Goal: Task Accomplishment & Management: Use online tool/utility

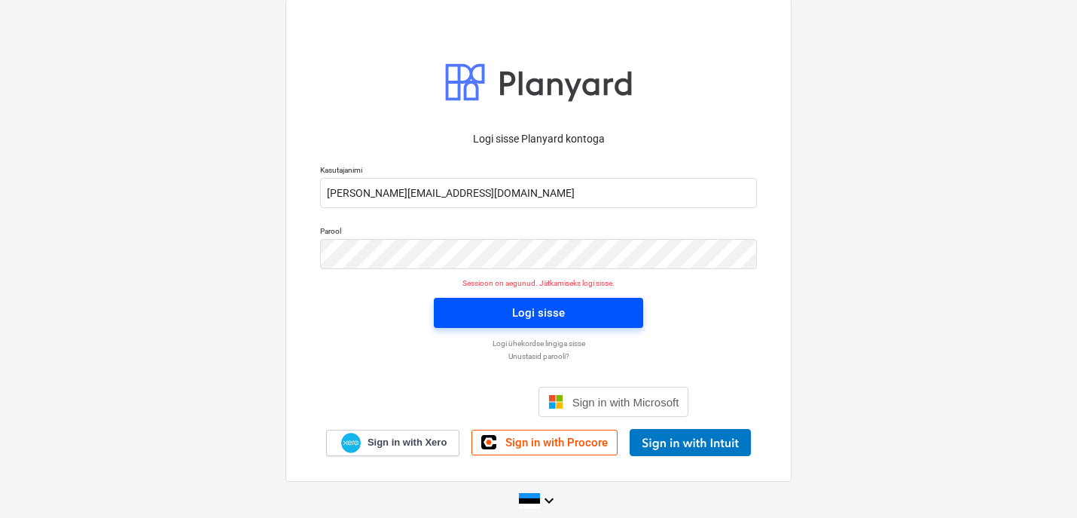
click at [470, 321] on span "Logi sisse" at bounding box center [538, 313] width 173 height 20
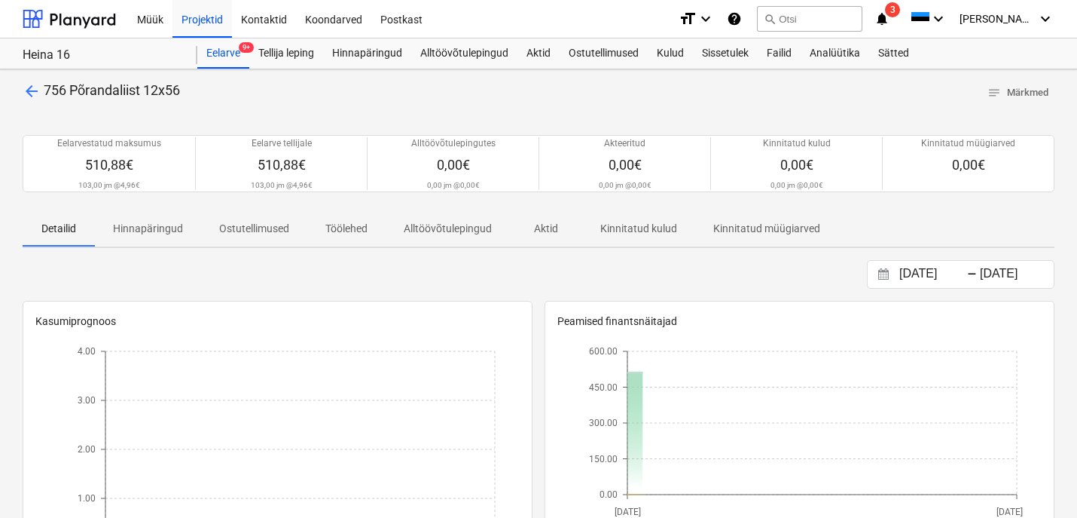
drag, startPoint x: 200, startPoint y: 23, endPoint x: 166, endPoint y: 43, distance: 40.2
click at [200, 23] on div "Projektid" at bounding box center [203, 18] width 60 height 38
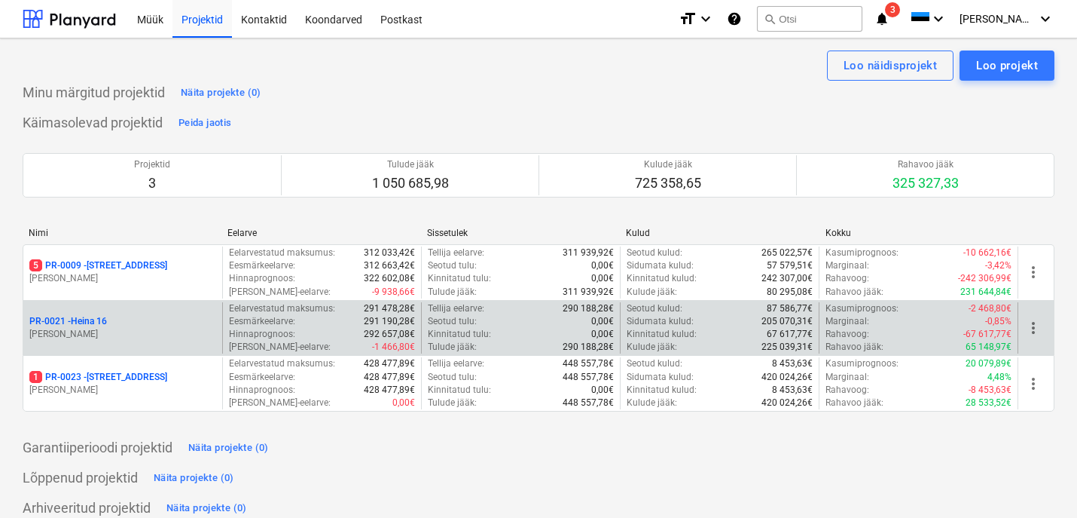
click at [80, 325] on p "PR-0021 - Heina 16" at bounding box center [68, 321] width 78 height 13
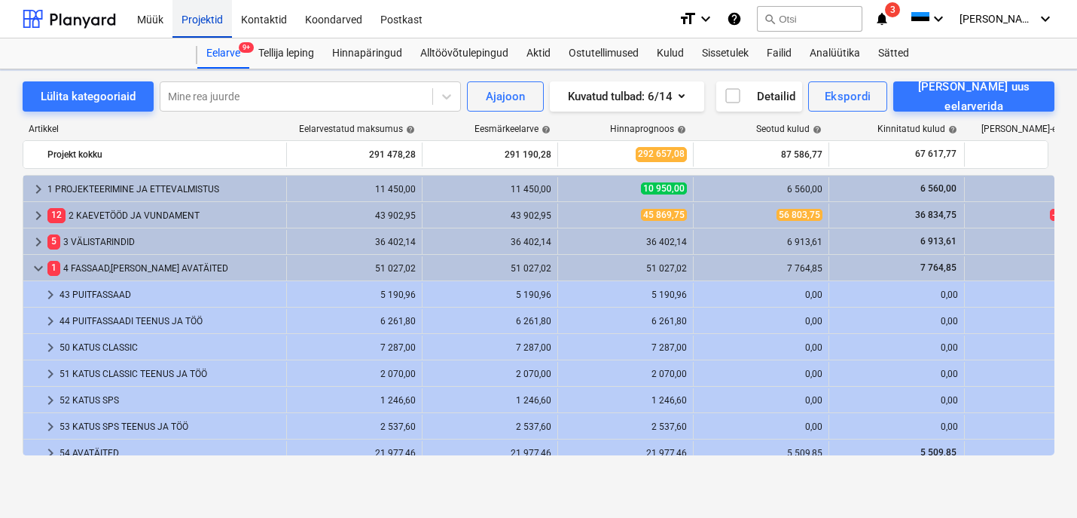
click at [216, 17] on div "Projektid" at bounding box center [203, 18] width 60 height 38
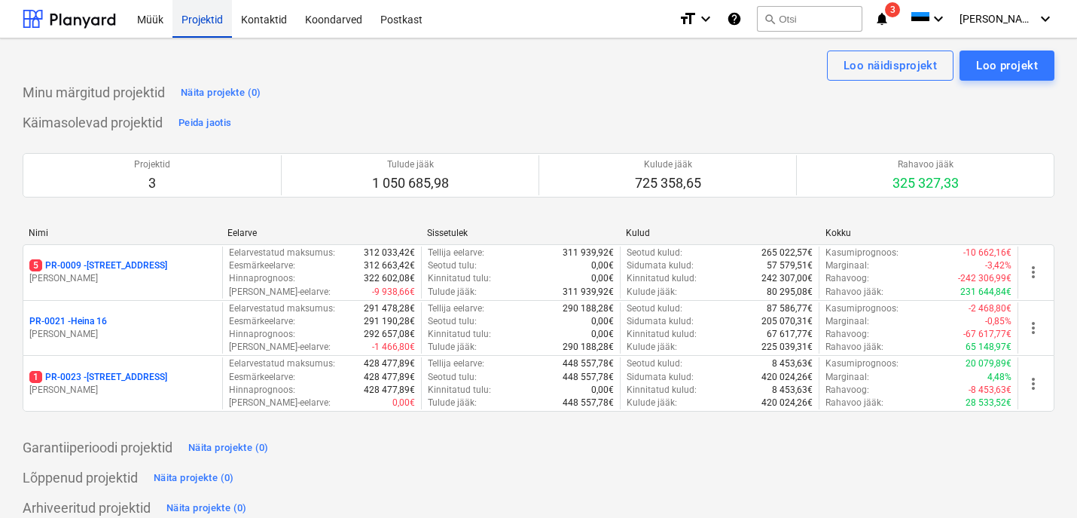
click at [136, 371] on p "1 PR-0023 - Kanarbriku tee 7" at bounding box center [98, 377] width 138 height 13
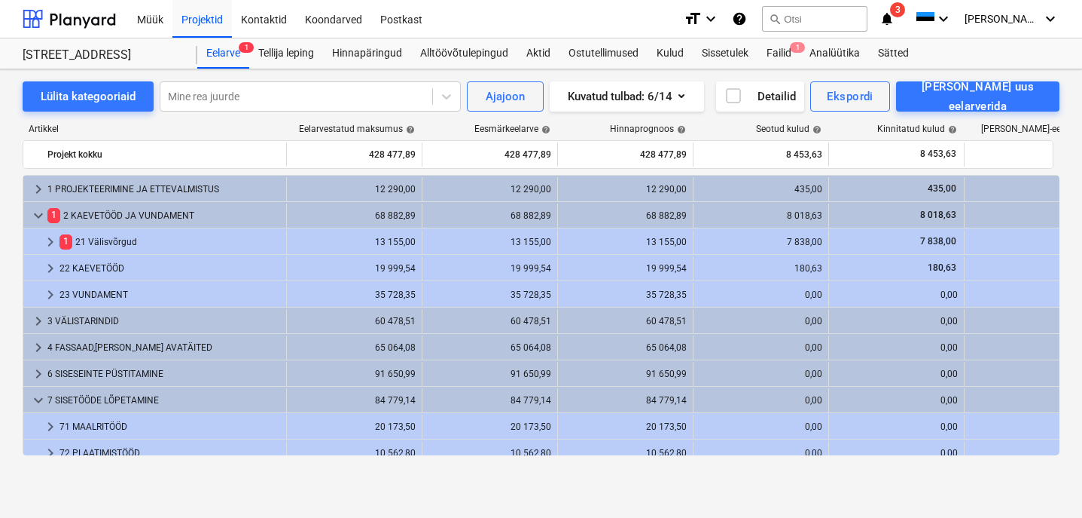
scroll to position [131, 0]
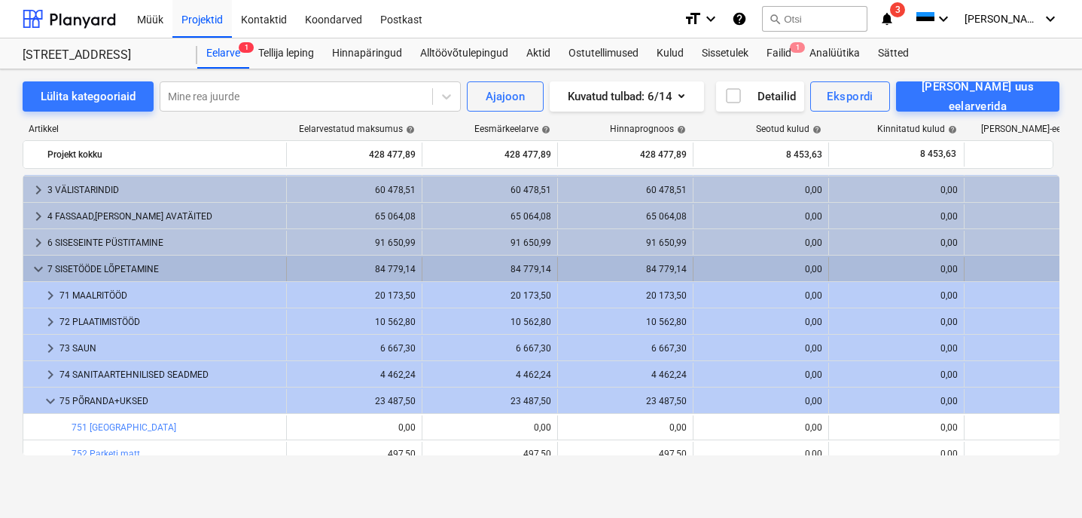
click at [40, 264] on span "keyboard_arrow_down" at bounding box center [38, 269] width 18 height 18
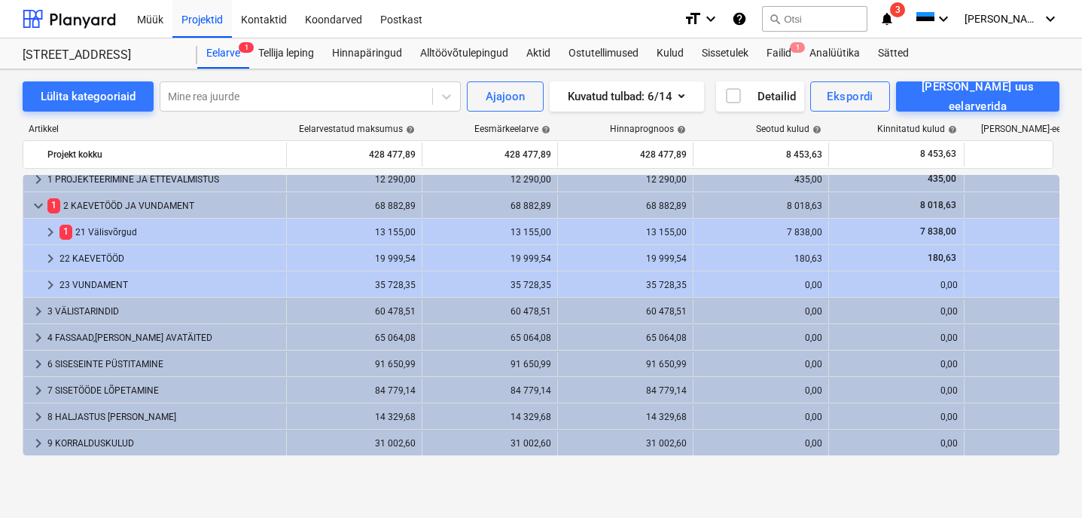
scroll to position [10, 0]
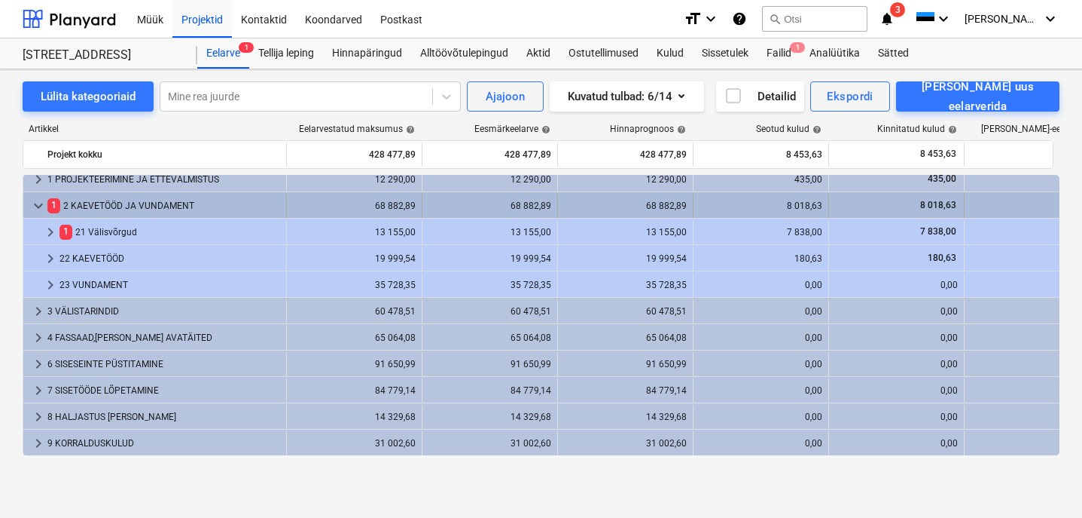
click at [40, 206] on span "keyboard_arrow_down" at bounding box center [38, 206] width 18 height 18
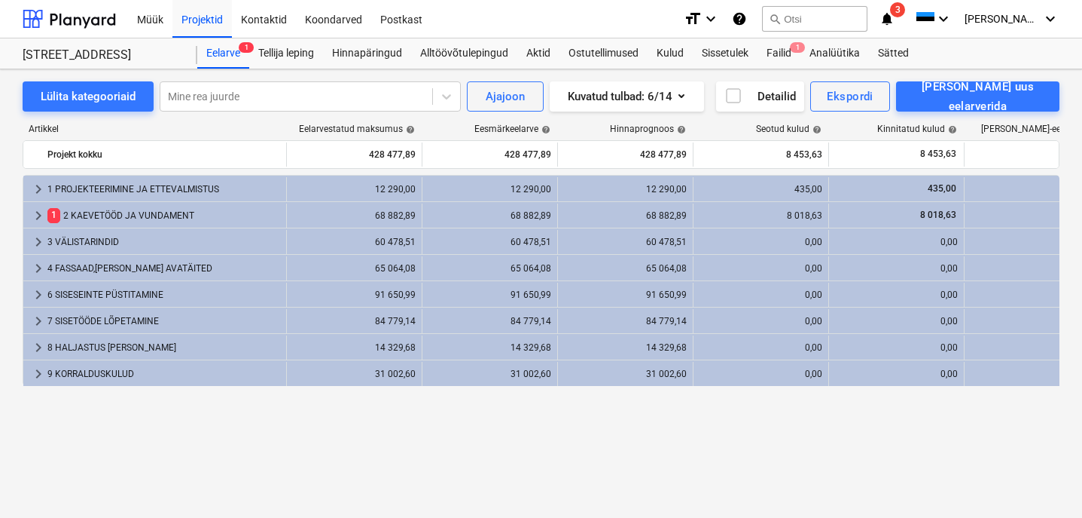
scroll to position [0, 0]
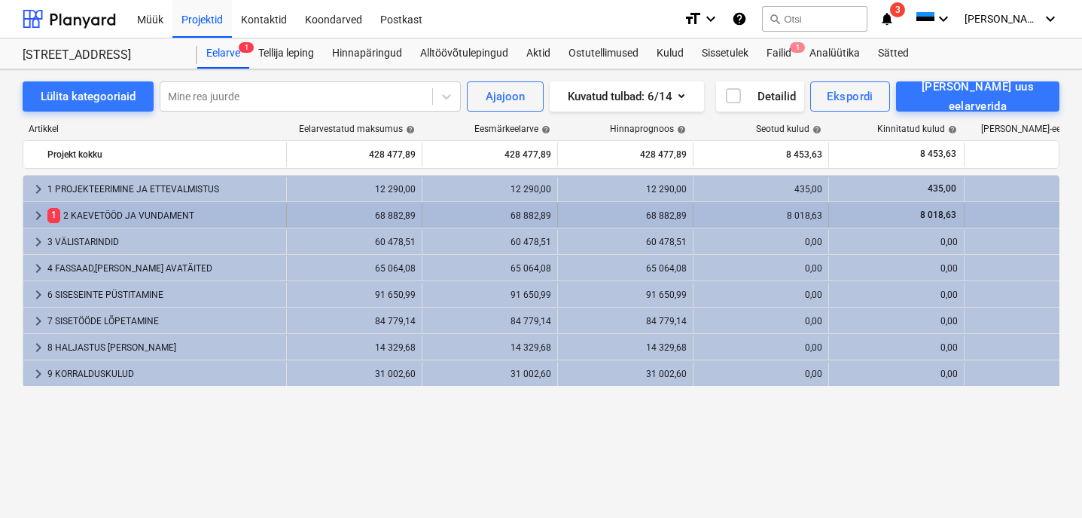
click at [91, 220] on div "1 2 KAEVETÖÖD JA VUNDAMENT" at bounding box center [163, 215] width 233 height 24
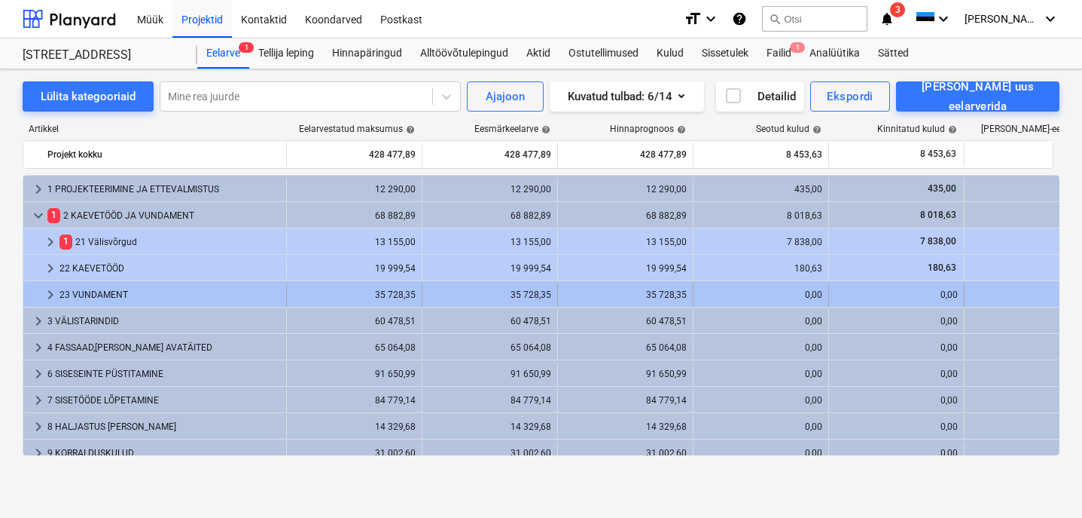
click at [99, 296] on div "23 VUNDAMENT" at bounding box center [170, 294] width 221 height 24
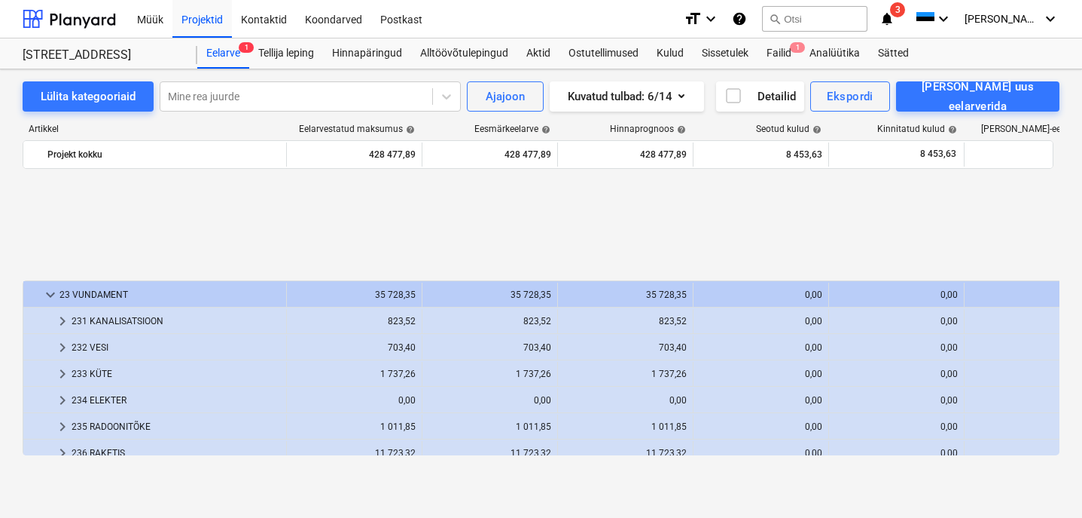
scroll to position [146, 0]
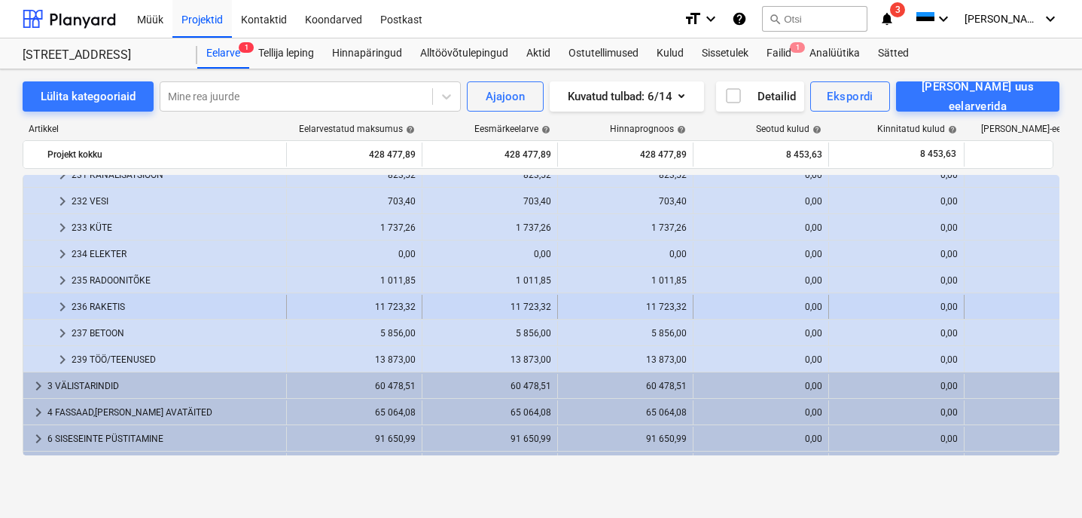
click at [99, 306] on div "236 RAKETIS" at bounding box center [176, 307] width 209 height 24
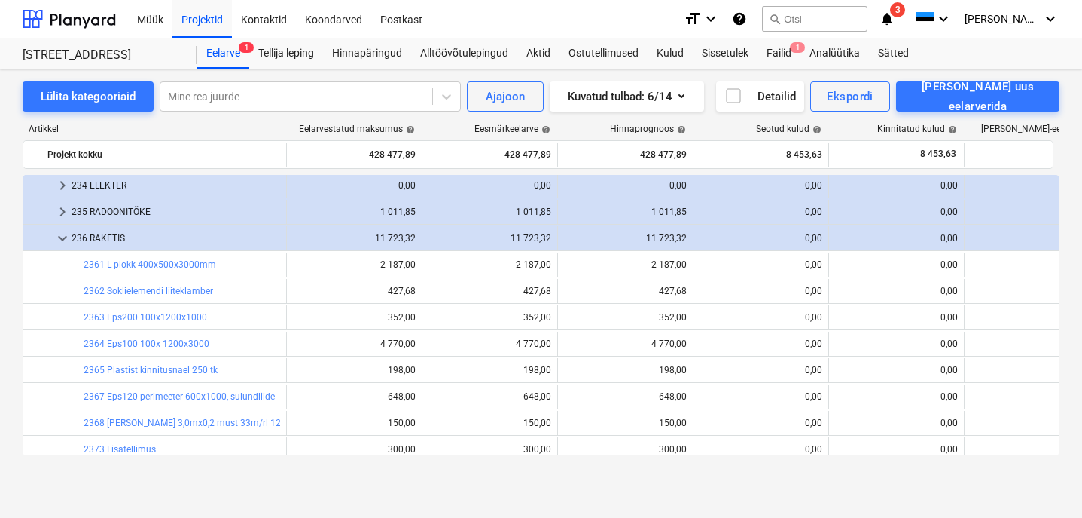
scroll to position [319, 0]
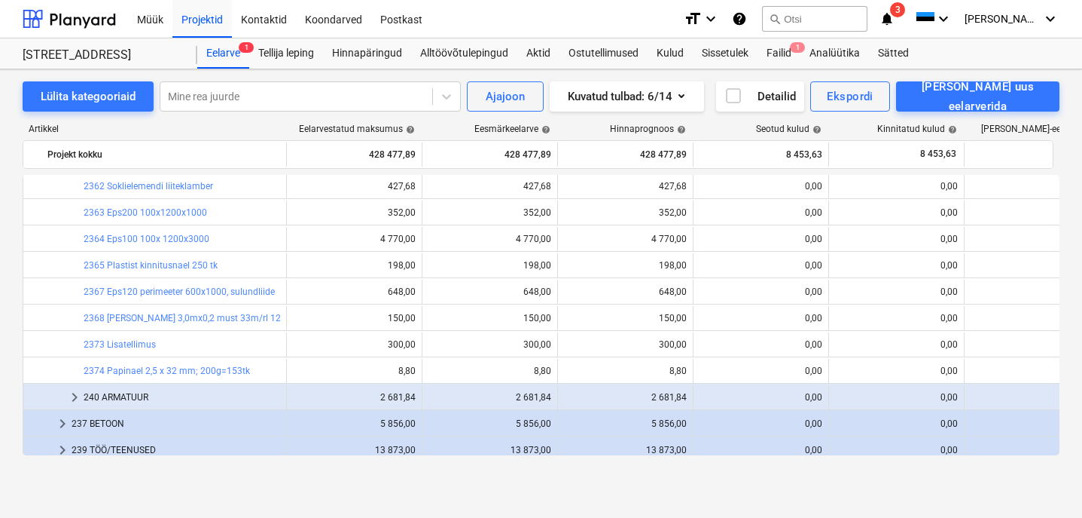
click at [121, 389] on div "240 ARMATUUR" at bounding box center [182, 397] width 197 height 24
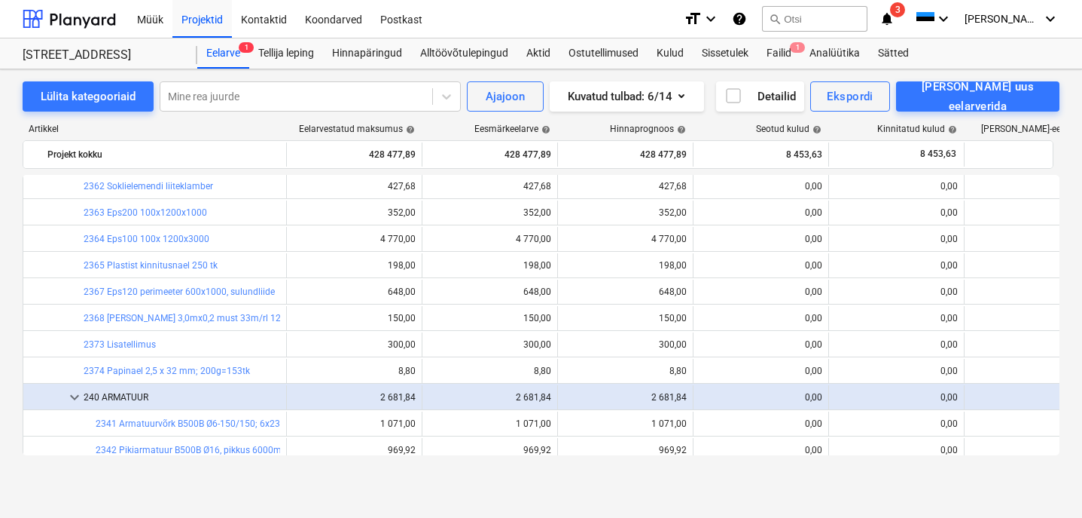
scroll to position [538, 0]
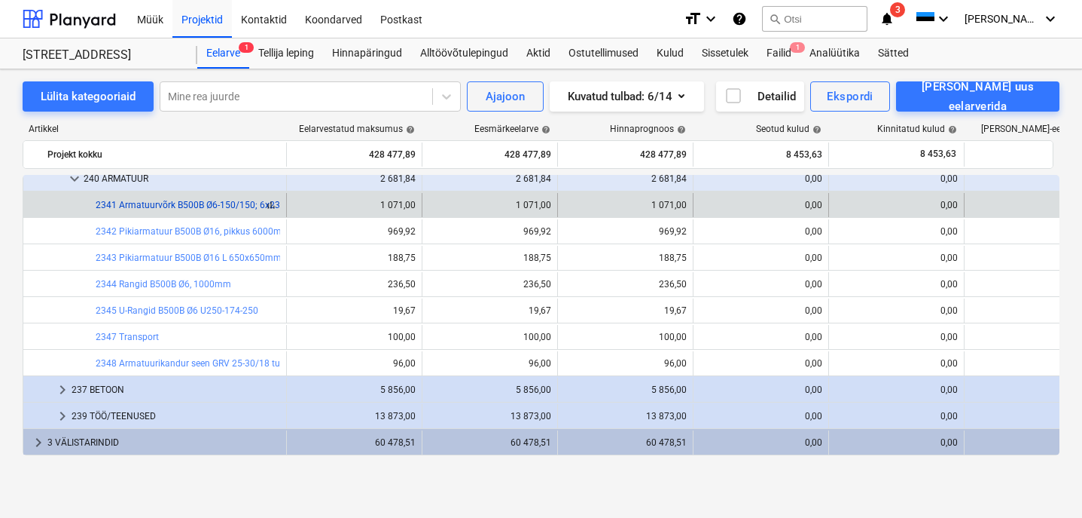
click at [179, 201] on link "2341 Armatuurvõrk B500B Ø6-150/150; 6x2350x6000, 1võrk=14,1m2" at bounding box center [237, 205] width 283 height 11
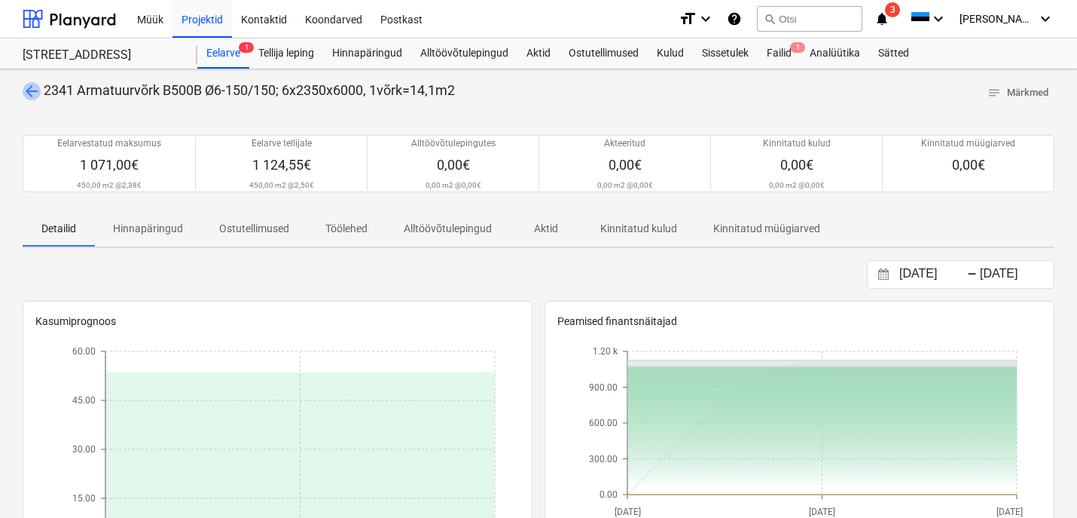
click at [35, 93] on span "arrow_back" at bounding box center [32, 91] width 18 height 18
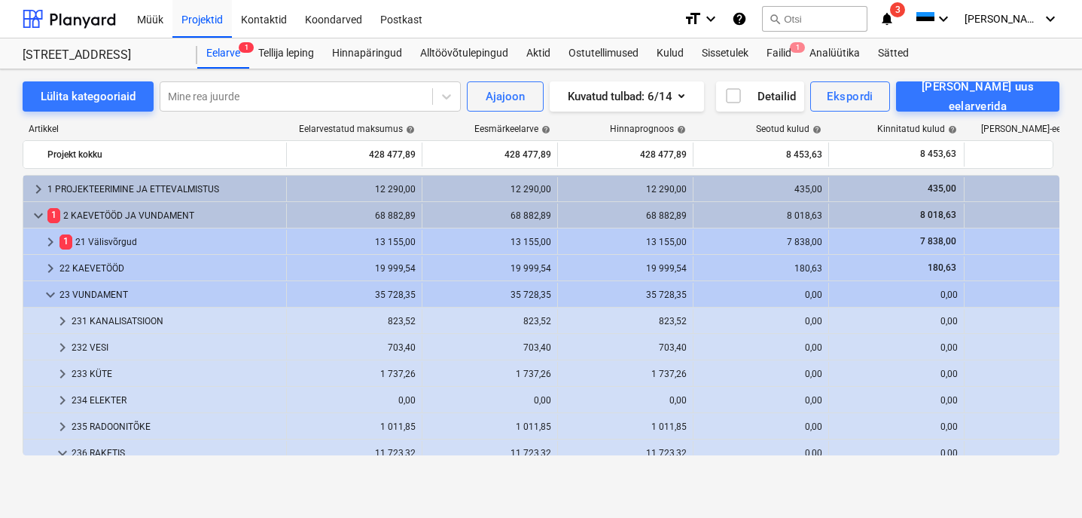
scroll to position [538, 0]
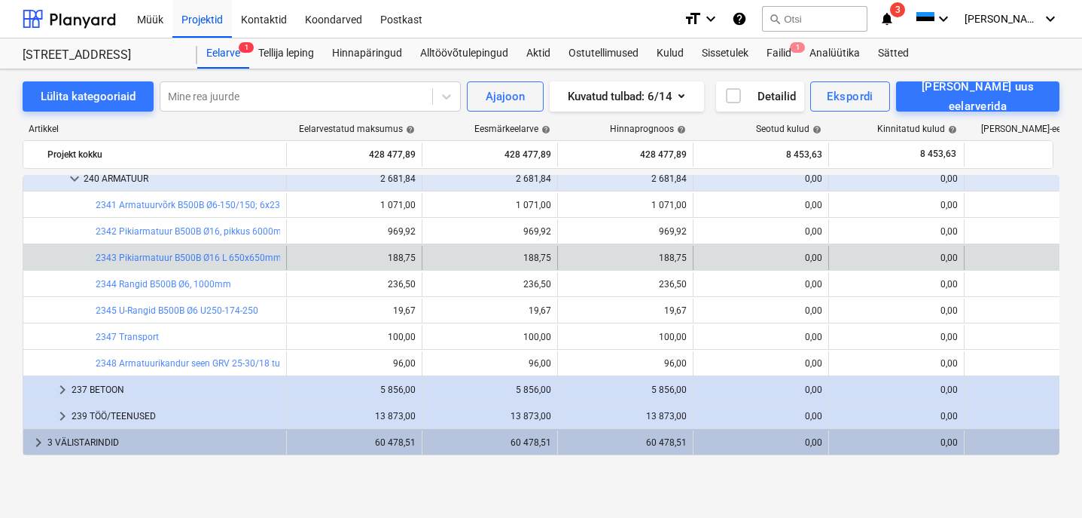
click at [182, 264] on div "bar_chart 2343 Pikiarmatuur B500B Ø16 L 650x650mm;" at bounding box center [188, 258] width 185 height 24
click at [182, 261] on link "2343 Pikiarmatuur B500B Ø16 L 650x650mm;" at bounding box center [190, 257] width 188 height 11
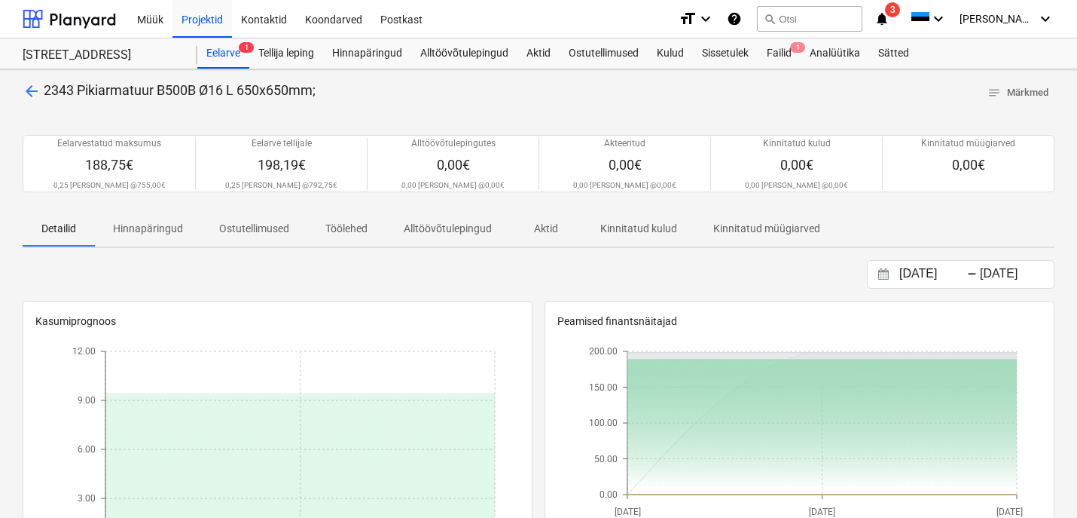
click at [27, 85] on span "arrow_back" at bounding box center [32, 91] width 18 height 18
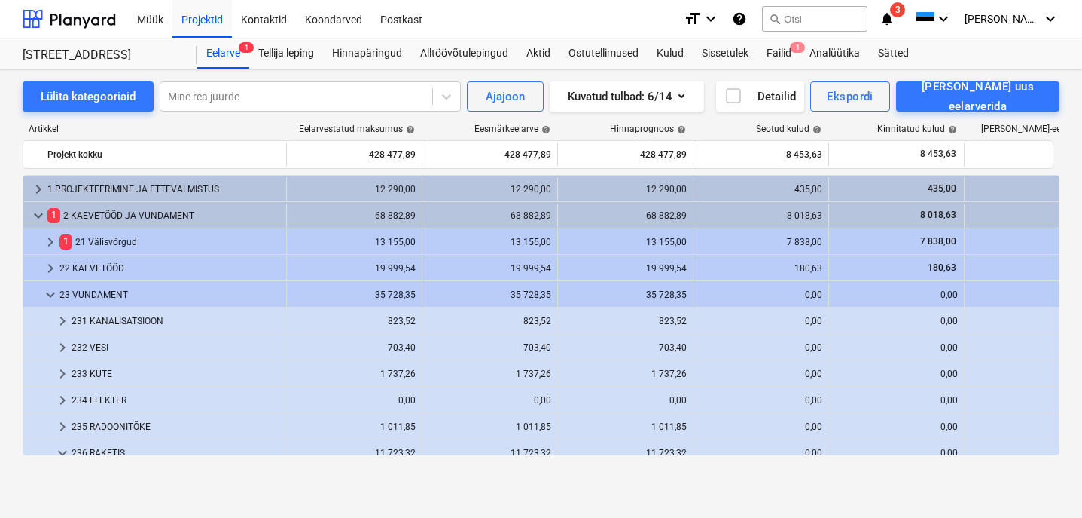
scroll to position [538, 0]
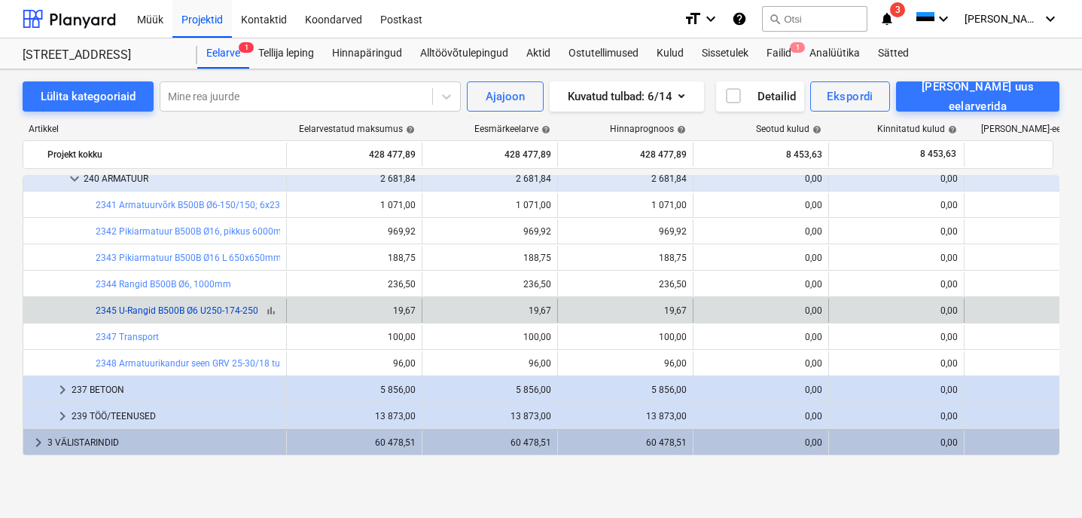
click at [172, 312] on link "2345 U-Rangid B500B Ø6 U250-174-250" at bounding box center [177, 310] width 163 height 11
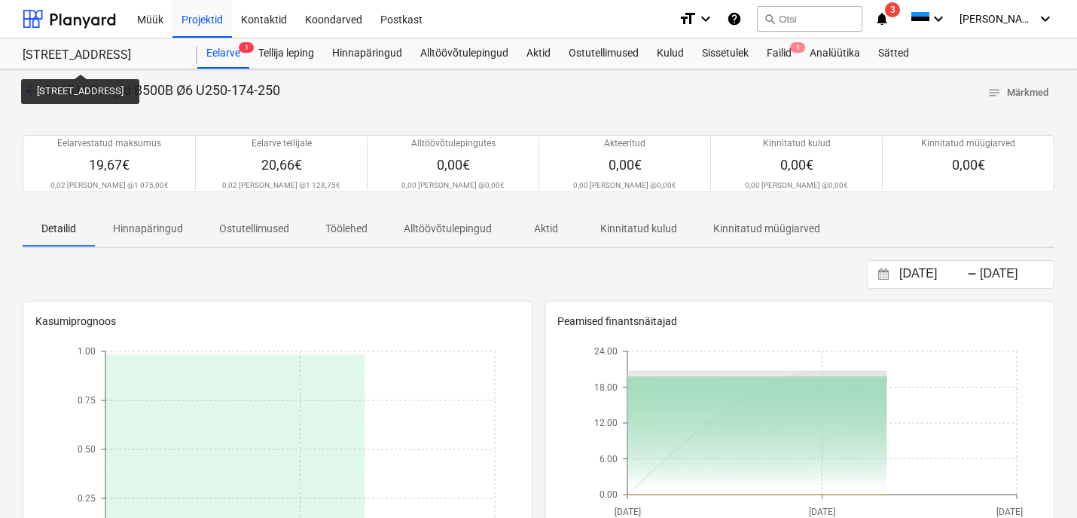
click at [29, 84] on span "arrow_back" at bounding box center [32, 91] width 18 height 18
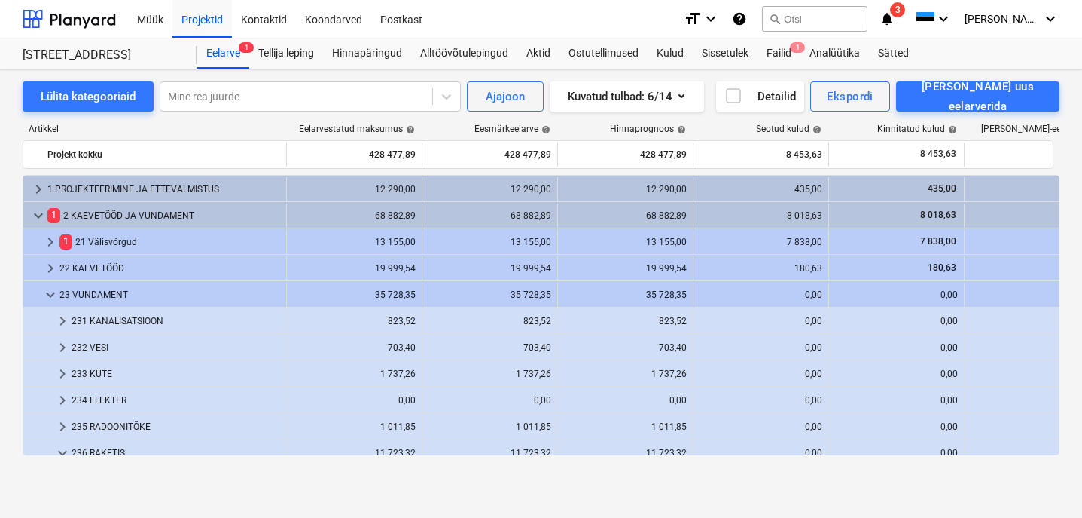
scroll to position [538, 0]
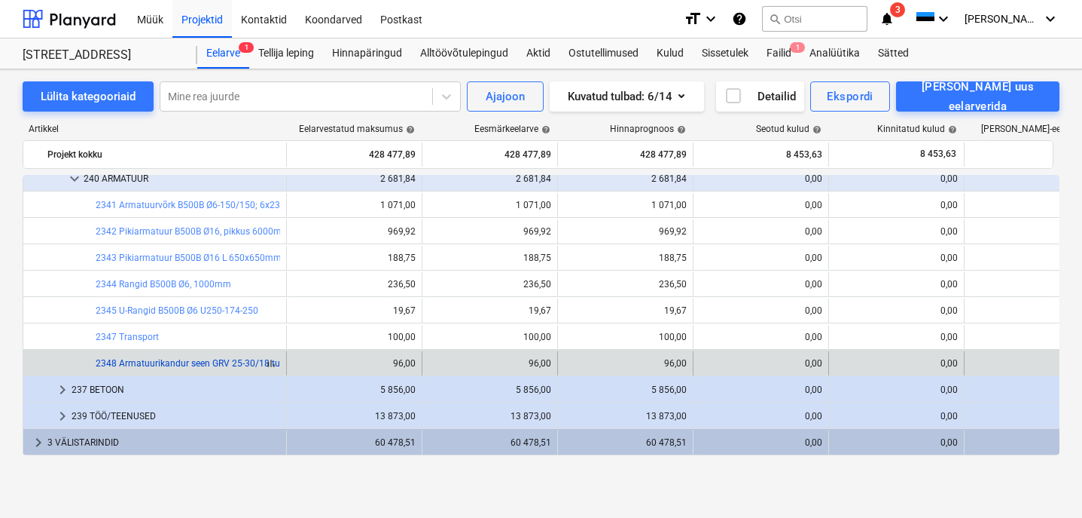
click at [212, 362] on link "2348 Armatuurikandur seen GRV 25-30/18 tugev" at bounding box center [195, 363] width 199 height 11
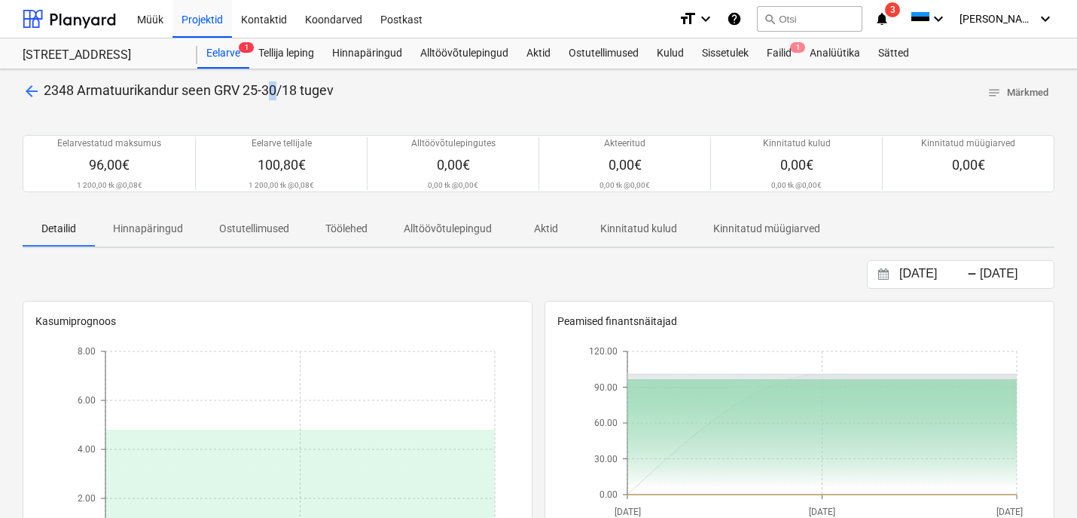
drag, startPoint x: 281, startPoint y: 90, endPoint x: 270, endPoint y: 87, distance: 11.5
click at [270, 87] on span "2348 Armatuurikandur seen GRV 25-30/18 tugev" at bounding box center [189, 90] width 290 height 16
drag, startPoint x: 347, startPoint y: 89, endPoint x: 81, endPoint y: 93, distance: 265.2
click at [81, 93] on div "arrow_back 2348 Armatuurikandur seen GRV 25-30/18 tugev notes Märkmed" at bounding box center [539, 92] width 1032 height 23
click at [325, 97] on span "2348 Armatuurikandur seen GRV 25-30/18 tugev" at bounding box center [189, 90] width 290 height 16
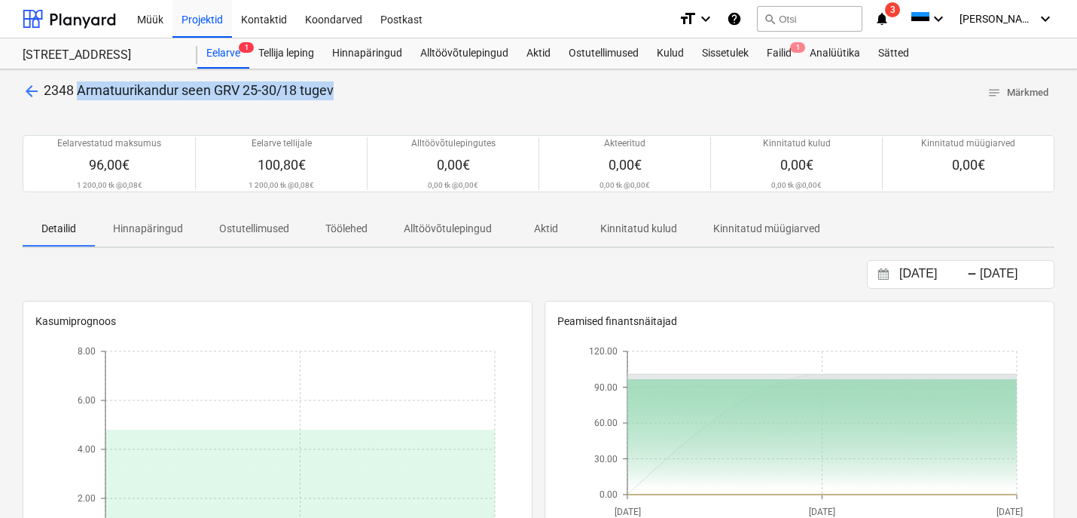
drag, startPoint x: 349, startPoint y: 88, endPoint x: 79, endPoint y: 93, distance: 269.7
click at [79, 93] on div "arrow_back 2348 Armatuurikandur seen GRV 25-30/18 tugev notes Märkmed" at bounding box center [539, 92] width 1032 height 23
copy span "Armatuurikandur seen GRV 25-30/18 tugev"
click at [36, 93] on span "arrow_back" at bounding box center [32, 91] width 18 height 18
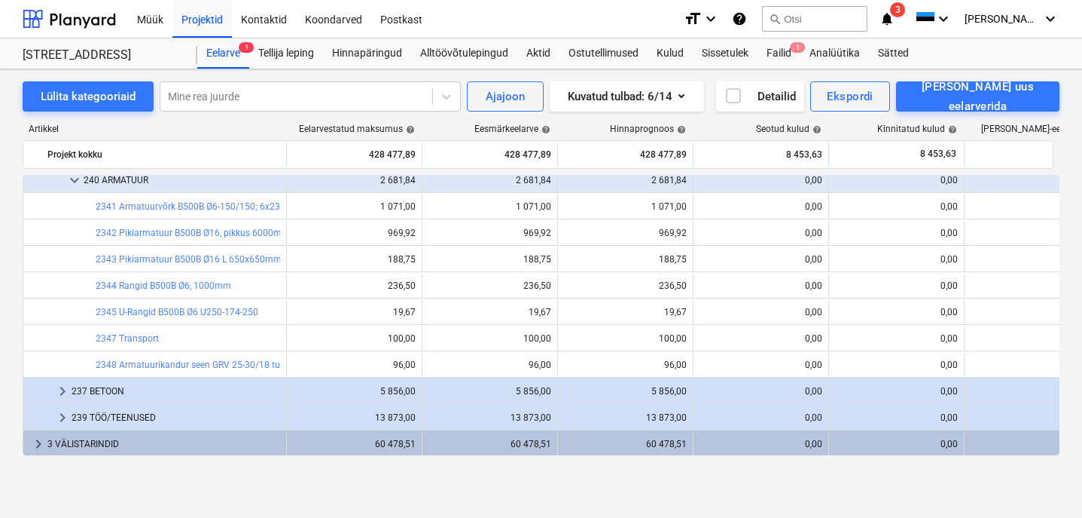
scroll to position [461, 0]
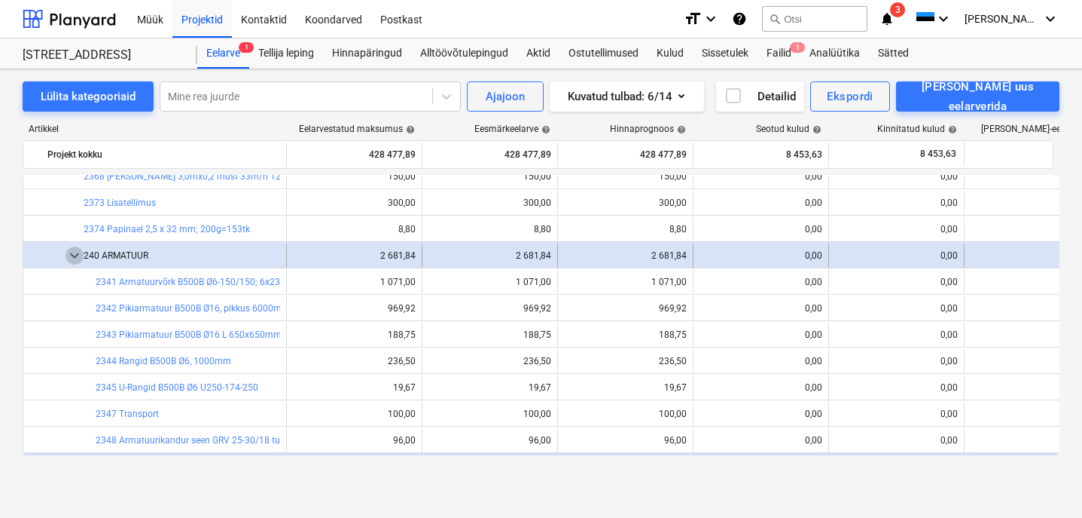
click at [81, 258] on span "keyboard_arrow_down" at bounding box center [75, 255] width 18 height 18
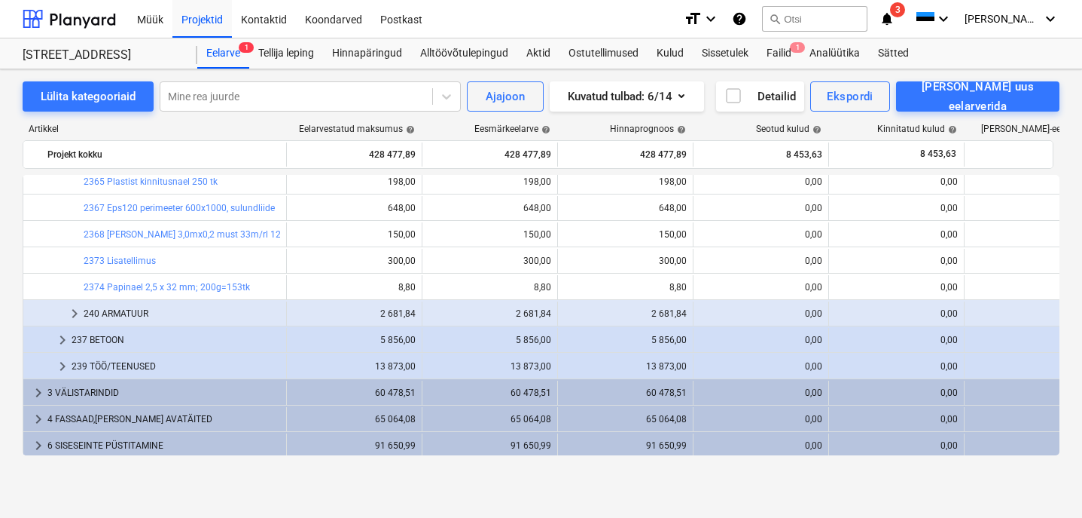
scroll to position [240, 0]
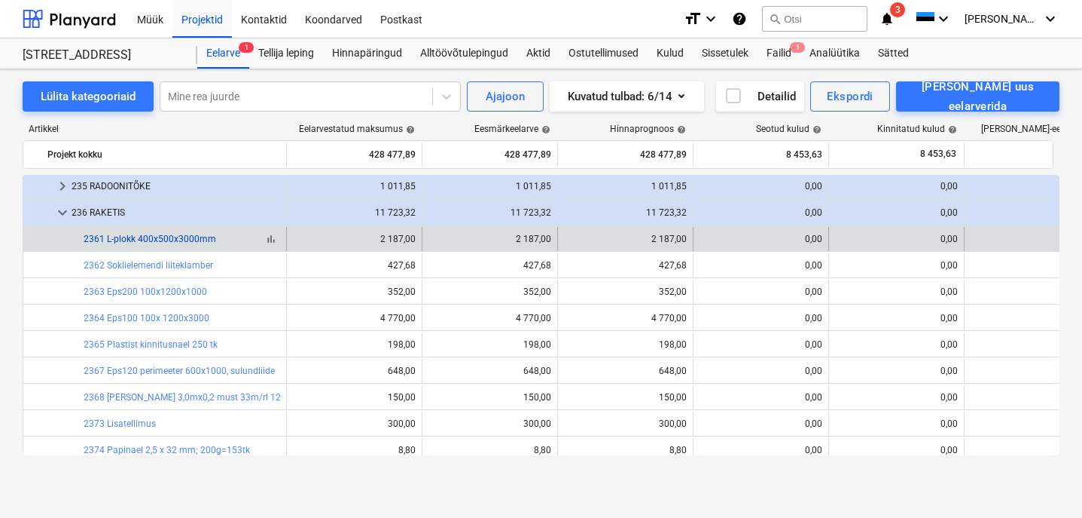
click at [145, 238] on link "2361 L-plokk 400x500x3000mm" at bounding box center [150, 239] width 133 height 11
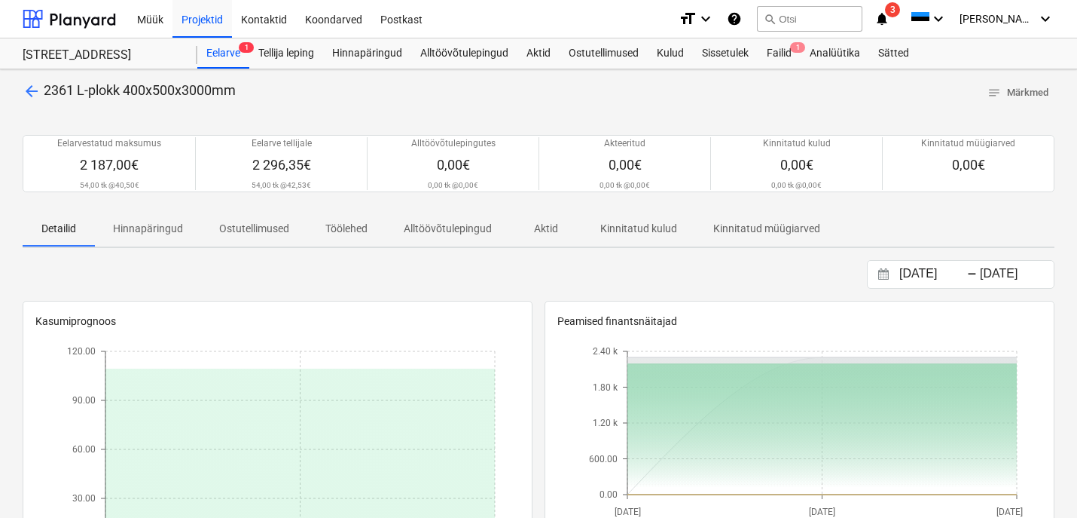
click at [35, 90] on span "arrow_back" at bounding box center [32, 91] width 18 height 18
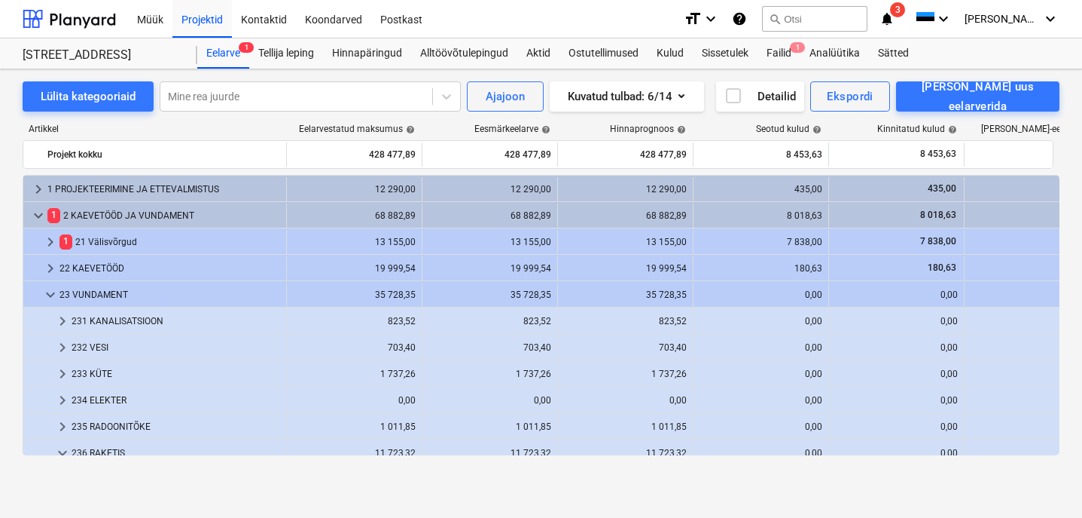
scroll to position [240, 0]
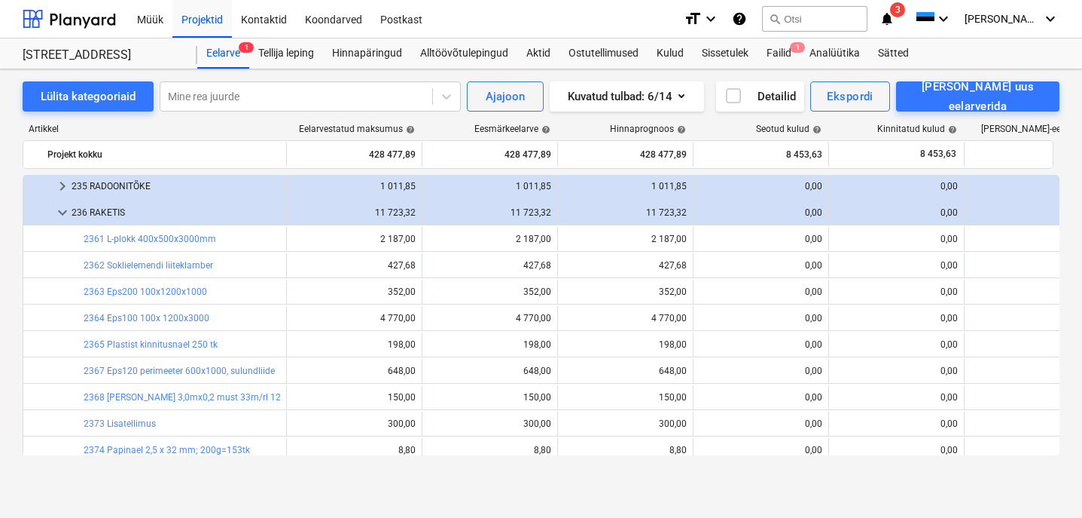
click at [170, 267] on link "2362 Soklielemendi liiteklamber" at bounding box center [149, 265] width 130 height 11
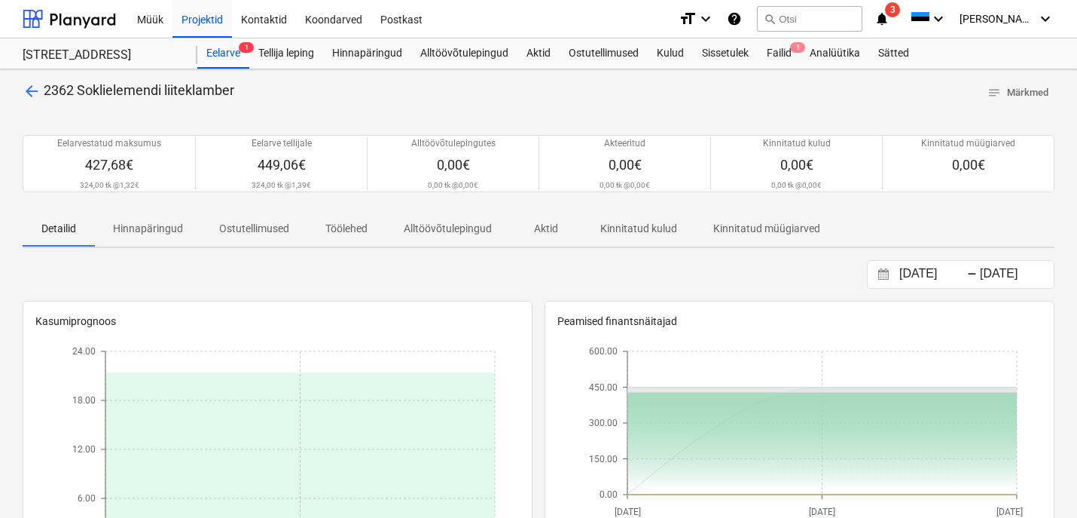
click at [36, 87] on span "arrow_back" at bounding box center [32, 91] width 18 height 18
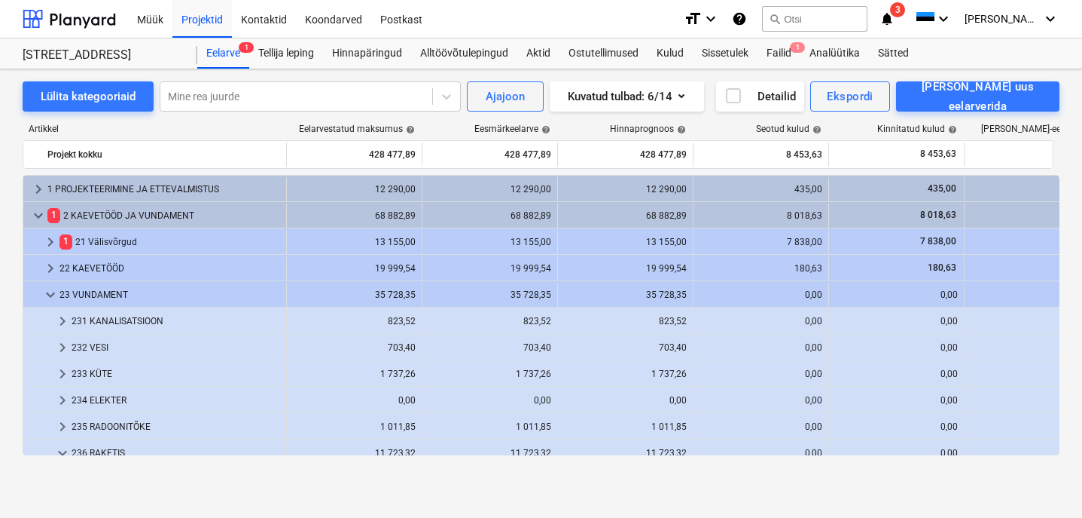
scroll to position [240, 0]
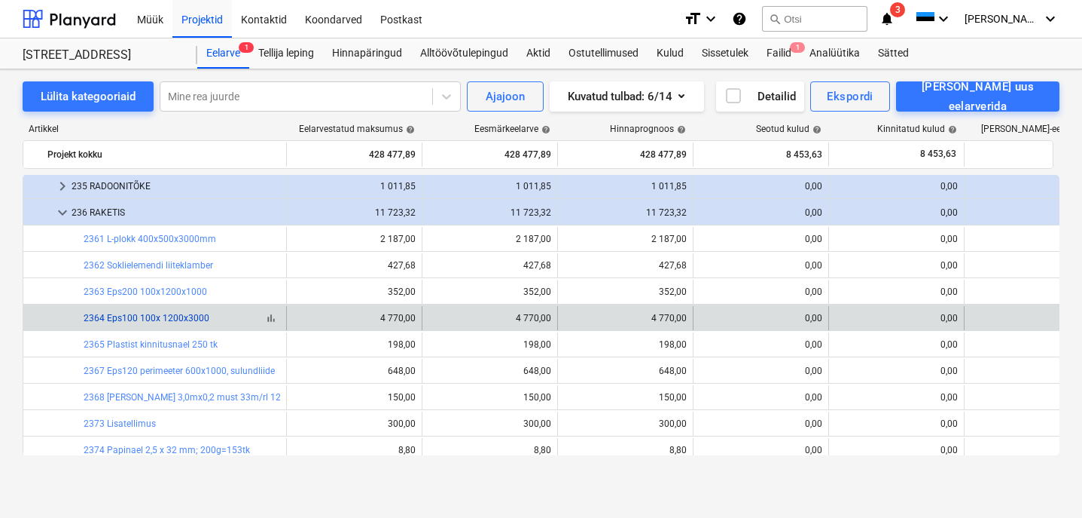
click at [175, 322] on link "2364 Eps100 100x 1200x3000" at bounding box center [147, 318] width 126 height 11
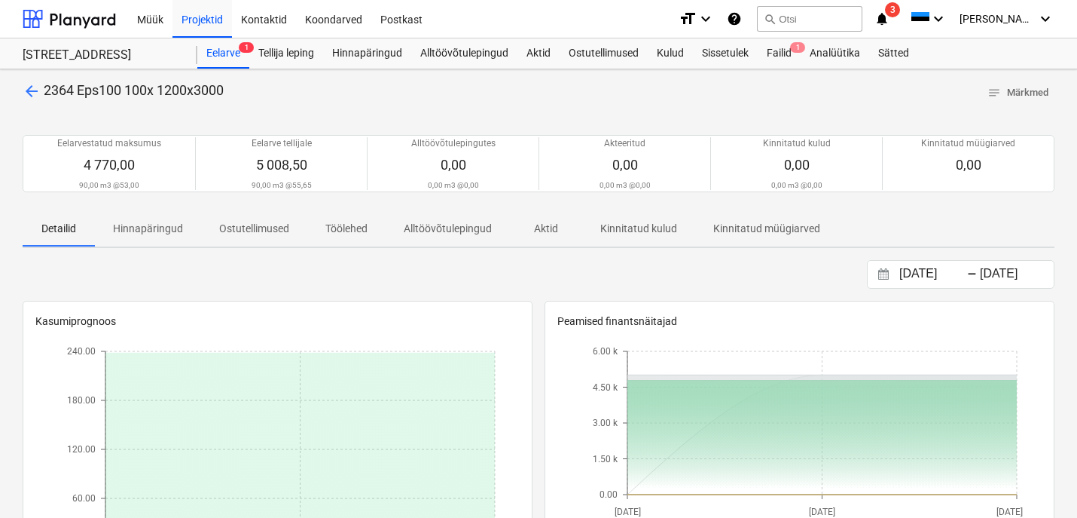
click at [35, 94] on span "arrow_back" at bounding box center [32, 91] width 18 height 18
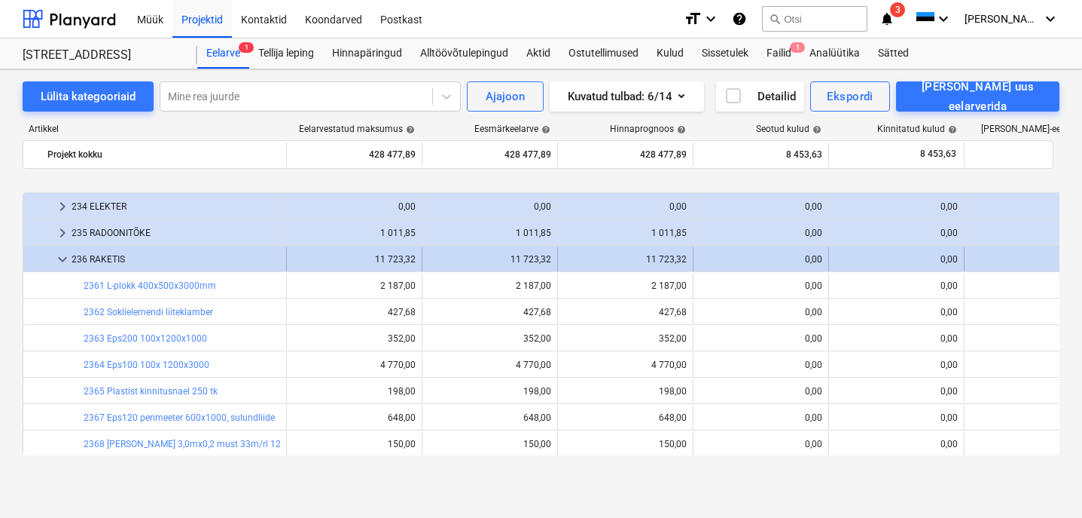
scroll to position [238, 0]
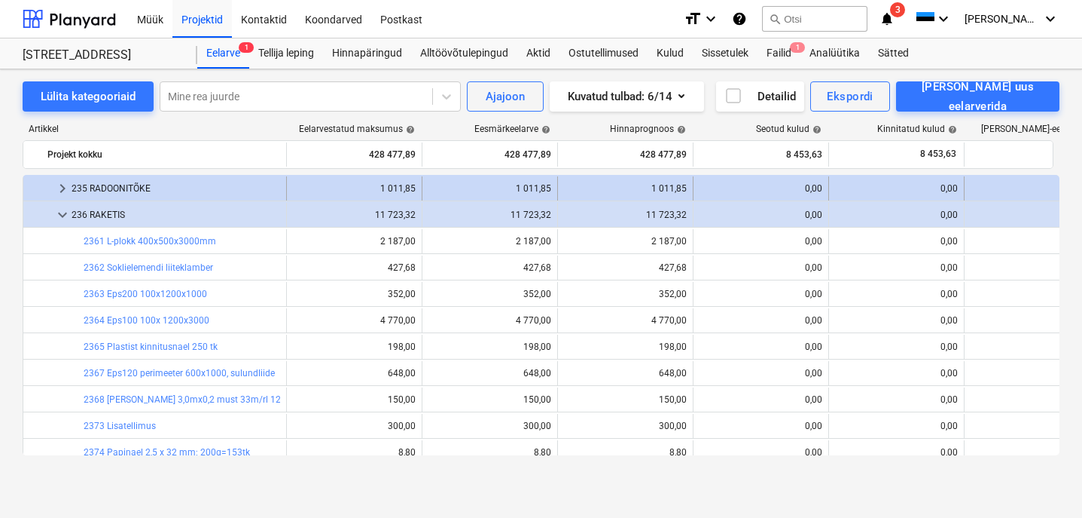
click at [126, 185] on div "235 RADOONITÕKE" at bounding box center [176, 188] width 209 height 24
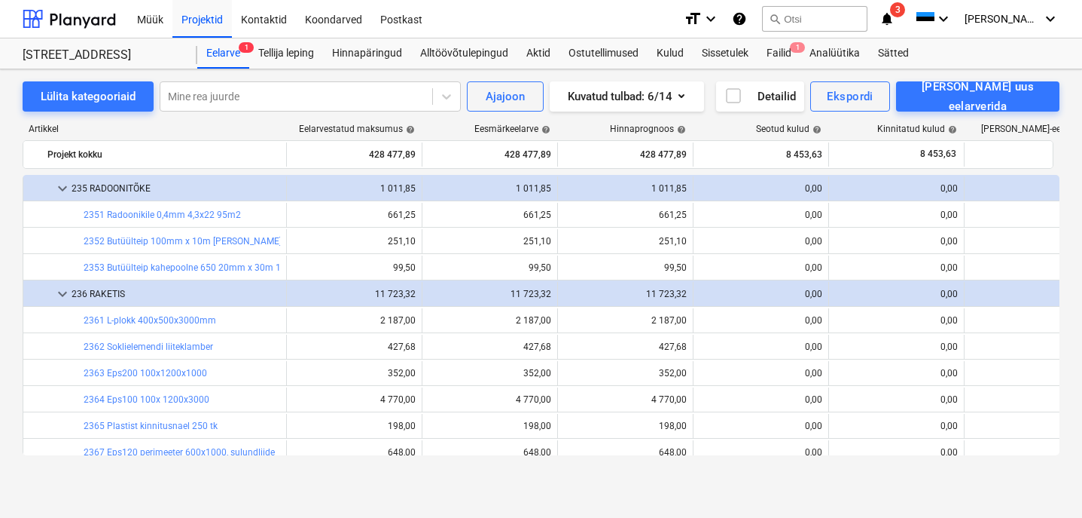
scroll to position [254, 0]
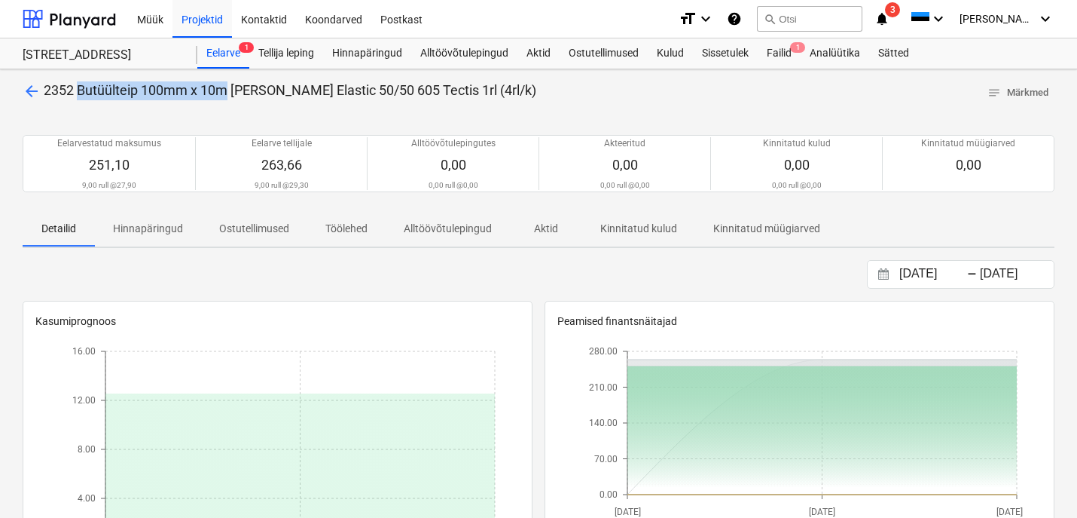
drag, startPoint x: 79, startPoint y: 92, endPoint x: 231, endPoint y: 90, distance: 151.4
click at [231, 90] on span "2352 Butüülteip 100mm x 10m [PERSON_NAME] Elastic 50/50 605 Tectis 1rl (4rl/k)" at bounding box center [290, 90] width 493 height 16
click at [238, 108] on div at bounding box center [539, 111] width 1032 height 12
drag, startPoint x: 77, startPoint y: 92, endPoint x: 438, endPoint y: 96, distance: 360.8
click at [438, 96] on span "2352 Butüülteip 100mm x 10m [PERSON_NAME] Elastic 50/50 605 Tectis 1rl (4rl/k)" at bounding box center [290, 90] width 493 height 16
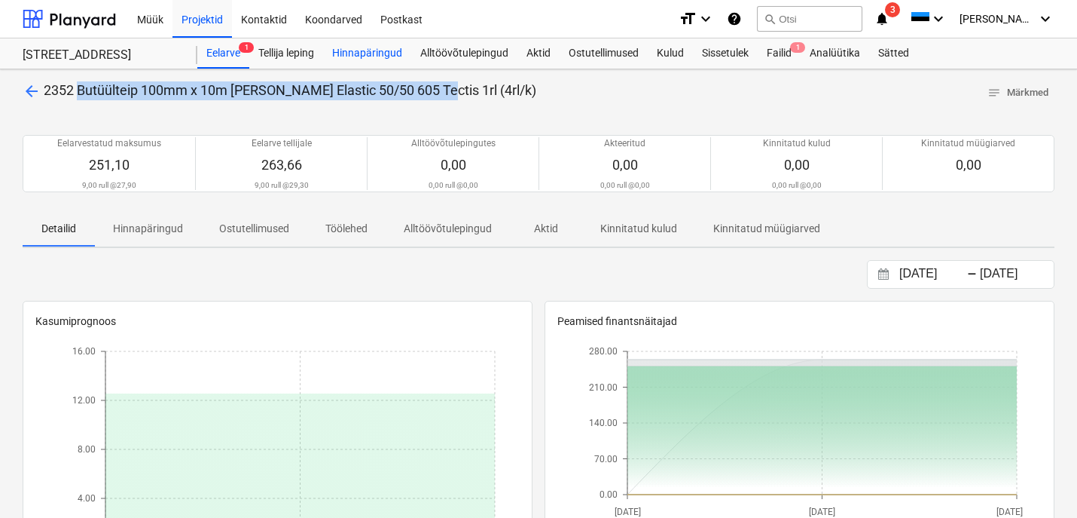
copy span "Butüülteip 100mm x 10m [PERSON_NAME] Elastic 50/50 605 Tectis 1rl"
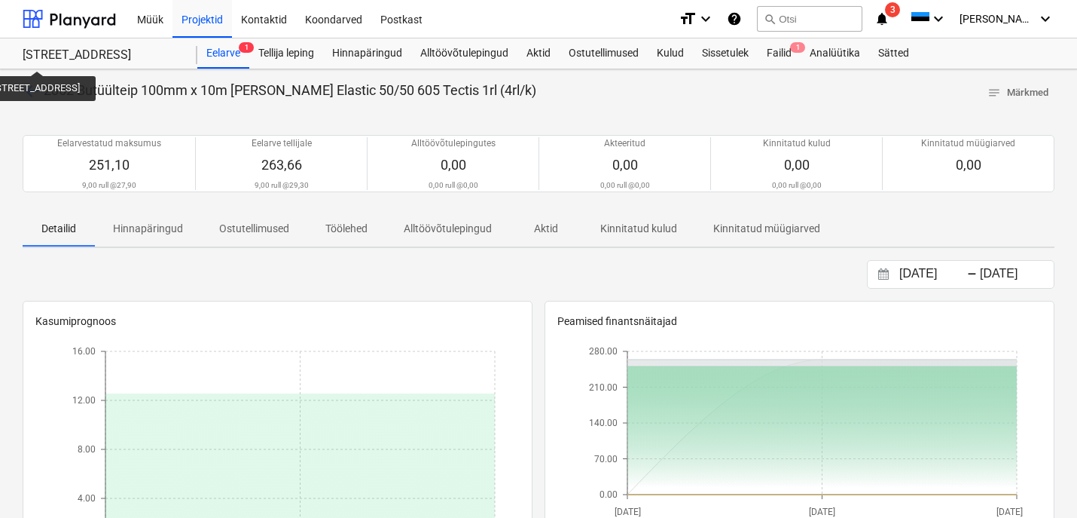
click at [29, 123] on div "Eelarvestatud maksumus 251,10 9,00 rull @ 27,90 Eelarve tellijale 263,66 9,00 r…" at bounding box center [539, 163] width 1032 height 93
click at [25, 83] on span "arrow_back" at bounding box center [32, 91] width 18 height 18
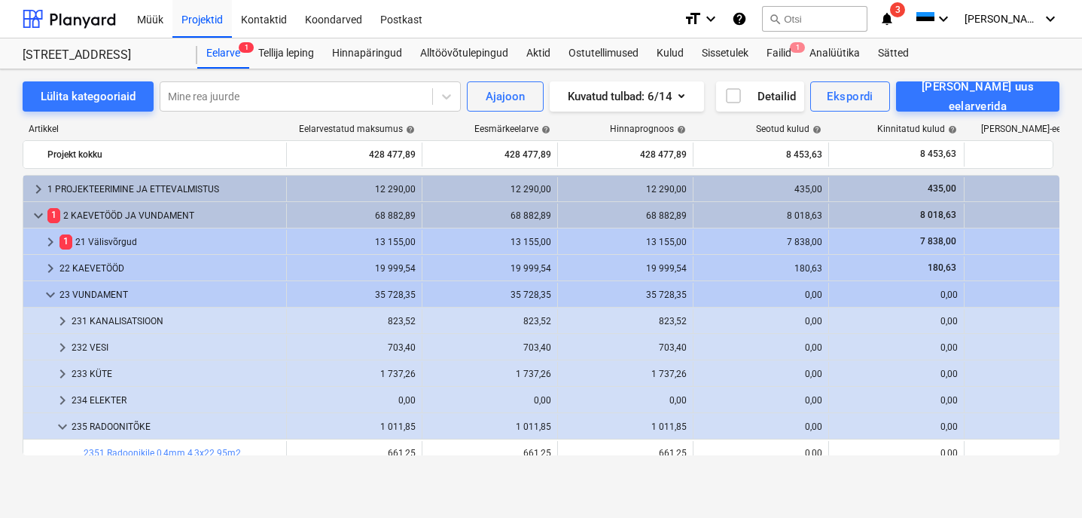
scroll to position [240, 0]
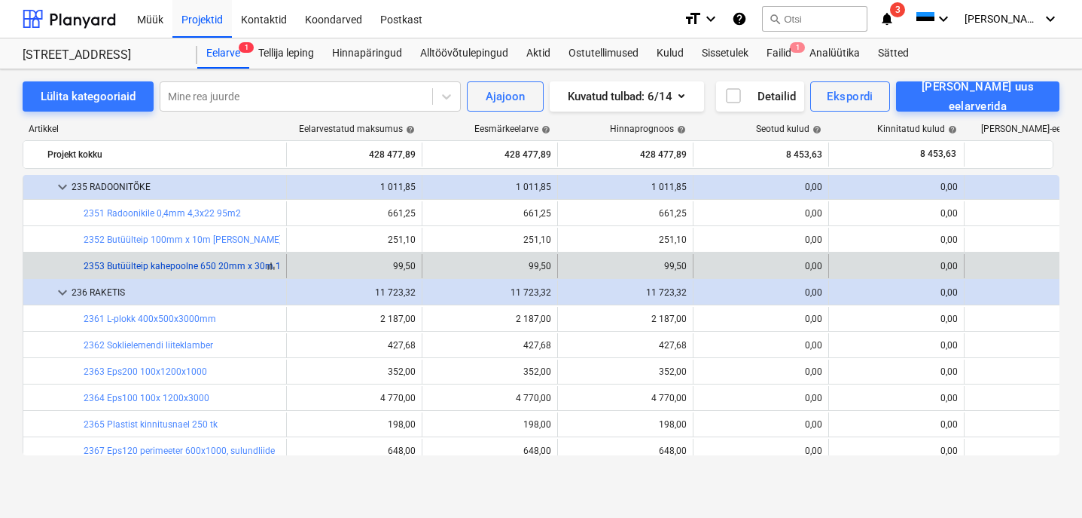
click at [194, 264] on link "2353 Butüülteip kahepoolne 650 20mm x 30m 1rl" at bounding box center [185, 266] width 203 height 11
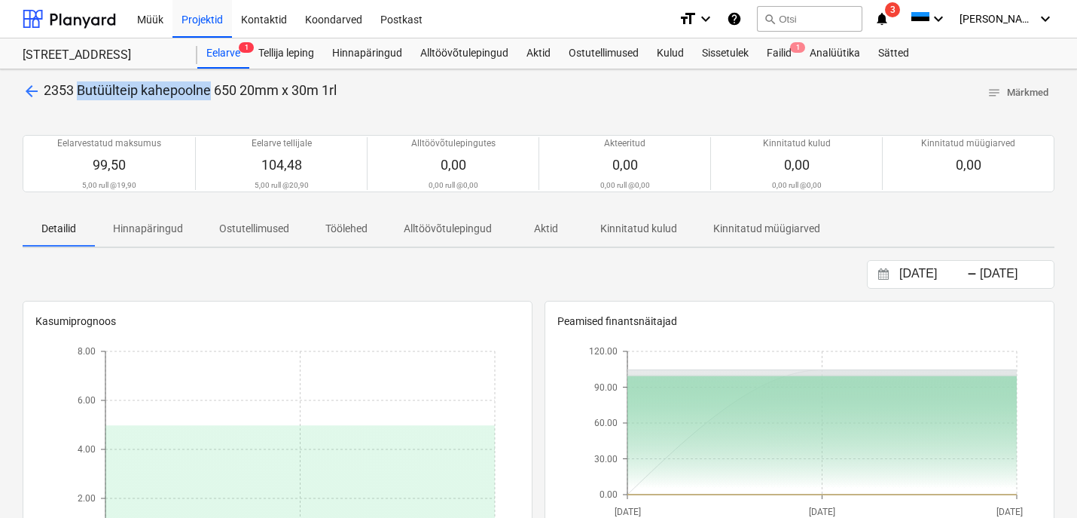
drag, startPoint x: 78, startPoint y: 90, endPoint x: 209, endPoint y: 95, distance: 131.1
click at [209, 95] on span "2353 Butüülteip kahepoolne 650 20mm x 30m 1rl" at bounding box center [190, 90] width 293 height 16
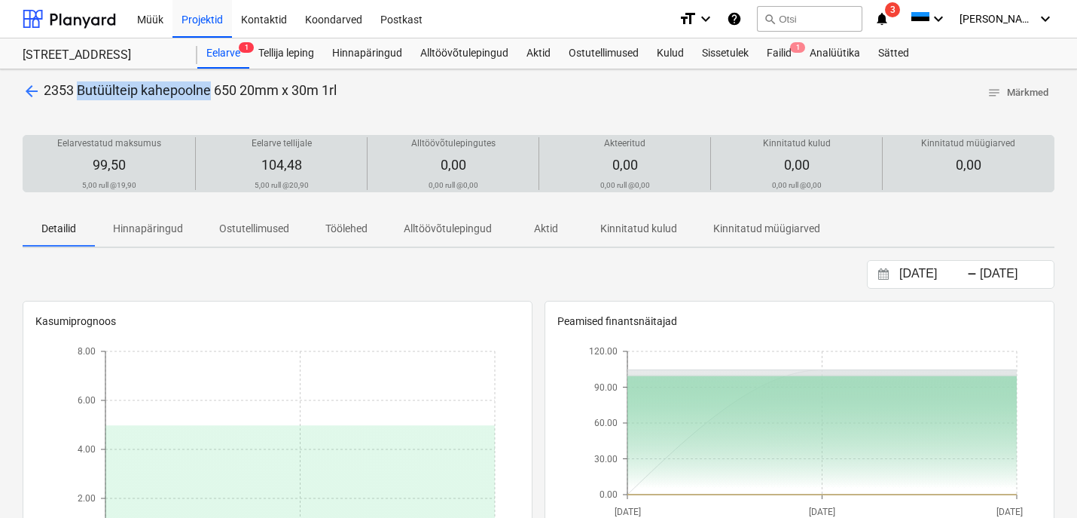
copy span "Butüülteip kahepoolne"
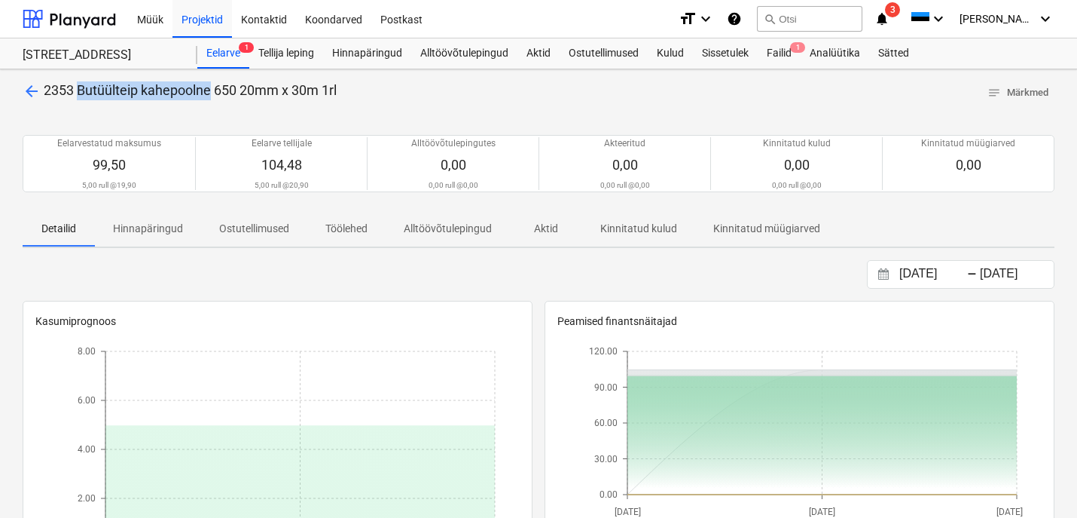
click at [36, 87] on span "arrow_back" at bounding box center [32, 91] width 18 height 18
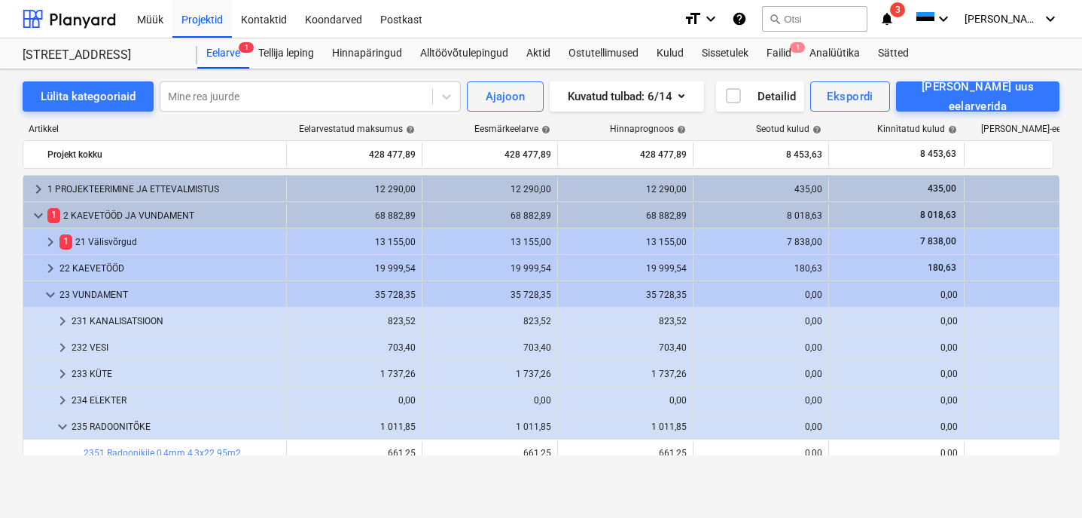
scroll to position [240, 0]
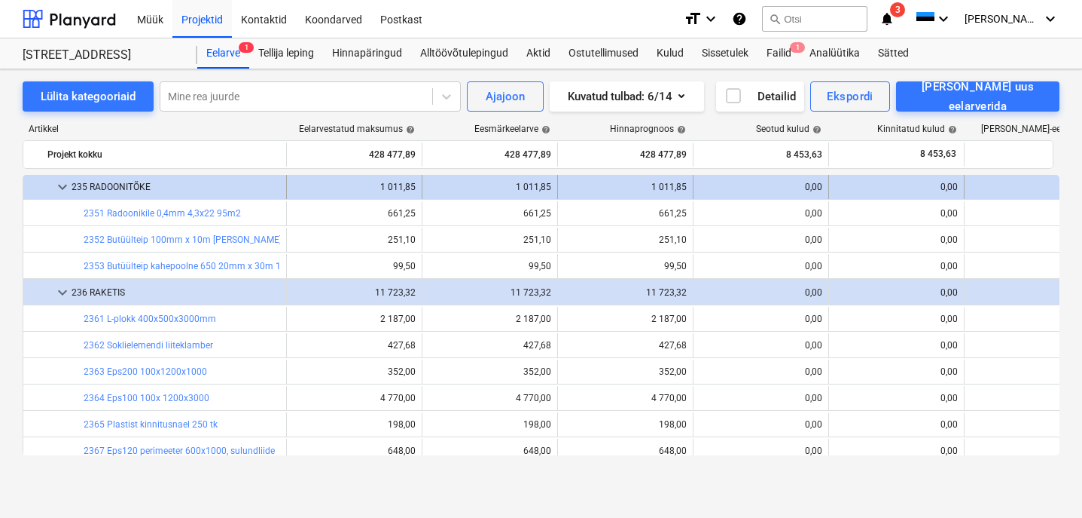
click at [63, 185] on span "keyboard_arrow_down" at bounding box center [62, 187] width 18 height 18
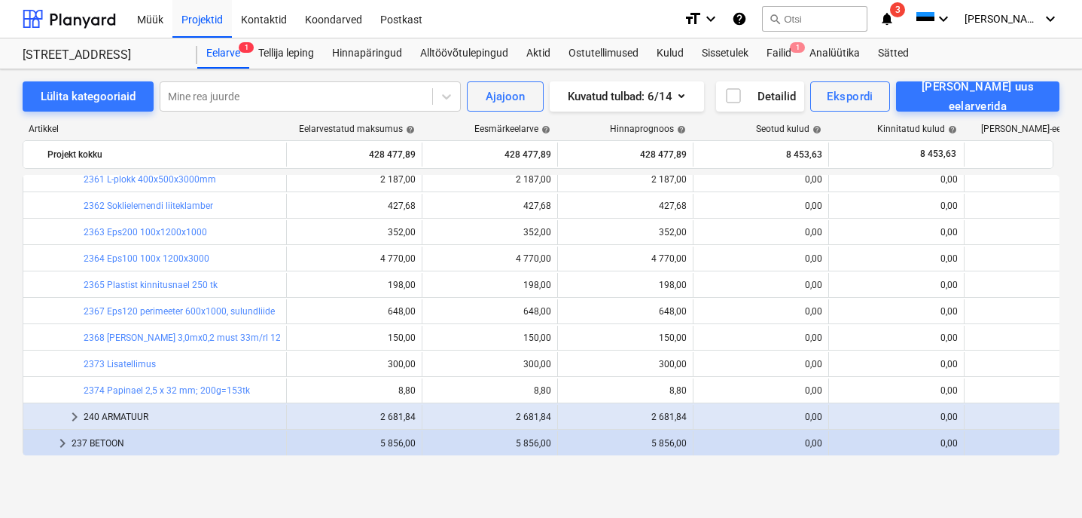
scroll to position [303, 0]
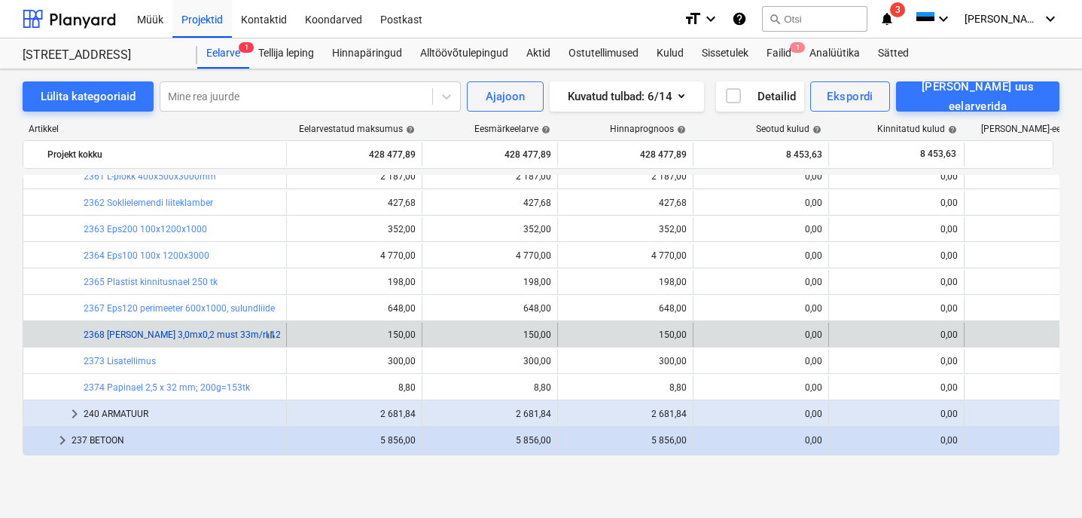
click at [158, 331] on link "2368 [PERSON_NAME] 3,0mx0,2 must 33m/rl 120" at bounding box center [185, 334] width 203 height 11
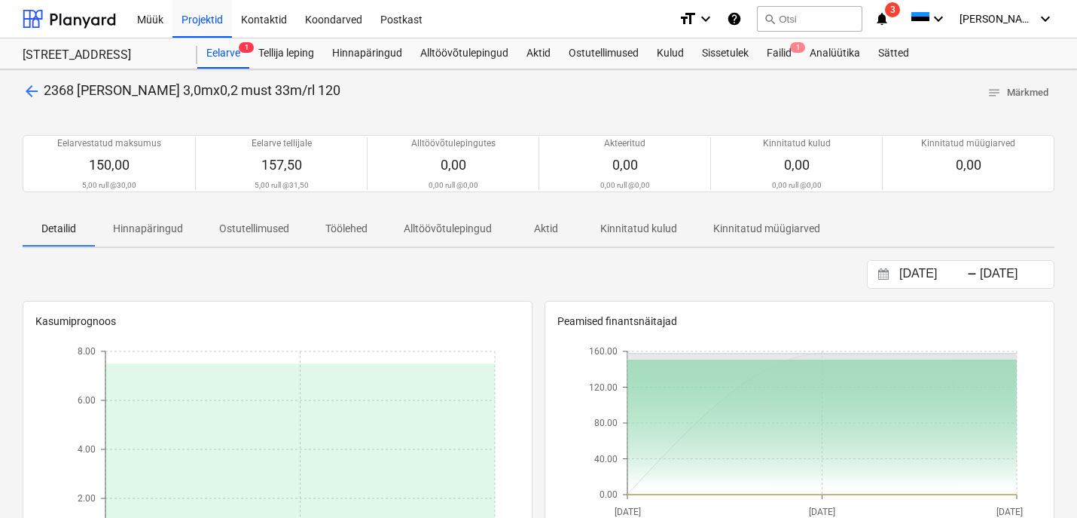
click at [29, 98] on span "arrow_back" at bounding box center [32, 91] width 18 height 18
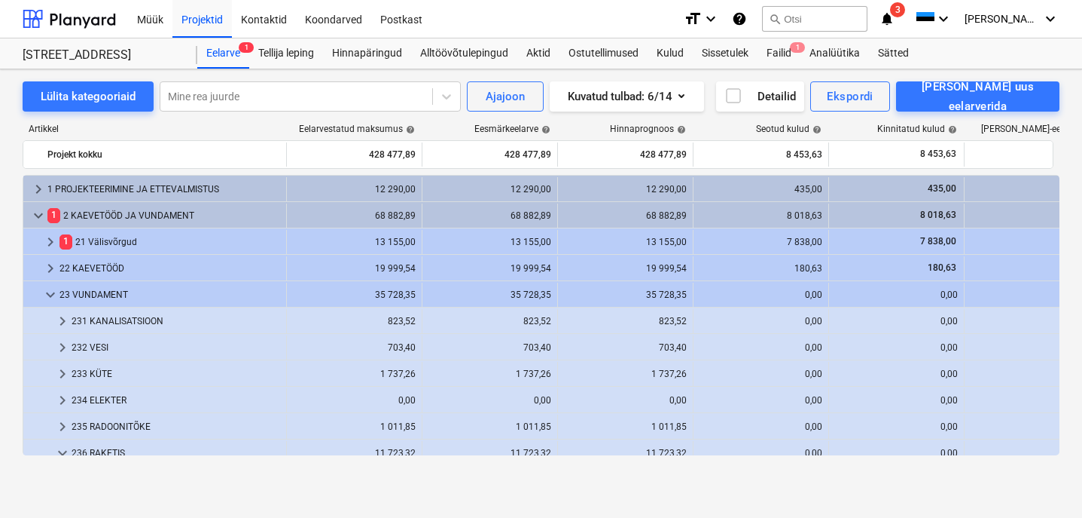
scroll to position [303, 0]
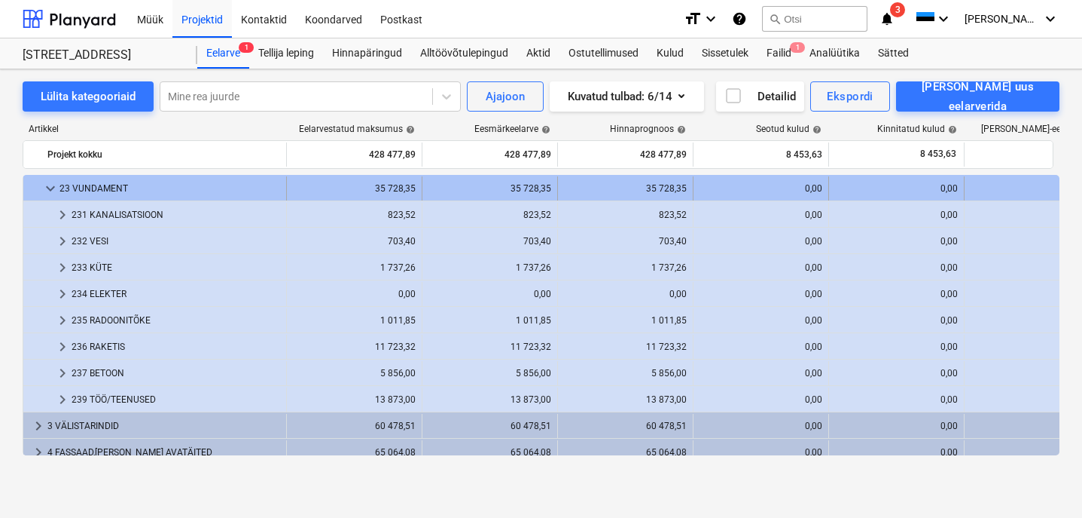
click at [50, 183] on span "keyboard_arrow_down" at bounding box center [50, 188] width 18 height 18
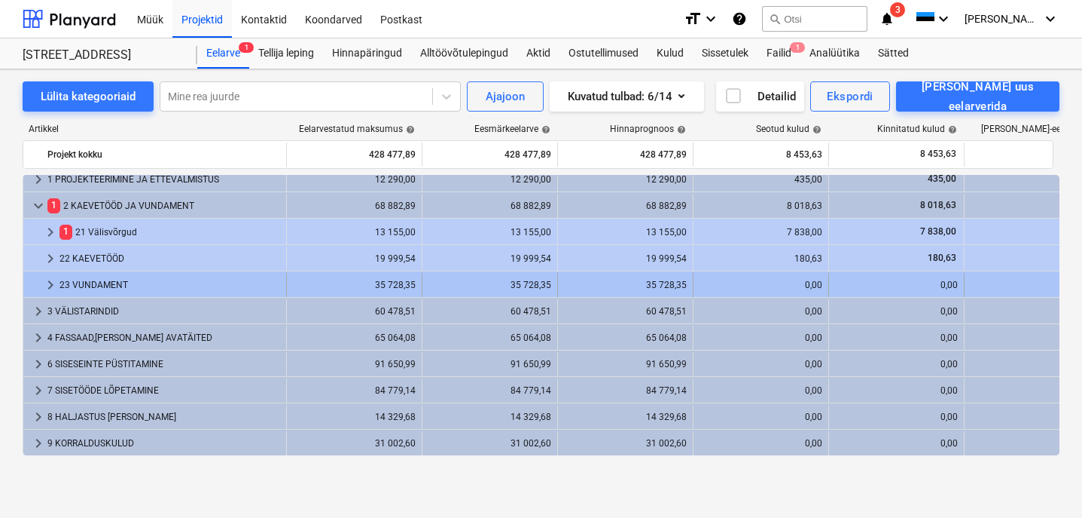
scroll to position [10, 0]
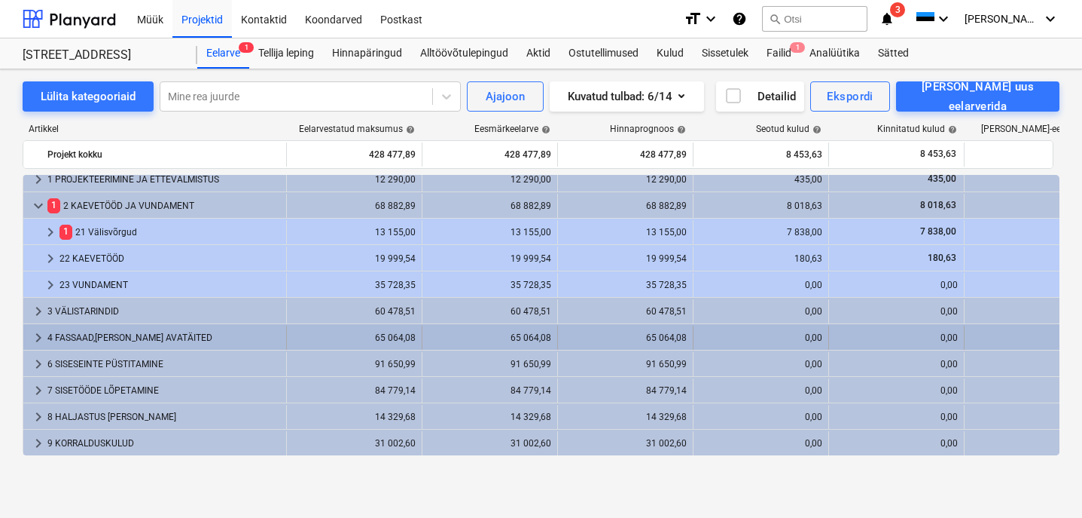
click at [121, 336] on div "4 FASSAAD,[PERSON_NAME] AVATÄITED" at bounding box center [163, 337] width 233 height 24
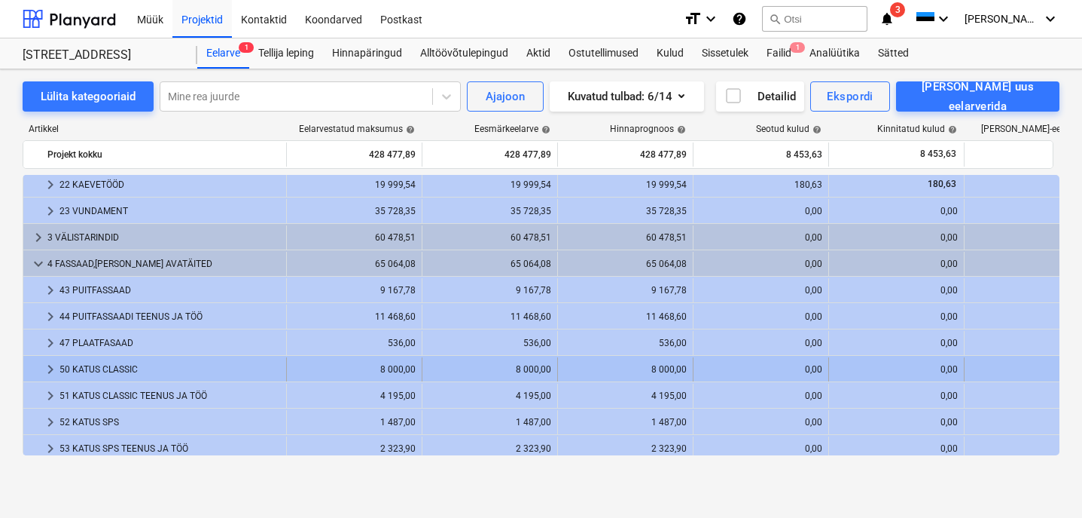
scroll to position [105, 0]
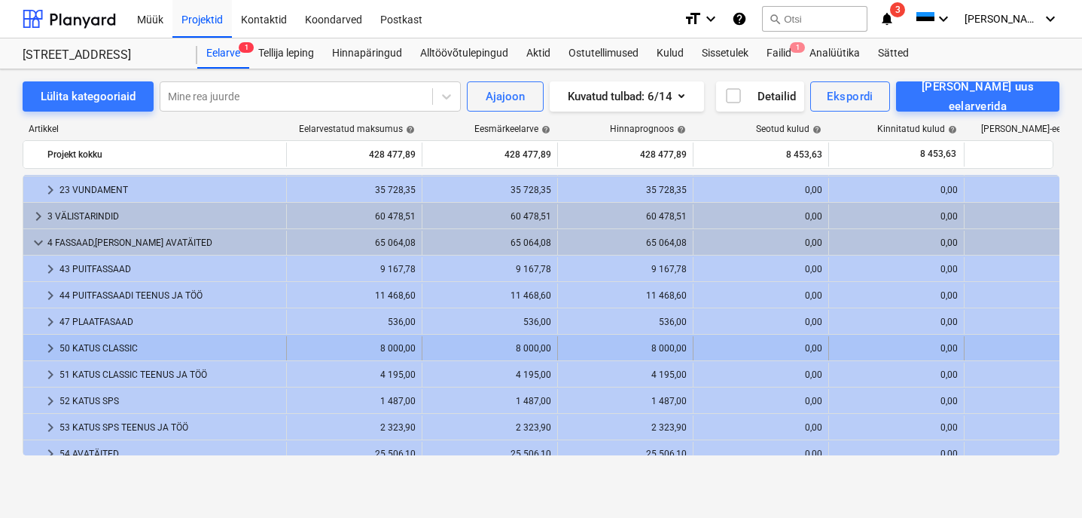
click at [116, 344] on div "50 KATUS CLASSIC" at bounding box center [170, 348] width 221 height 24
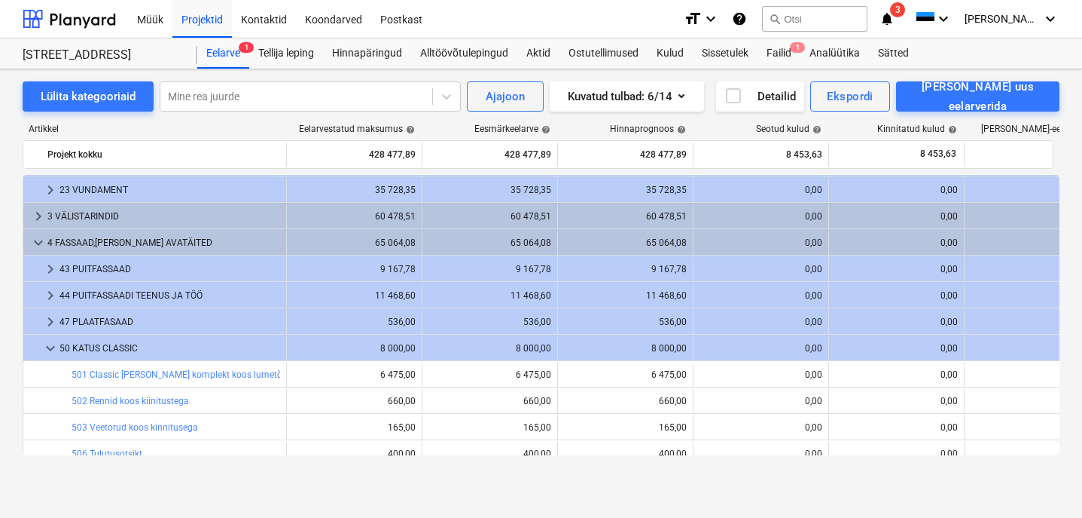
scroll to position [258, 0]
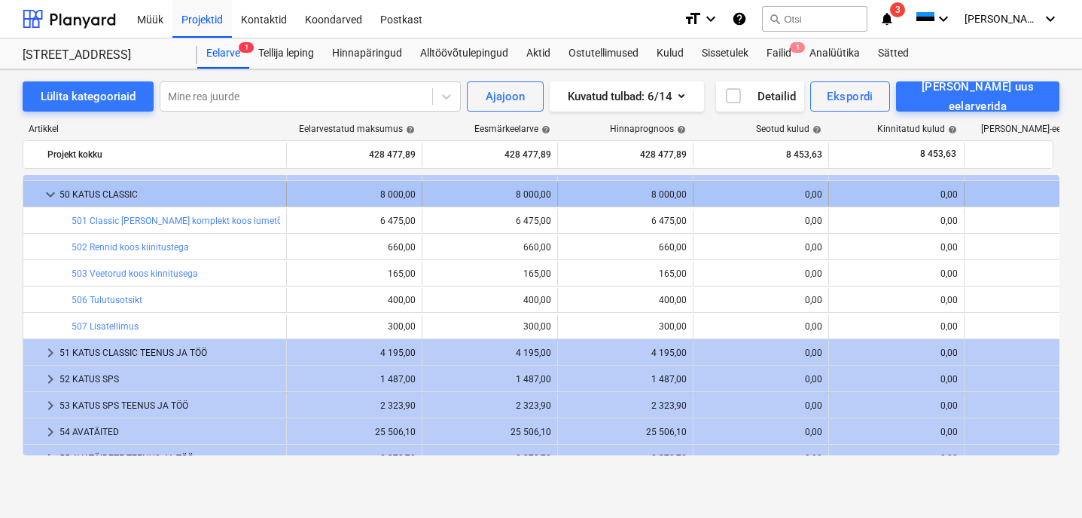
click at [44, 202] on span "keyboard_arrow_down" at bounding box center [50, 194] width 18 height 18
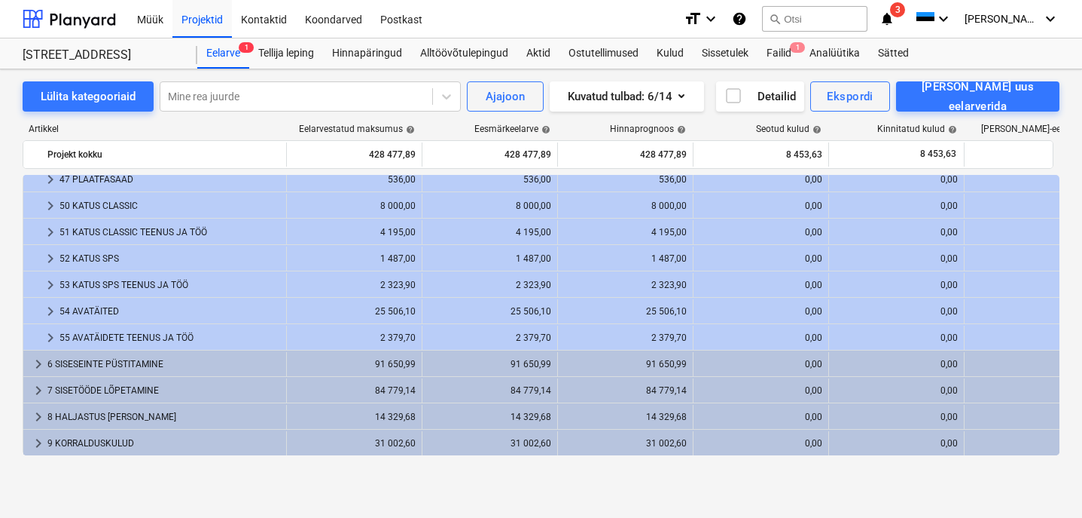
scroll to position [228, 0]
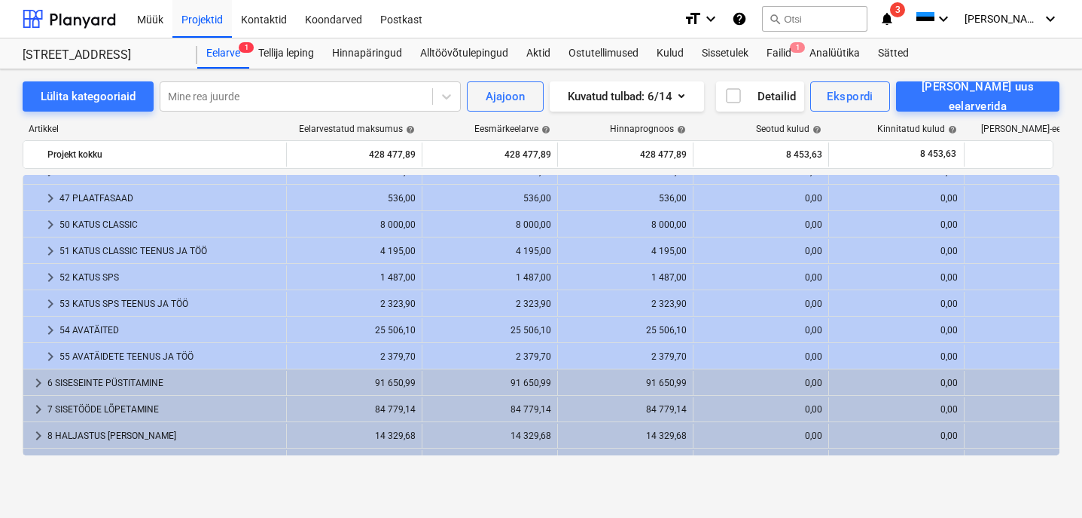
click at [98, 217] on div "50 KATUS CLASSIC" at bounding box center [170, 224] width 221 height 24
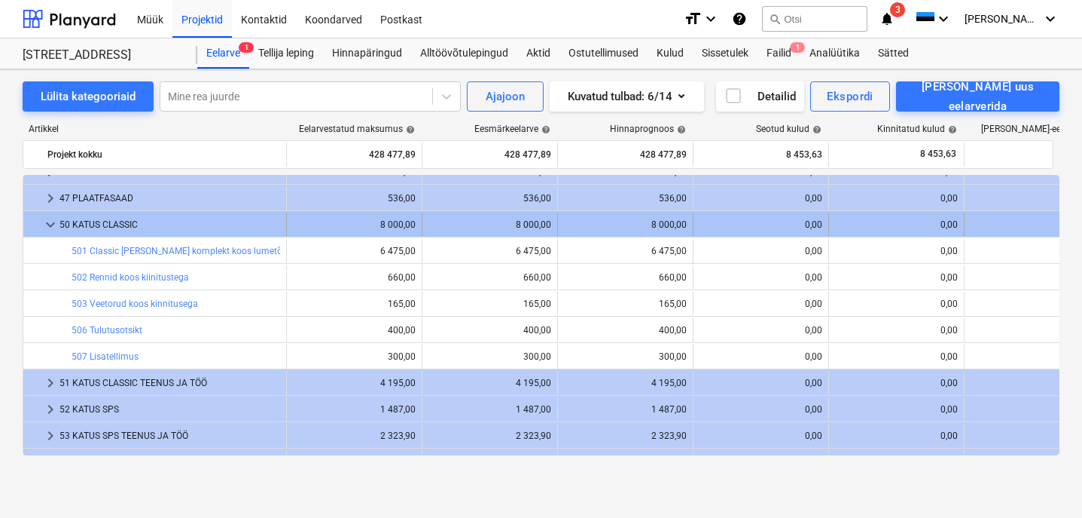
click at [97, 221] on div "50 KATUS CLASSIC" at bounding box center [170, 224] width 221 height 24
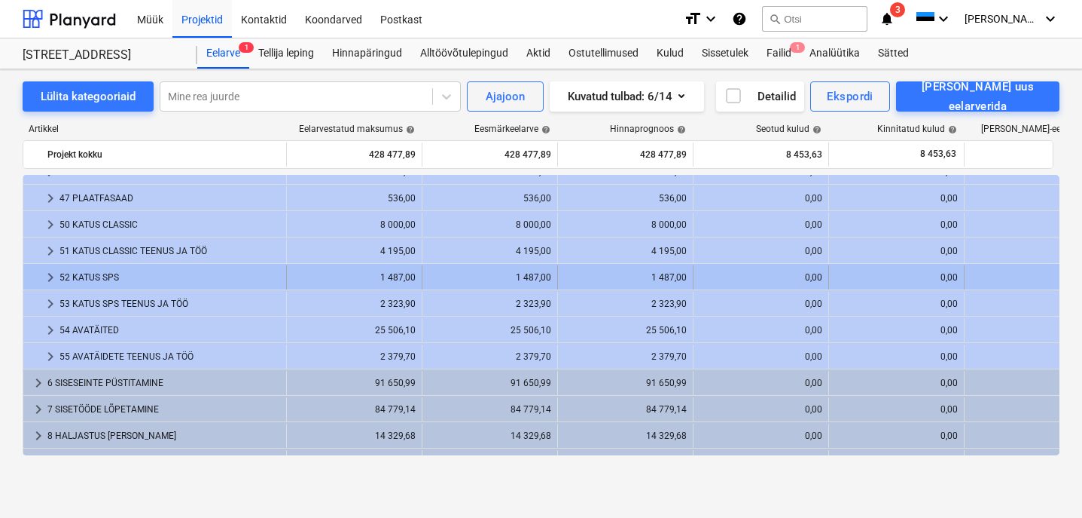
click at [95, 271] on div "52 KATUS SPS" at bounding box center [170, 277] width 221 height 24
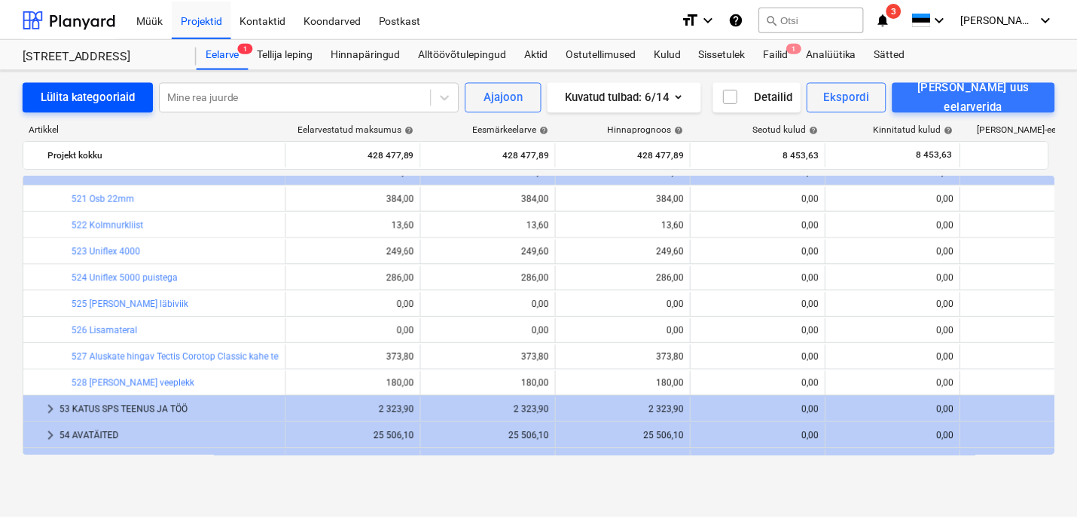
scroll to position [267, 0]
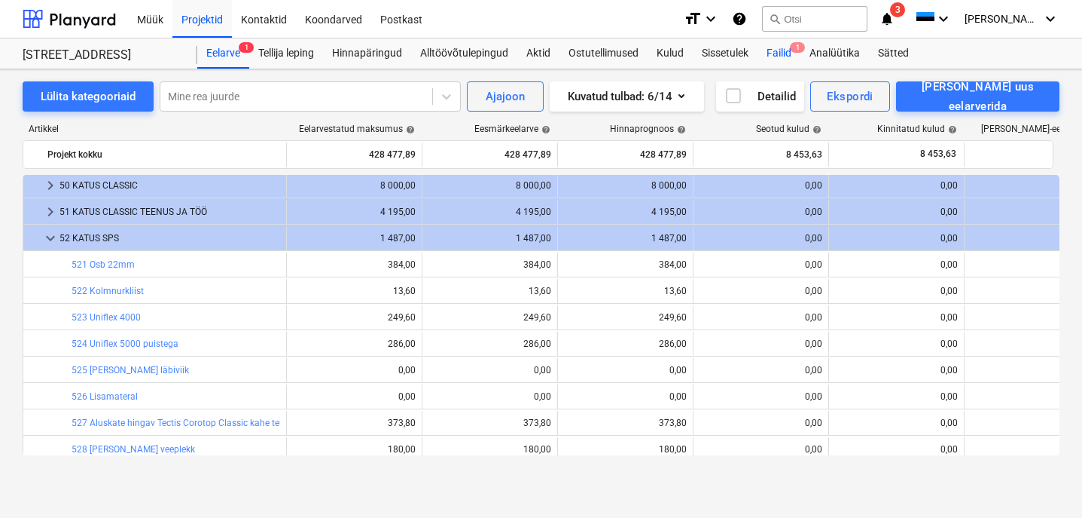
click at [779, 56] on div "Failid 1" at bounding box center [779, 53] width 43 height 30
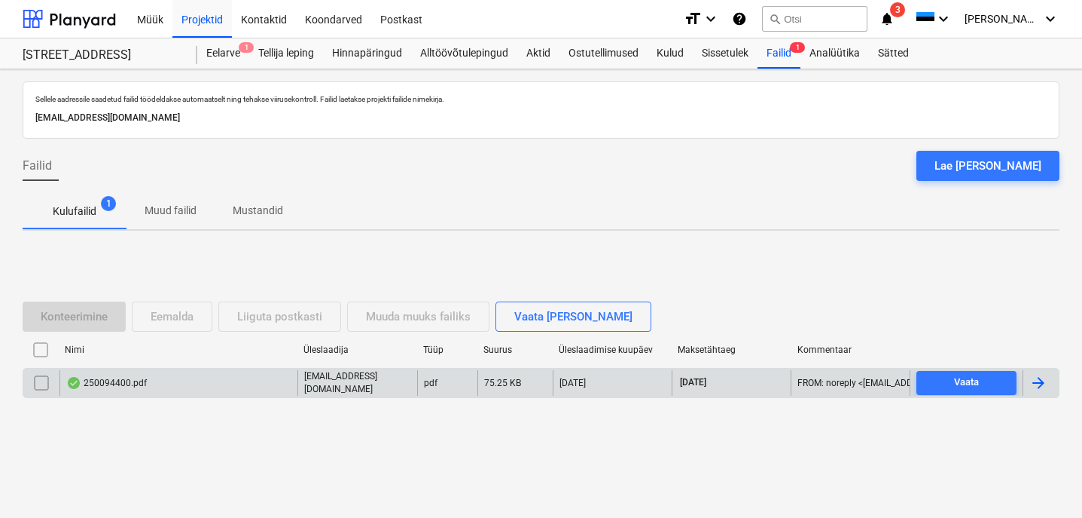
click at [109, 382] on div "250094400.pdf" at bounding box center [106, 383] width 81 height 12
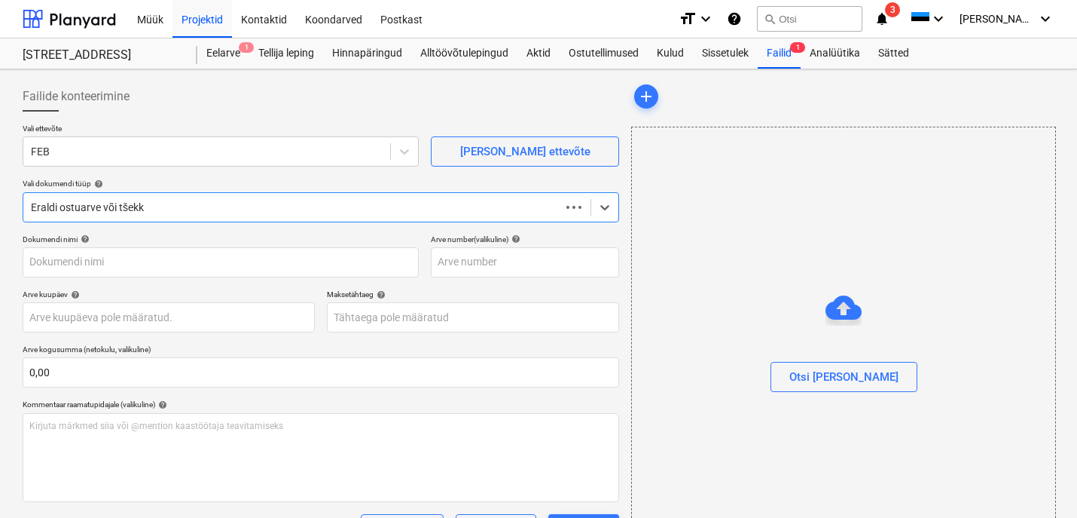
type input "250094400"
type input "[DATE]"
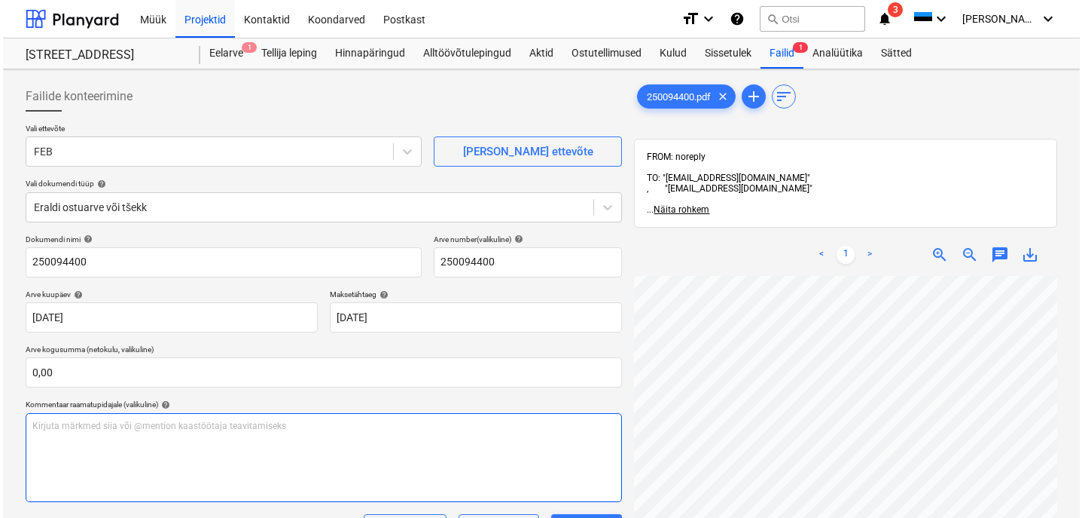
scroll to position [214, 0]
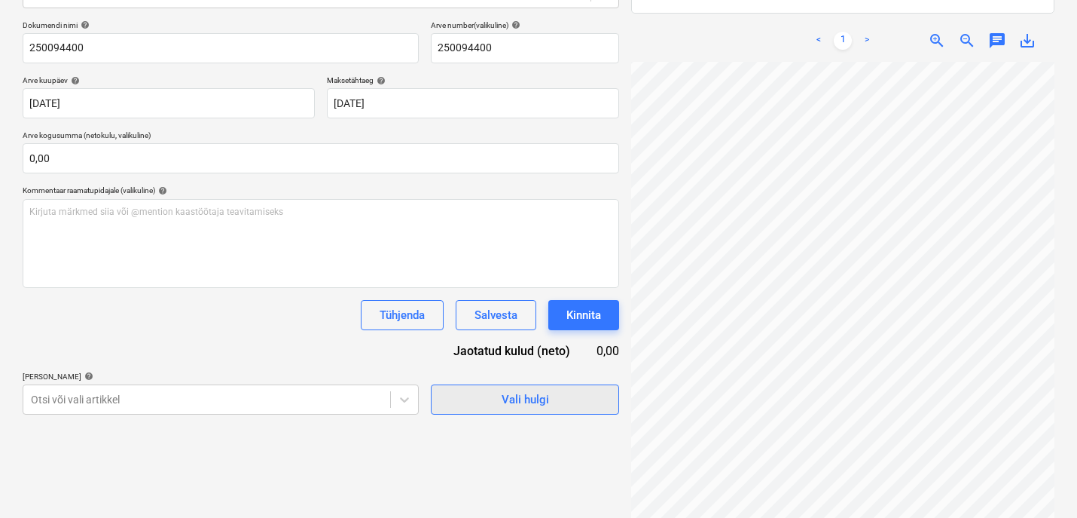
click at [533, 401] on div "Vali hulgi" at bounding box center [525, 399] width 47 height 20
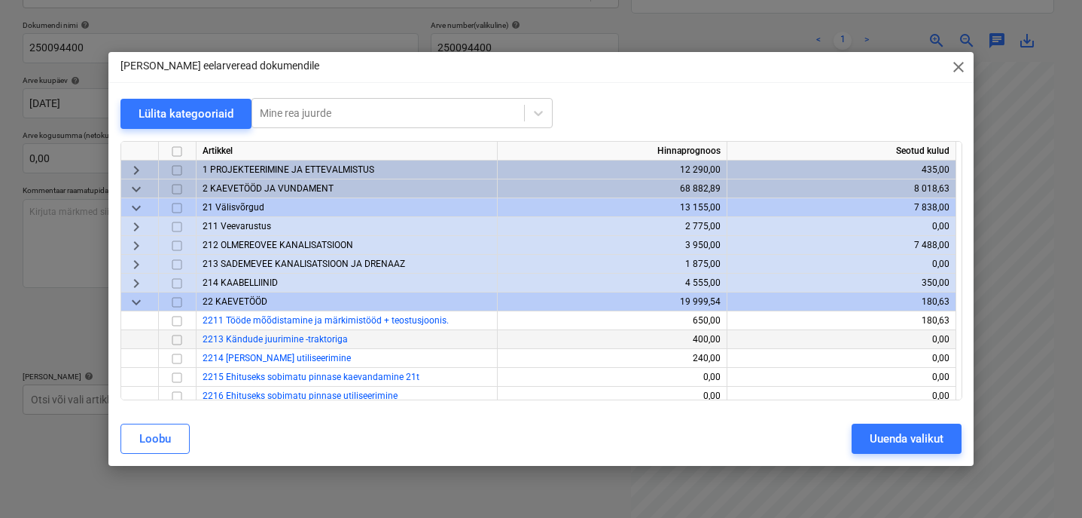
scroll to position [3, 0]
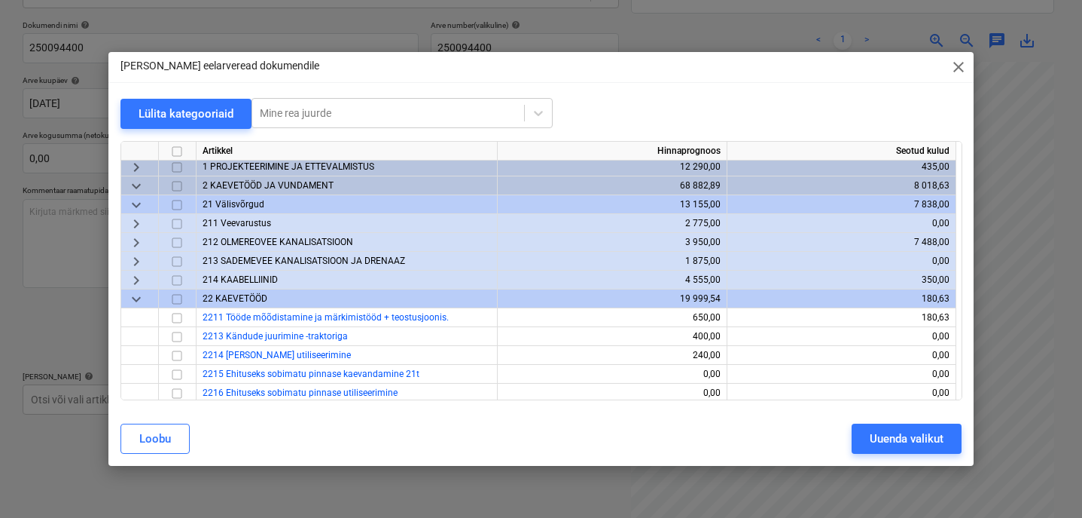
click at [130, 297] on span "keyboard_arrow_down" at bounding box center [136, 298] width 18 height 18
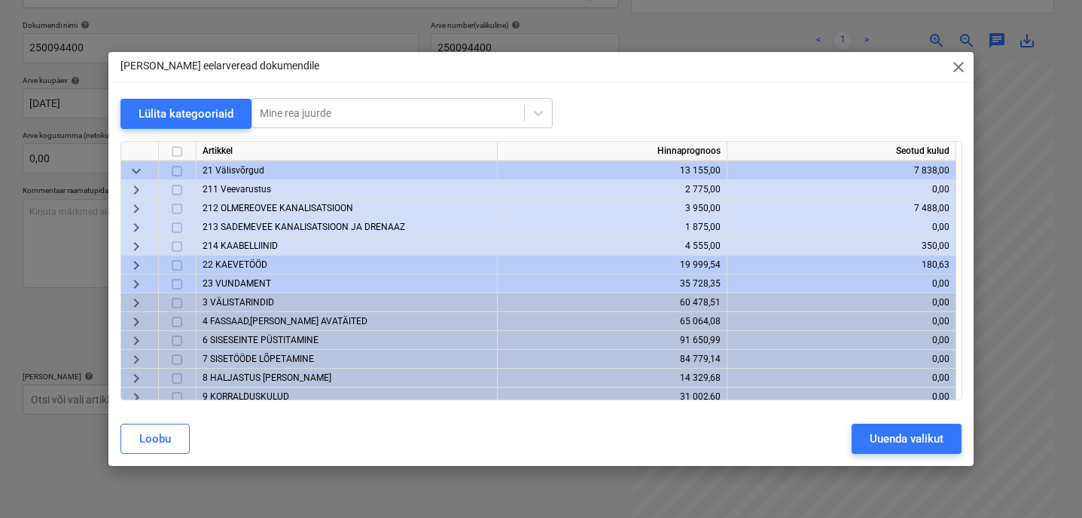
scroll to position [44, 0]
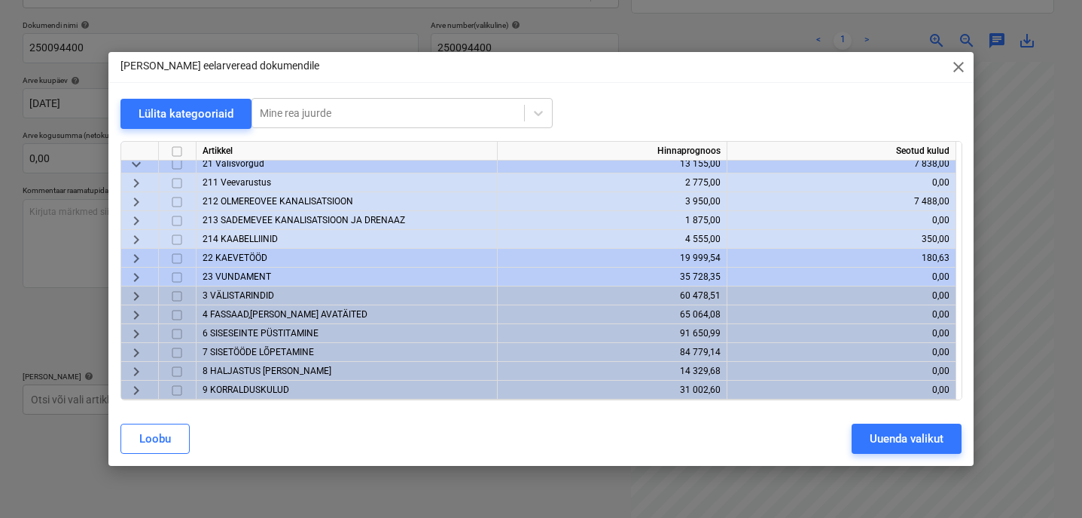
click at [218, 352] on span "7 SISETÖÖDE LÕPETAMINE" at bounding box center [258, 352] width 111 height 11
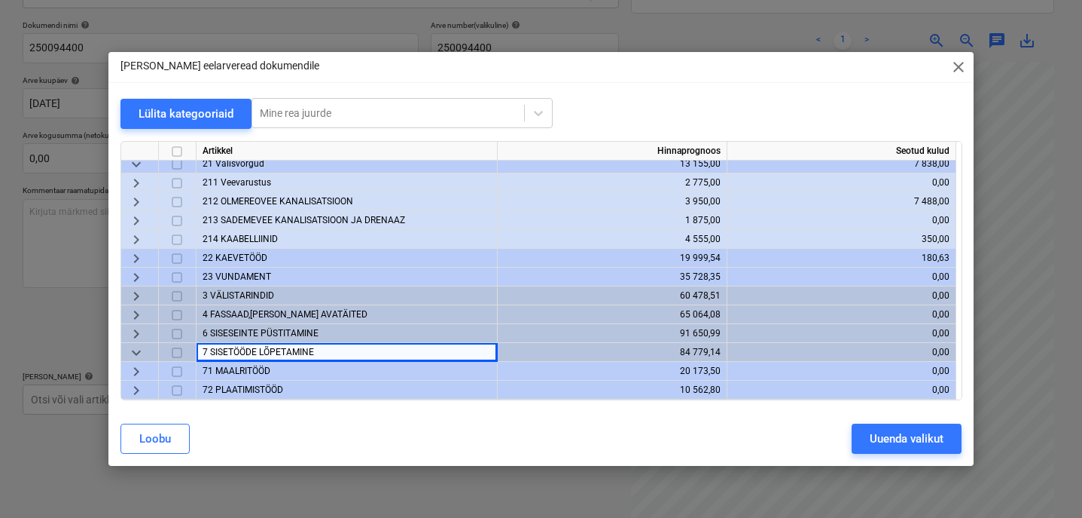
scroll to position [47, 0]
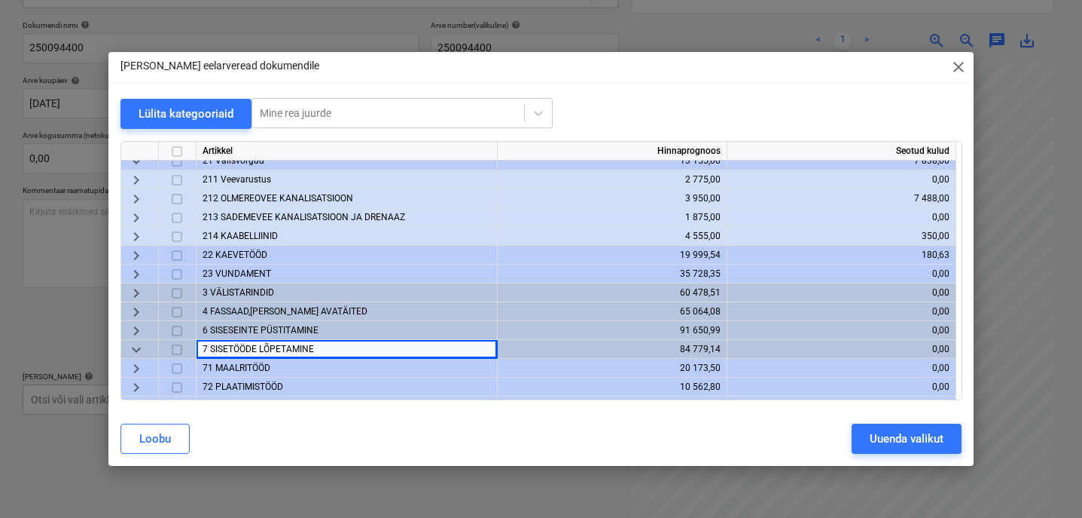
click at [143, 348] on span "keyboard_arrow_down" at bounding box center [136, 349] width 18 height 18
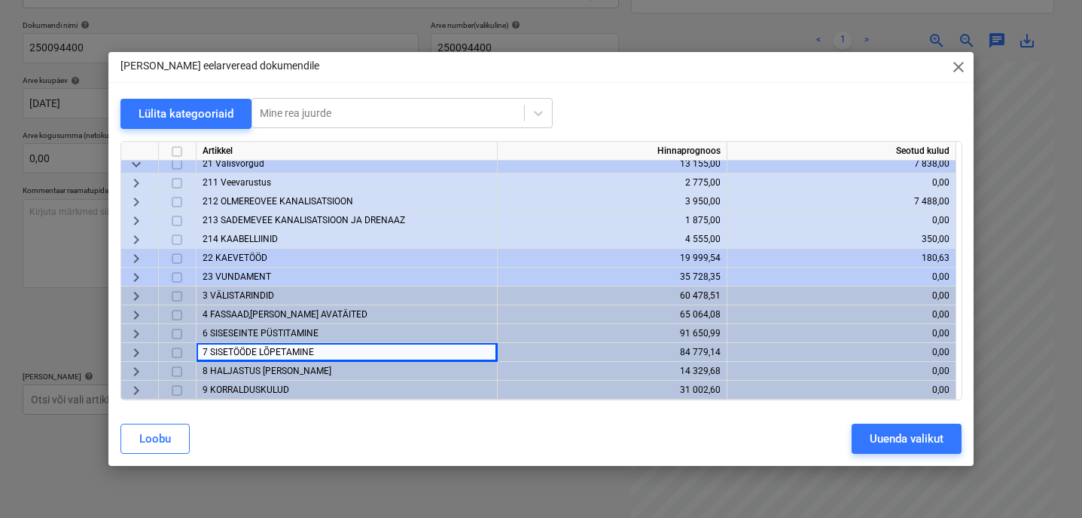
scroll to position [44, 0]
click at [144, 347] on span "keyboard_arrow_right" at bounding box center [136, 352] width 18 height 18
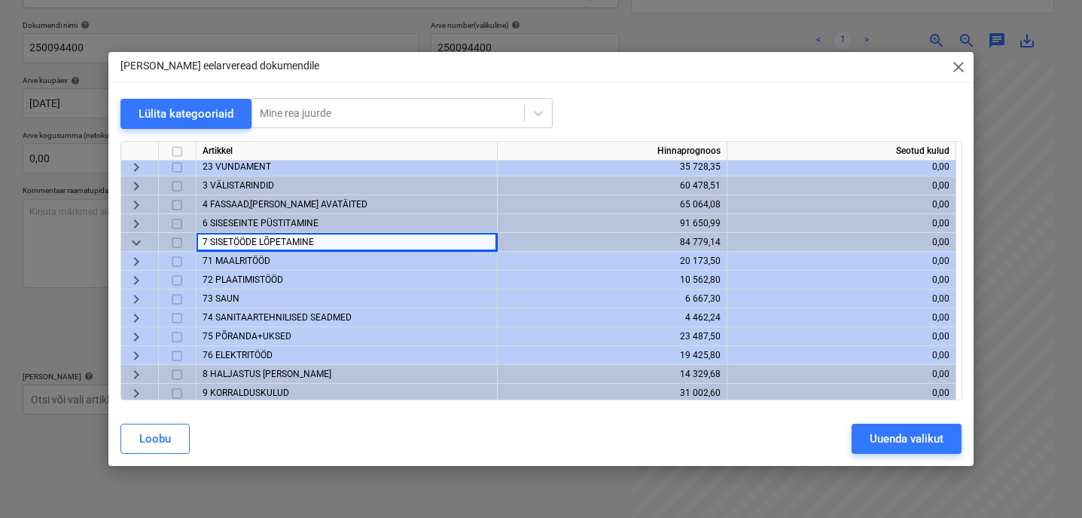
scroll to position [157, 0]
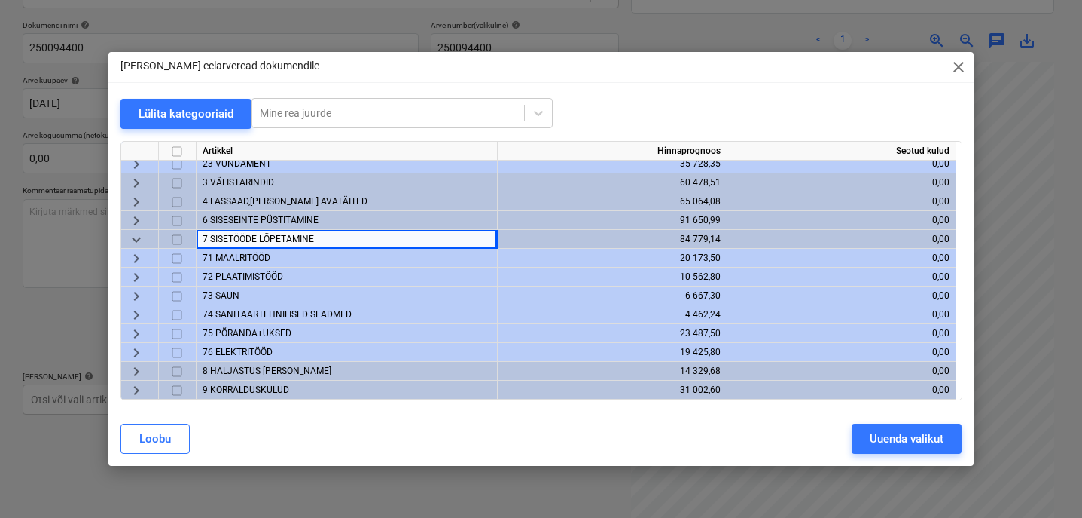
click at [137, 219] on span "keyboard_arrow_right" at bounding box center [136, 220] width 18 height 18
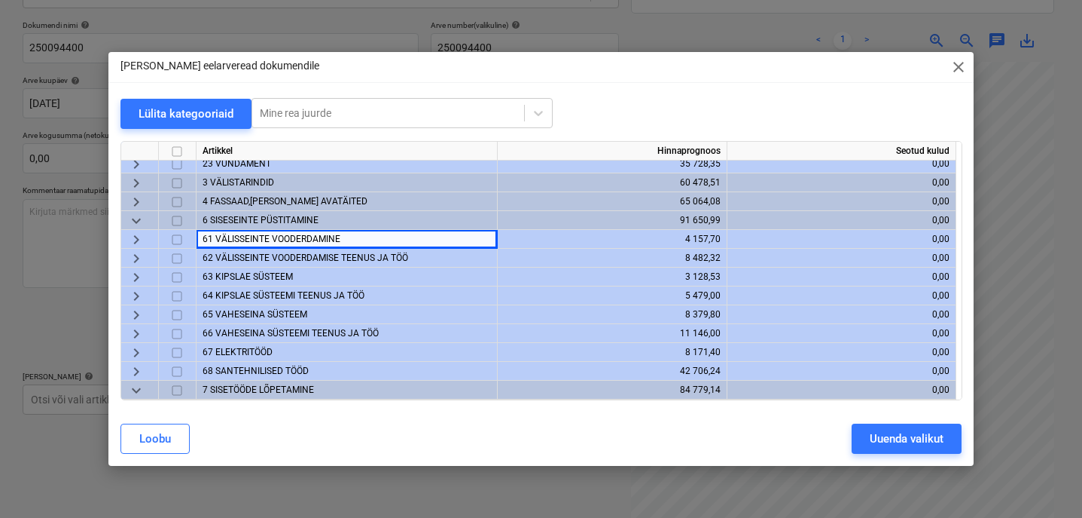
click at [248, 370] on span "68 SANTEHNILISED TÖÖD" at bounding box center [256, 370] width 106 height 11
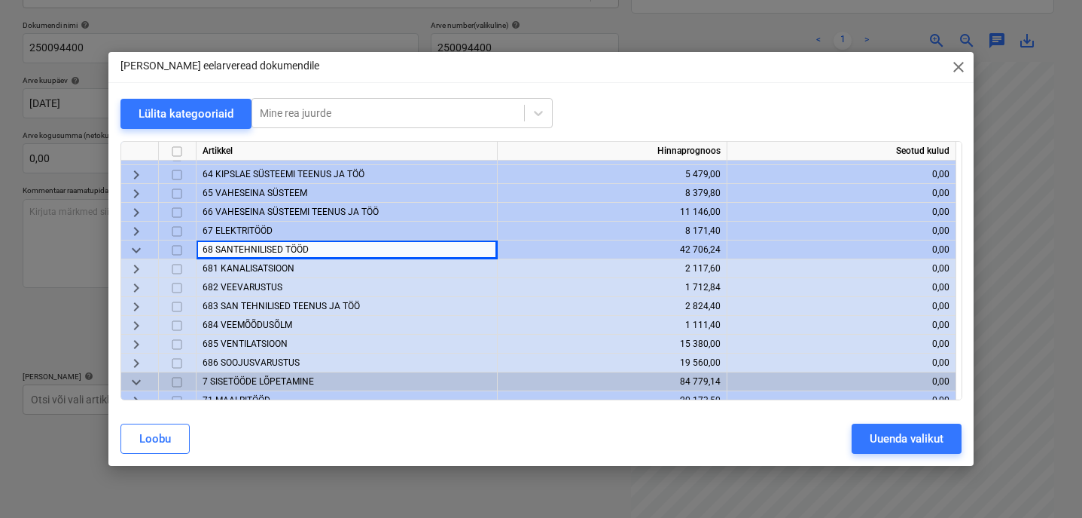
scroll to position [279, 0]
click at [254, 362] on span "686 SOOJUSVARUSTUS" at bounding box center [251, 361] width 97 height 11
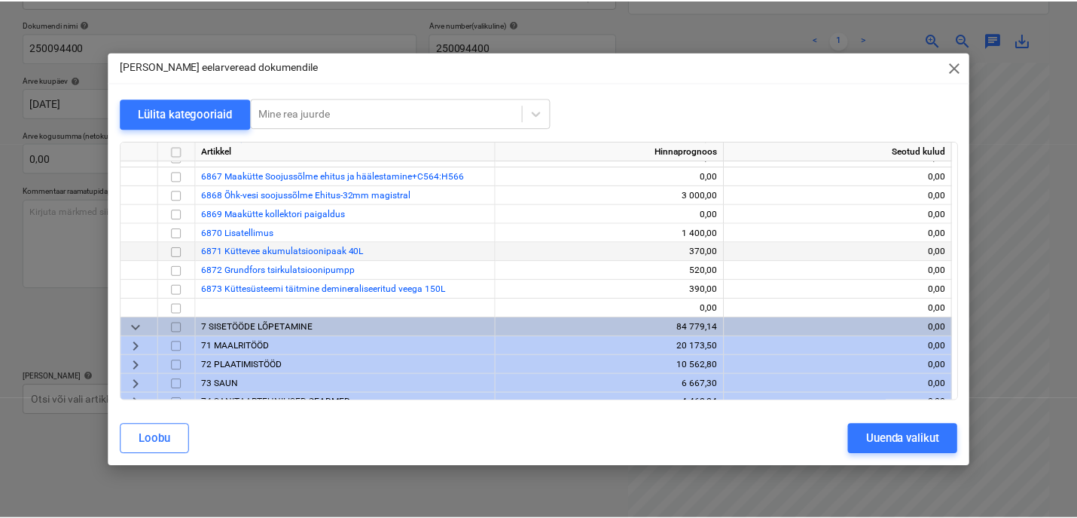
scroll to position [596, 0]
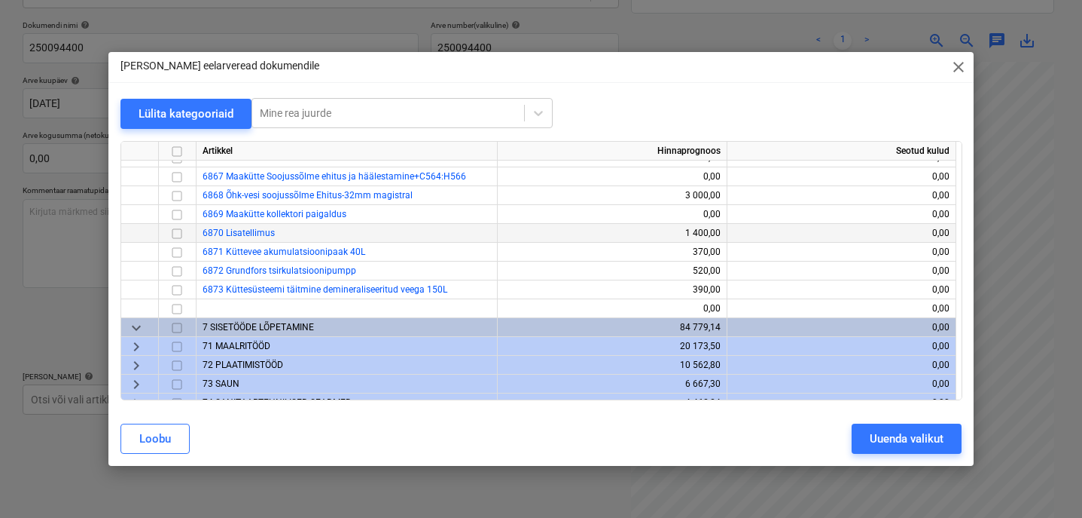
click at [179, 237] on input "checkbox" at bounding box center [177, 233] width 18 height 18
click at [899, 435] on div "Uuenda valikut" at bounding box center [907, 439] width 74 height 20
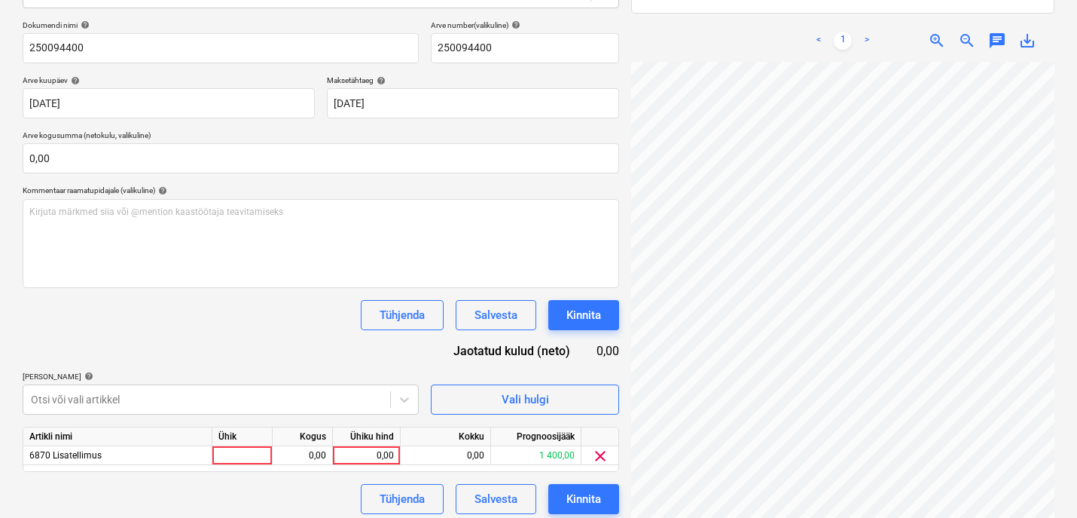
click at [231, 440] on div "Ühik" at bounding box center [242, 436] width 60 height 19
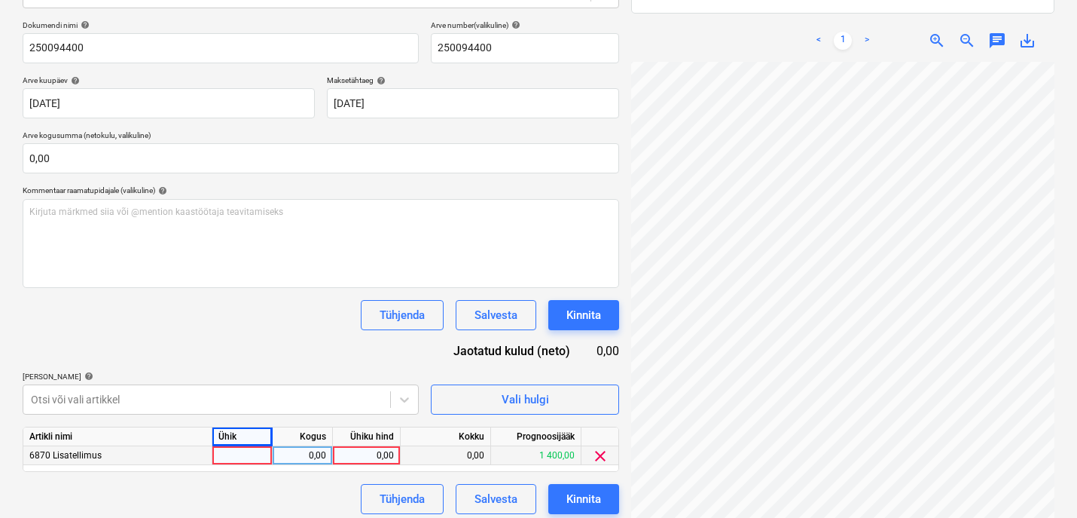
click at [246, 455] on div at bounding box center [242, 455] width 60 height 19
type input "1"
click at [298, 459] on div "0,00" at bounding box center [302, 455] width 47 height 19
click at [932, 8] on div "Projekti ületoomine ebaõnnestus" at bounding box center [866, 16] width 407 height 32
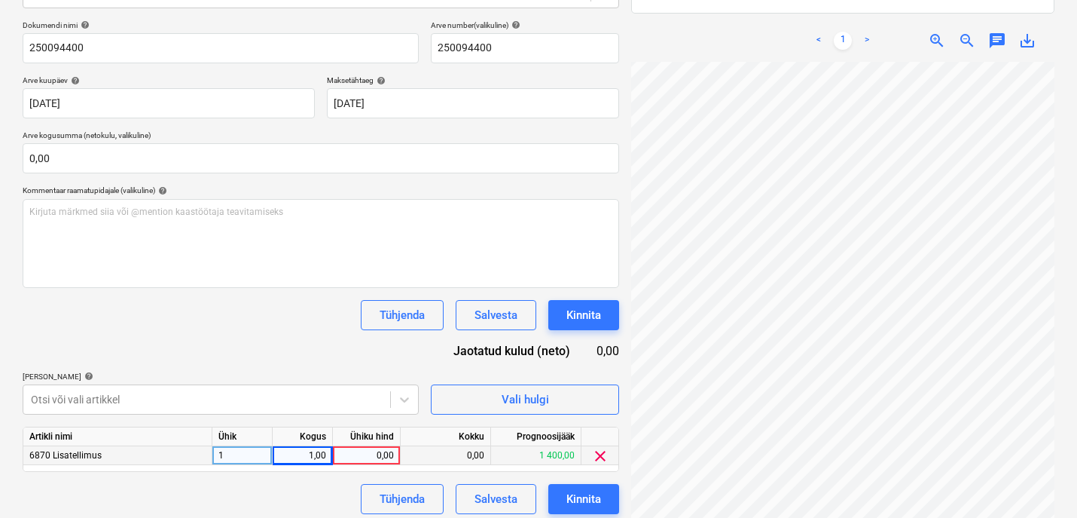
click at [932, 8] on div "Projekti ületoomine ebaõnnestus" at bounding box center [866, 16] width 407 height 32
click at [374, 456] on div "0,00" at bounding box center [366, 455] width 55 height 19
type input "633,21"
click at [331, 484] on div "Tühjenda Salvesta Kinnita" at bounding box center [321, 499] width 597 height 30
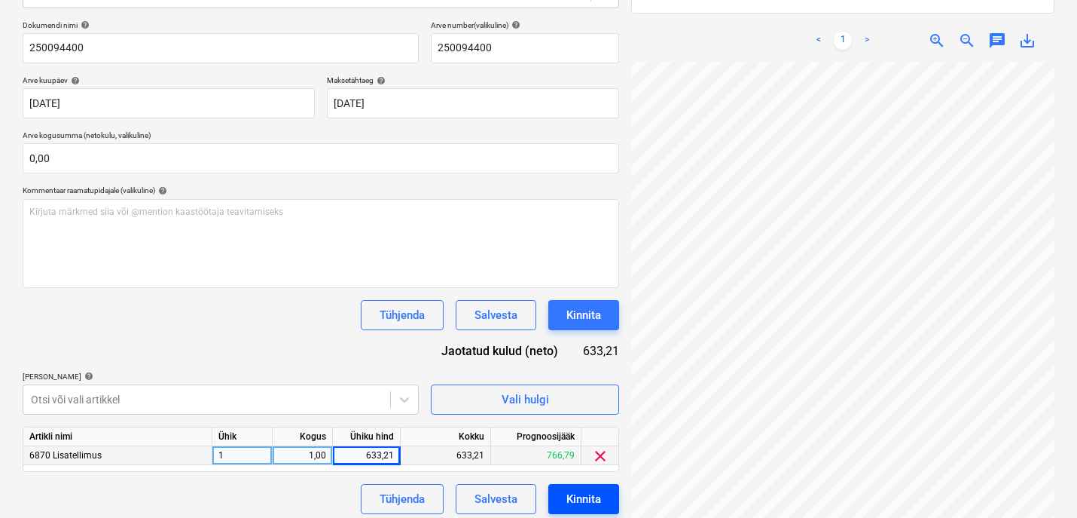
click at [557, 505] on button "Kinnita" at bounding box center [583, 499] width 71 height 30
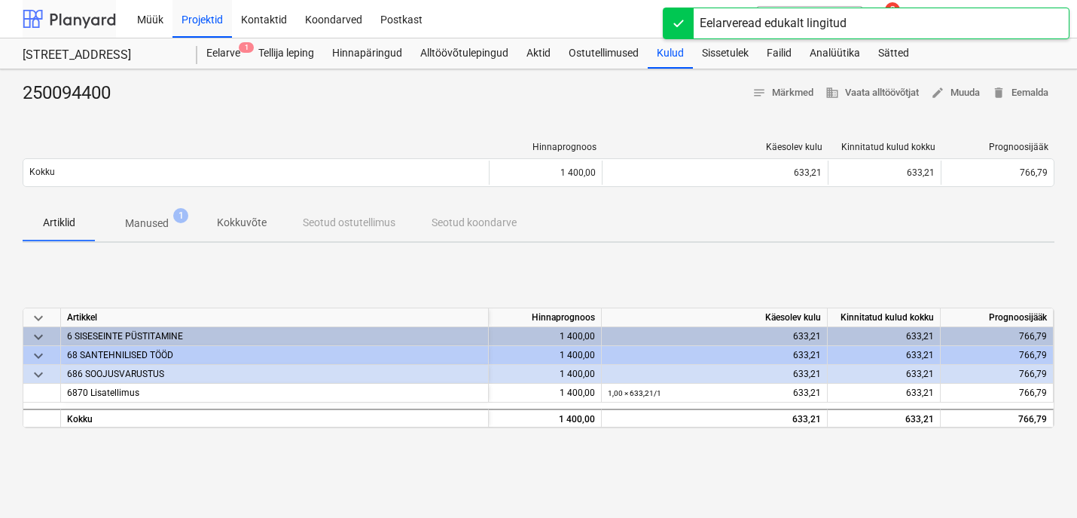
click at [75, 14] on div at bounding box center [69, 19] width 93 height 38
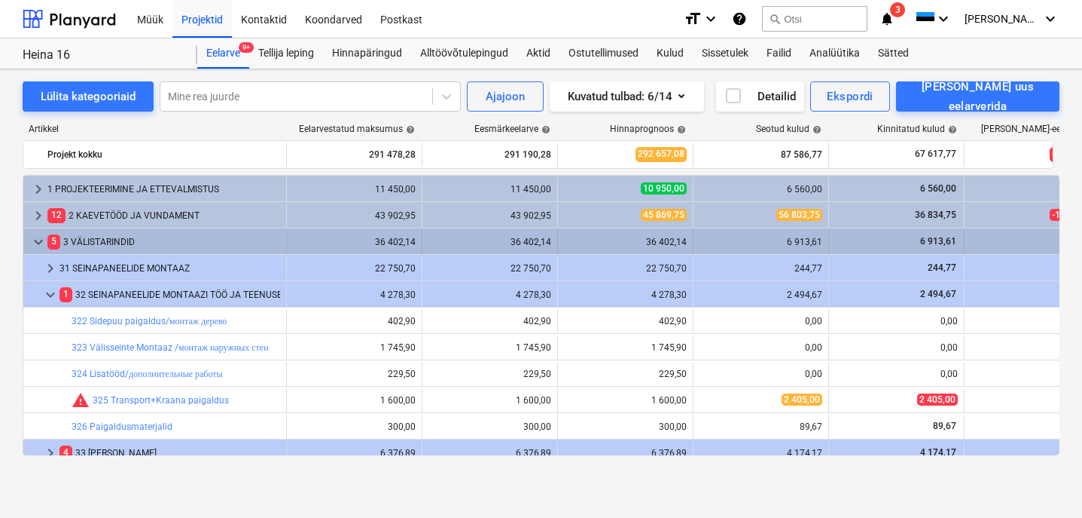
click at [32, 244] on span "keyboard_arrow_down" at bounding box center [38, 242] width 18 height 18
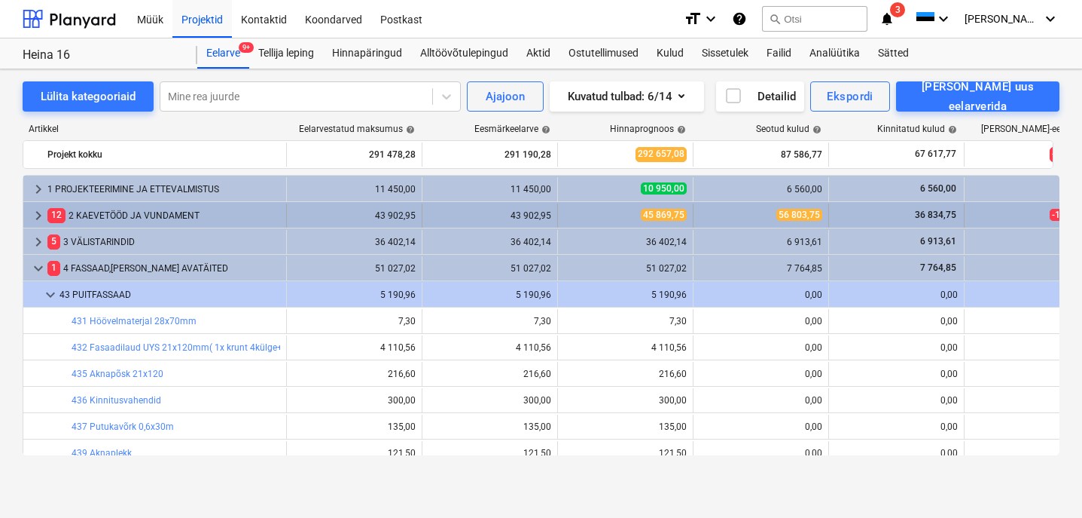
click at [105, 221] on div "12 2 KAEVETÖÖD JA VUNDAMENT" at bounding box center [163, 215] width 233 height 24
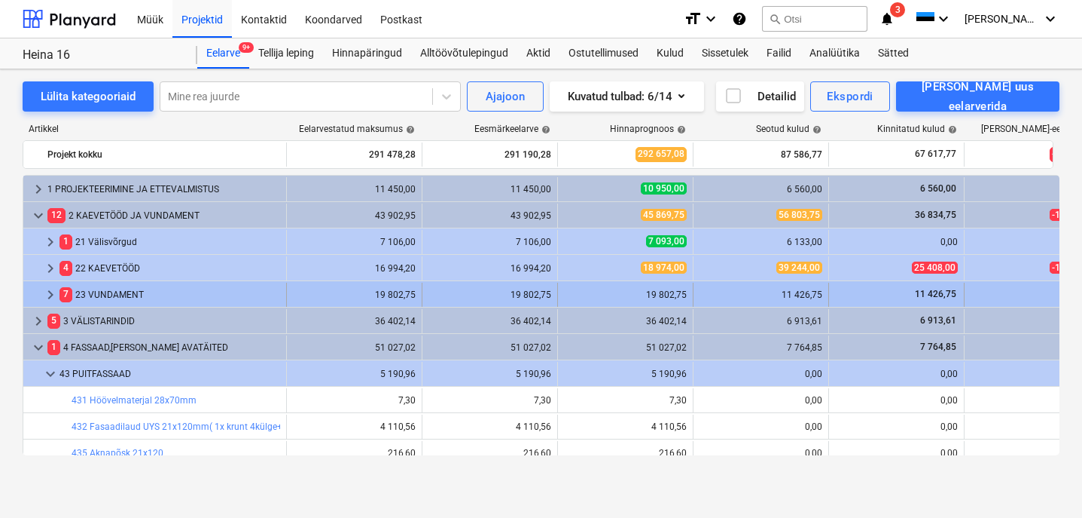
click at [104, 295] on div "7 23 VUNDAMENT" at bounding box center [170, 294] width 221 height 24
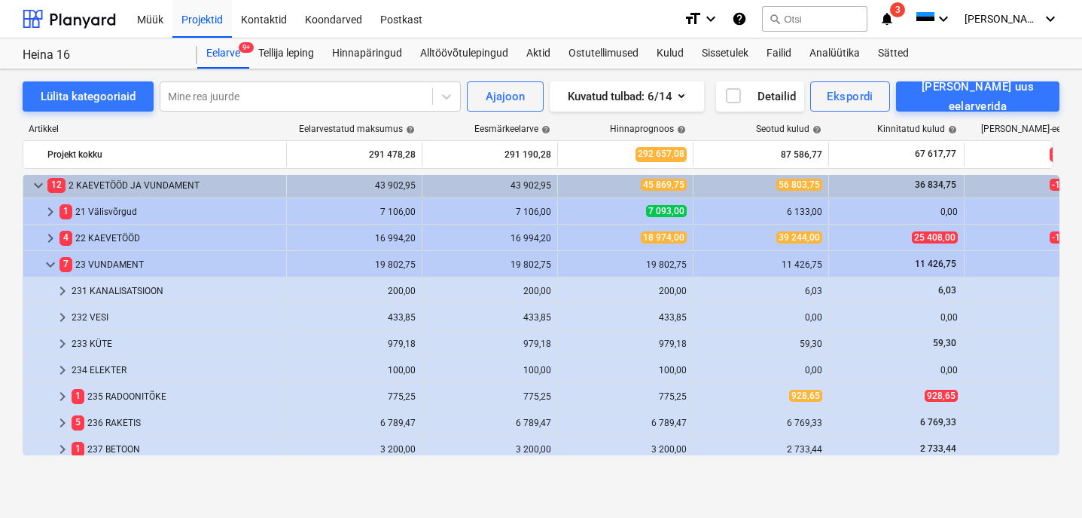
scroll to position [151, 0]
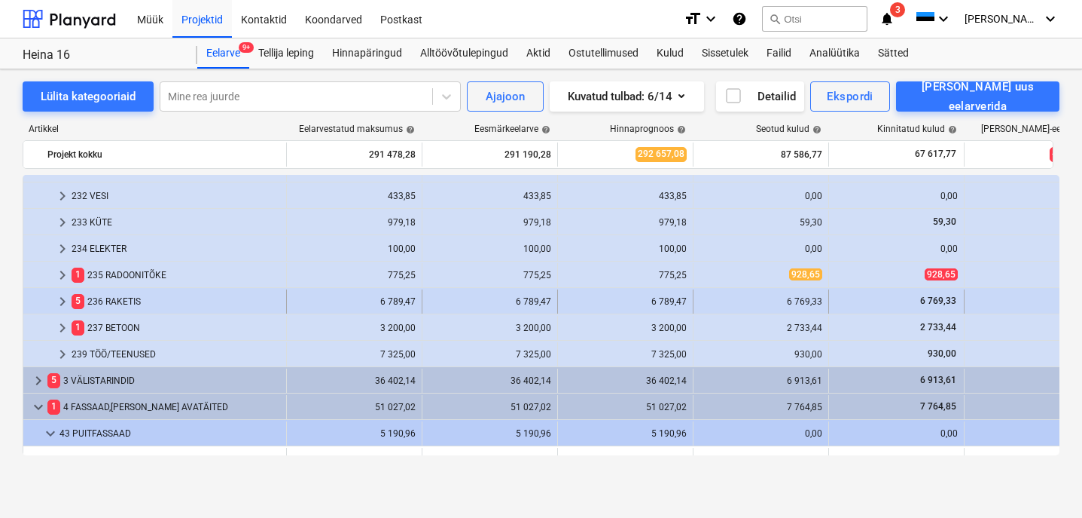
click at [108, 298] on div "5 236 RAKETIS" at bounding box center [176, 301] width 209 height 24
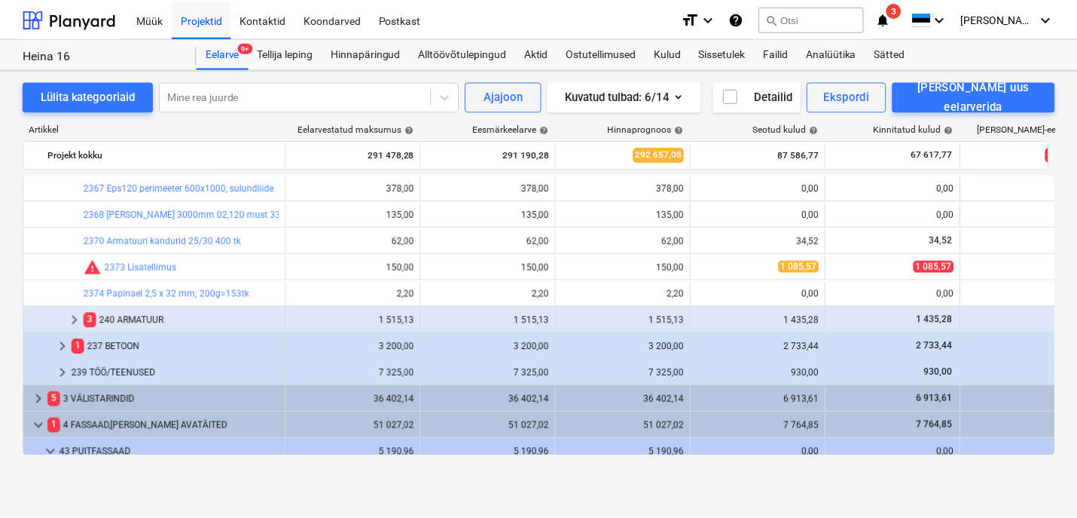
scroll to position [389, 0]
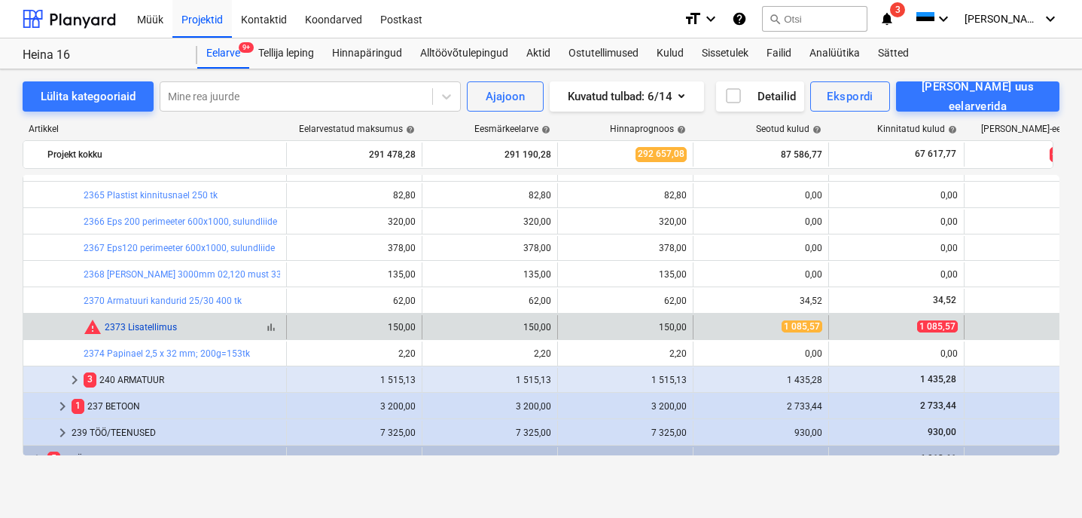
click at [157, 325] on link "2373 Lisatellimus" at bounding box center [141, 327] width 72 height 11
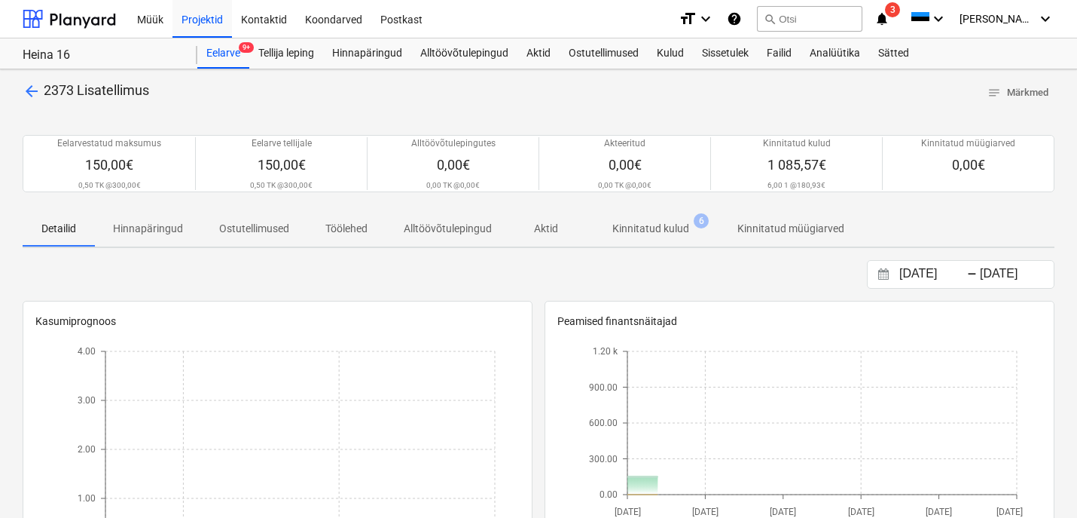
click at [660, 215] on span "Kinnitatud kulud 6" at bounding box center [650, 228] width 137 height 27
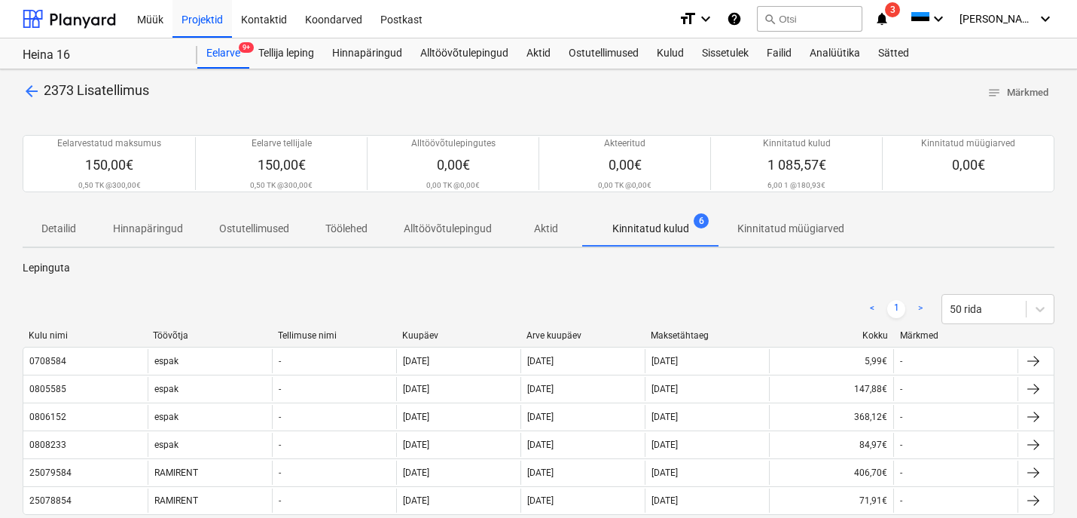
click at [29, 93] on span "arrow_back" at bounding box center [32, 91] width 18 height 18
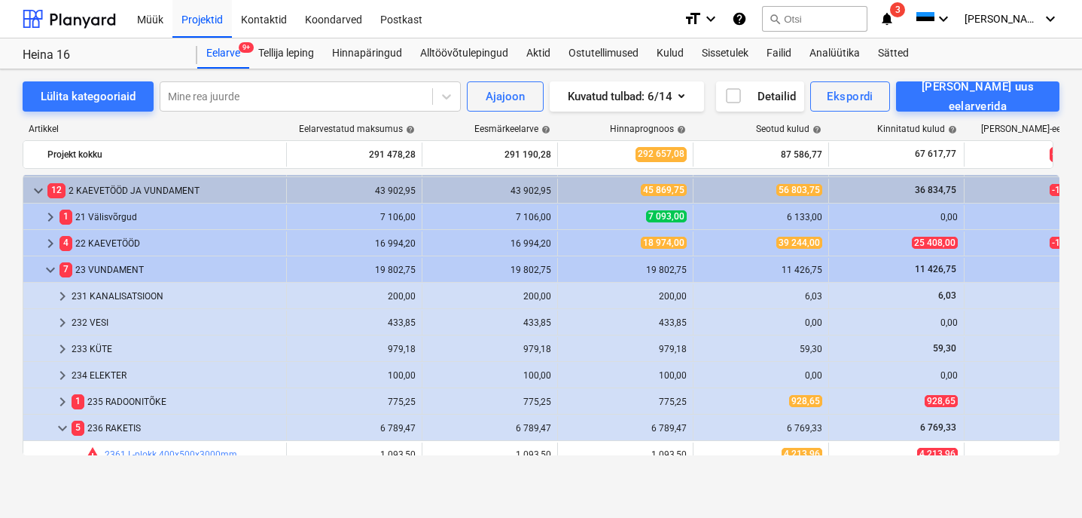
scroll to position [105, 0]
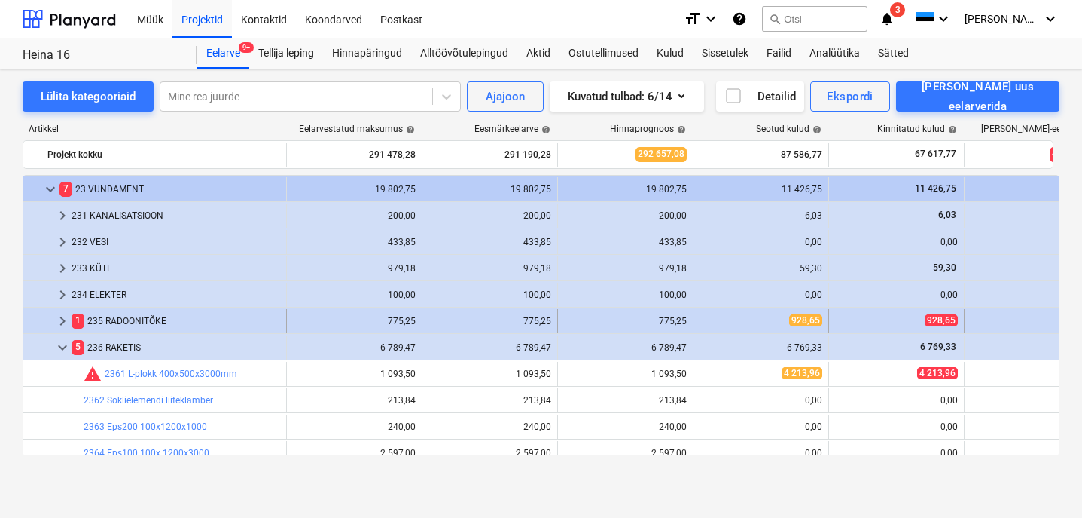
click at [141, 321] on div "1 235 RADOONITÕKE" at bounding box center [176, 321] width 209 height 24
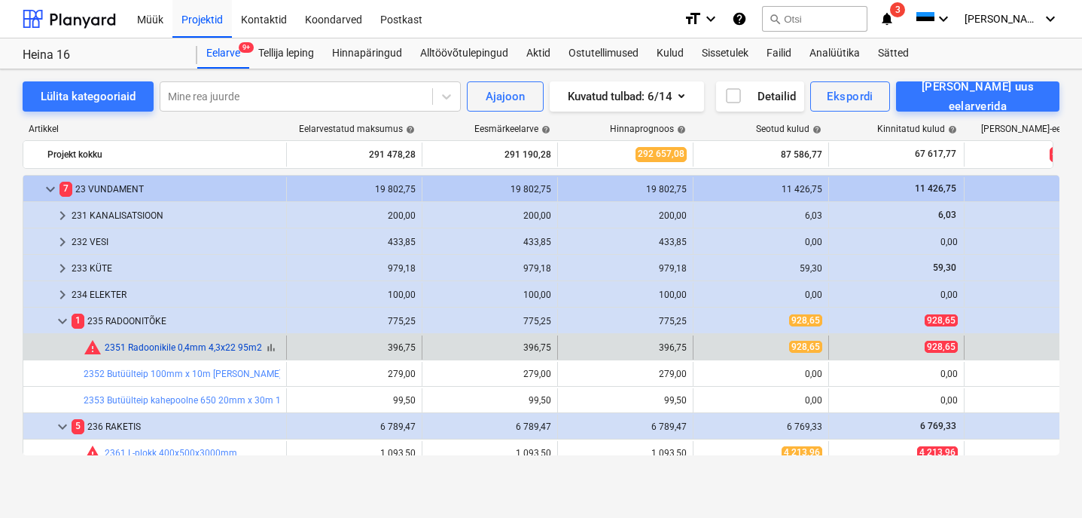
click at [154, 342] on link "2351 Radoonikile 0,4mm 4,3x22 95m2" at bounding box center [183, 347] width 157 height 11
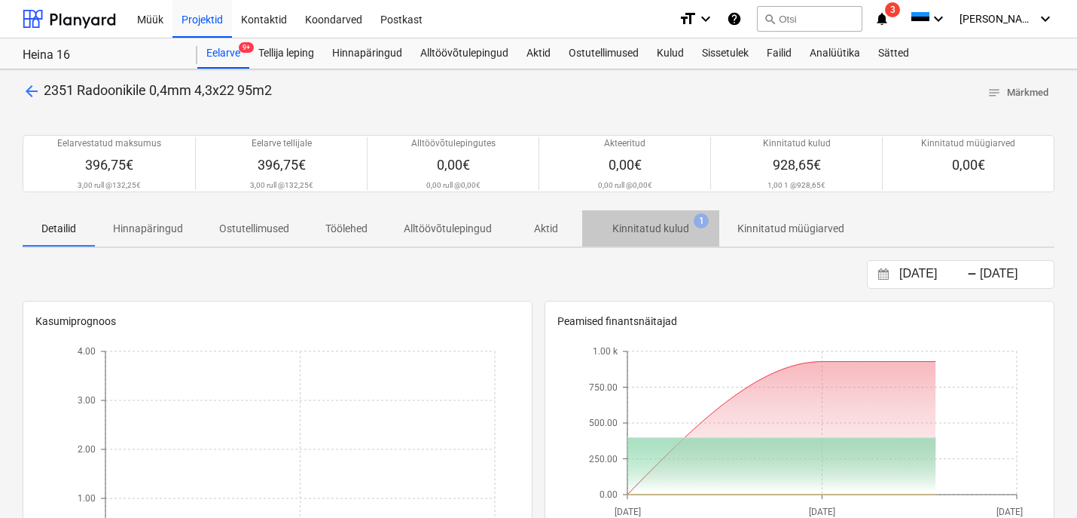
click at [670, 224] on p "Kinnitatud kulud" at bounding box center [650, 229] width 77 height 16
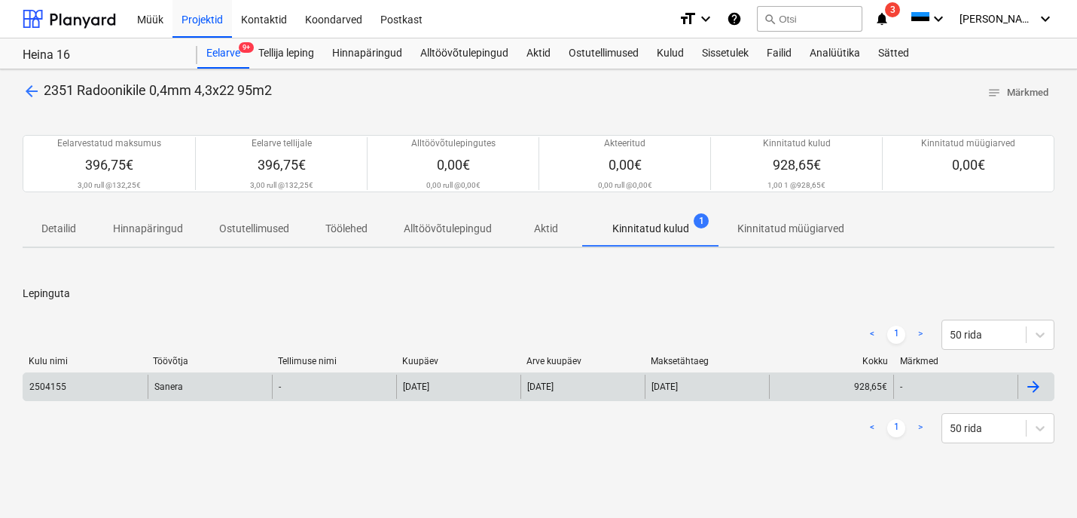
click at [172, 389] on div "Sanera" at bounding box center [210, 386] width 124 height 24
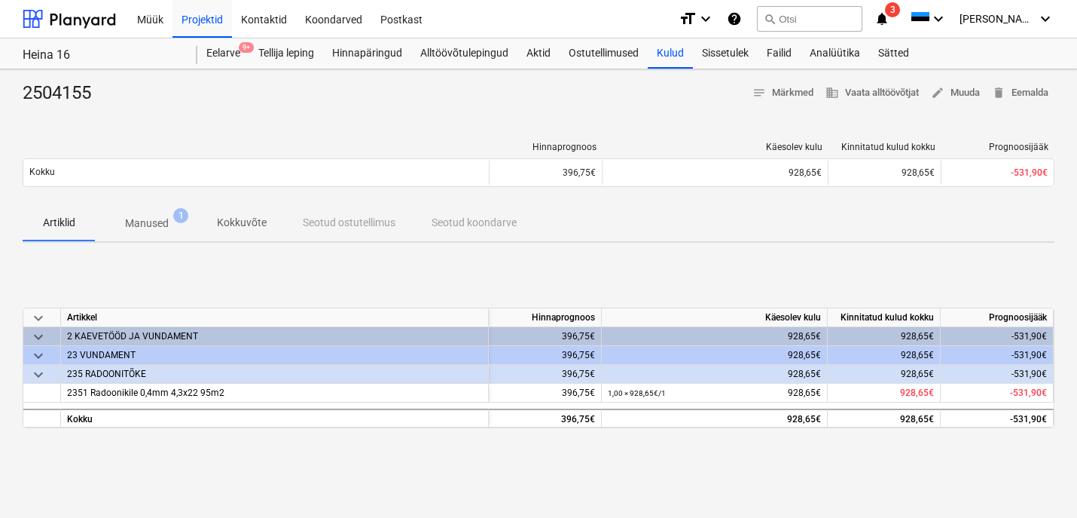
click at [152, 223] on p "Manused" at bounding box center [147, 223] width 44 height 16
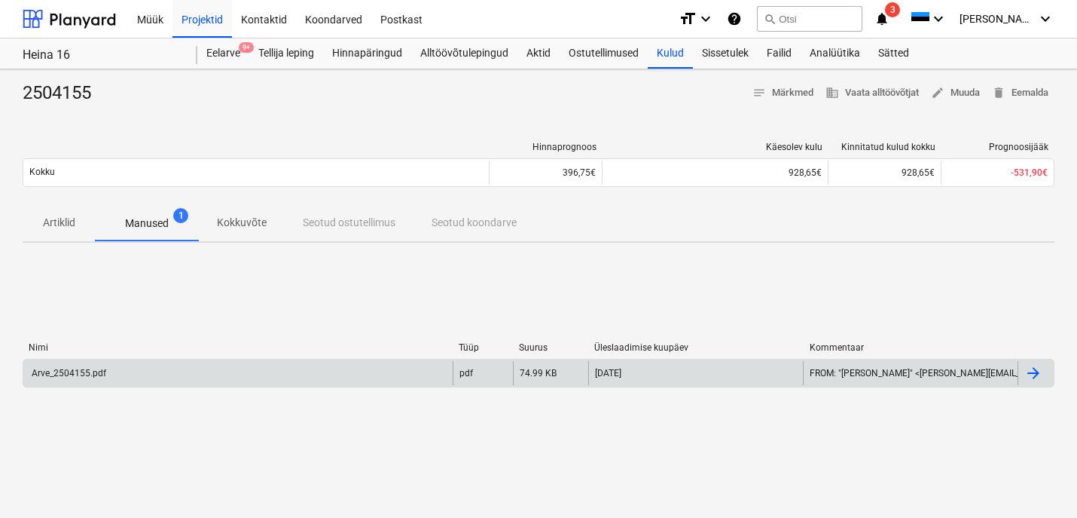
click at [62, 369] on div "Arve_2504155.pdf" at bounding box center [67, 373] width 77 height 11
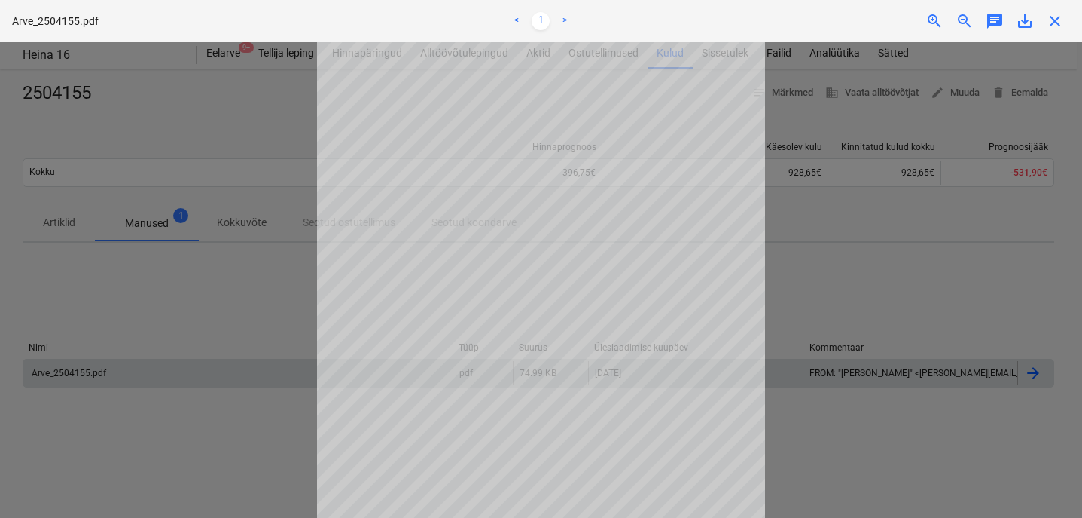
click at [931, 17] on div "Projekti ületoomine ebaõnnestus" at bounding box center [871, 16] width 407 height 32
click at [936, 18] on div "Projekti ületoomine ebaõnnestus" at bounding box center [871, 16] width 407 height 32
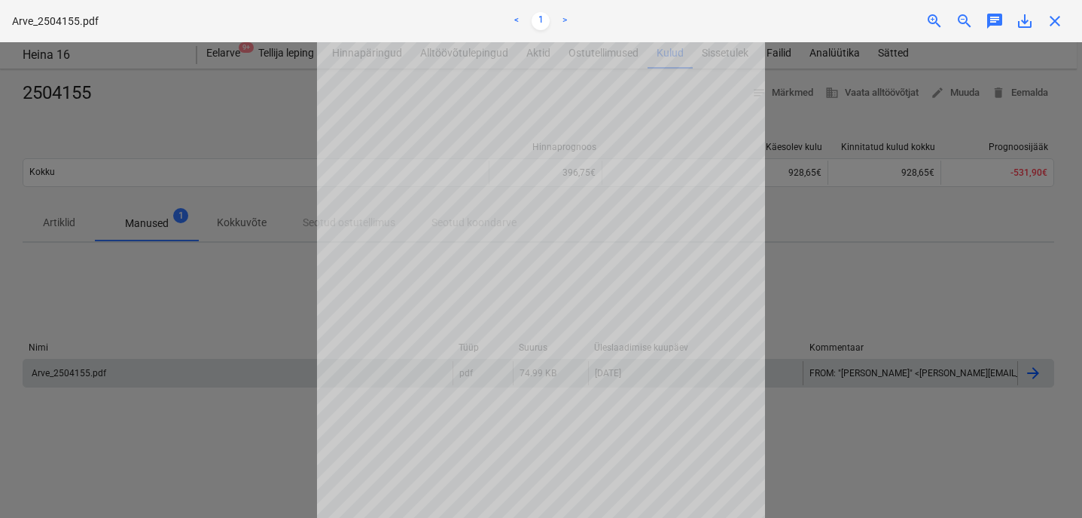
click at [1033, 26] on div "Projekti ületoomine ebaõnnestus" at bounding box center [871, 16] width 407 height 32
click at [1027, 16] on div "Projekti ületoomine ebaõnnestus" at bounding box center [871, 16] width 407 height 32
click at [240, 196] on div at bounding box center [541, 279] width 1082 height 475
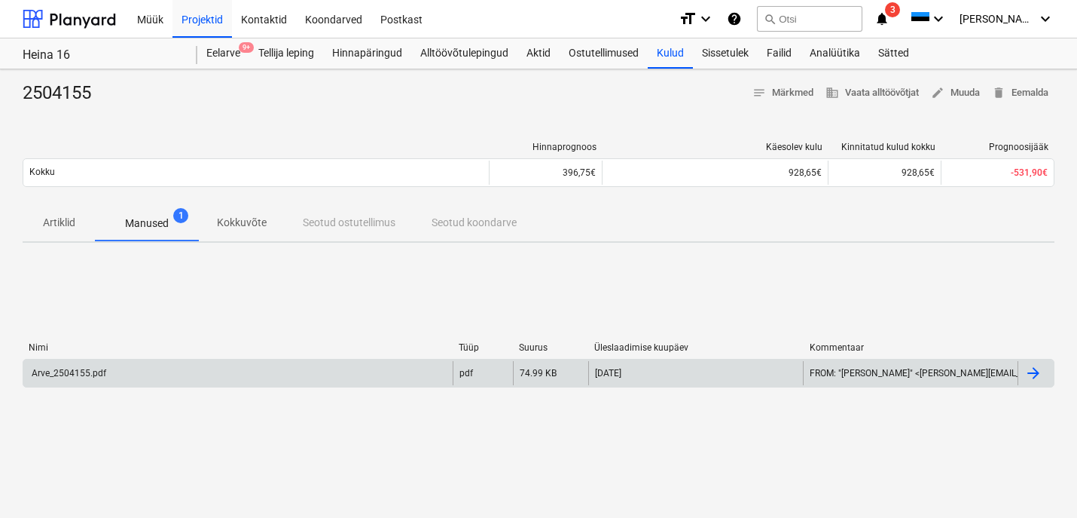
click at [36, 368] on div "Arve_2504155.pdf" at bounding box center [67, 373] width 77 height 11
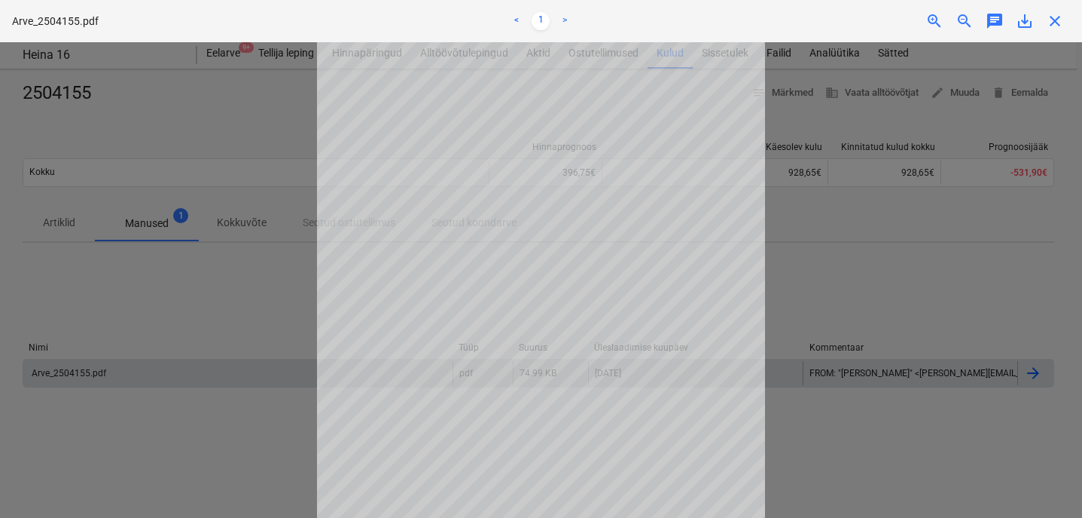
click at [930, 23] on div "Projekti ületoomine ebaõnnestus" at bounding box center [871, 16] width 407 height 32
click at [263, 197] on div at bounding box center [541, 279] width 1082 height 475
click at [221, 208] on div at bounding box center [541, 279] width 1082 height 475
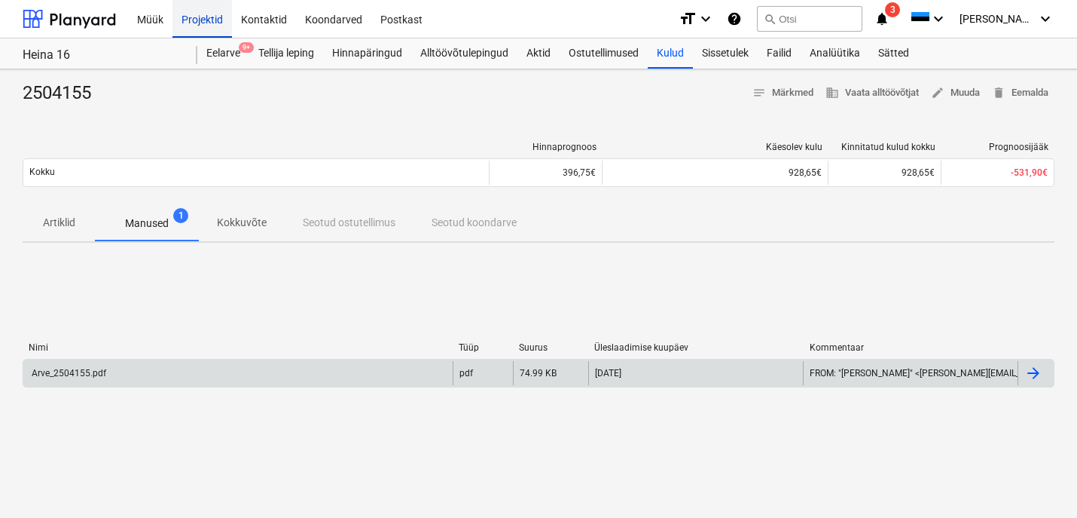
click at [179, 23] on div "Projektid" at bounding box center [203, 18] width 60 height 38
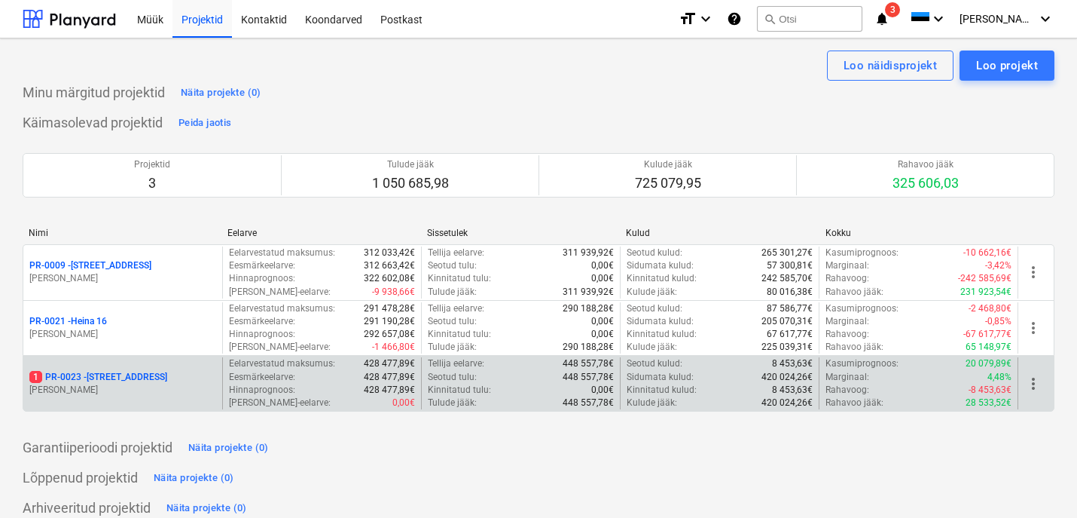
click at [116, 387] on p "[PERSON_NAME]" at bounding box center [122, 389] width 187 height 13
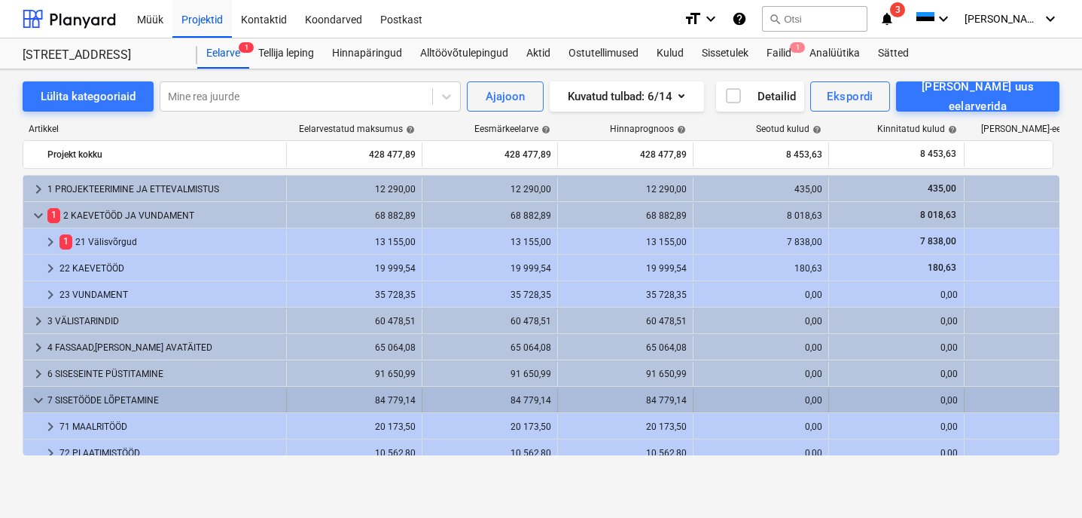
click at [35, 407] on span "keyboard_arrow_down" at bounding box center [38, 400] width 18 height 18
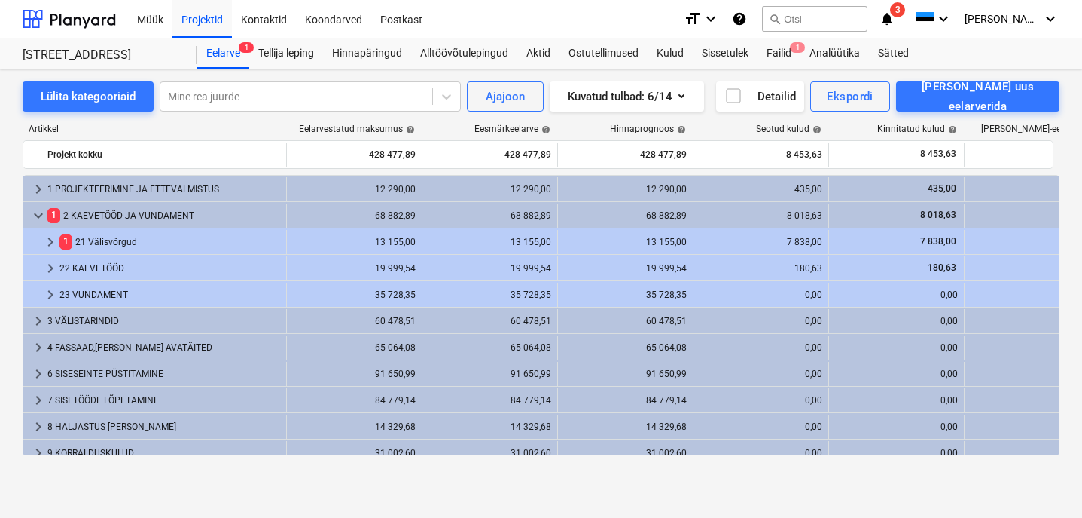
scroll to position [10, 0]
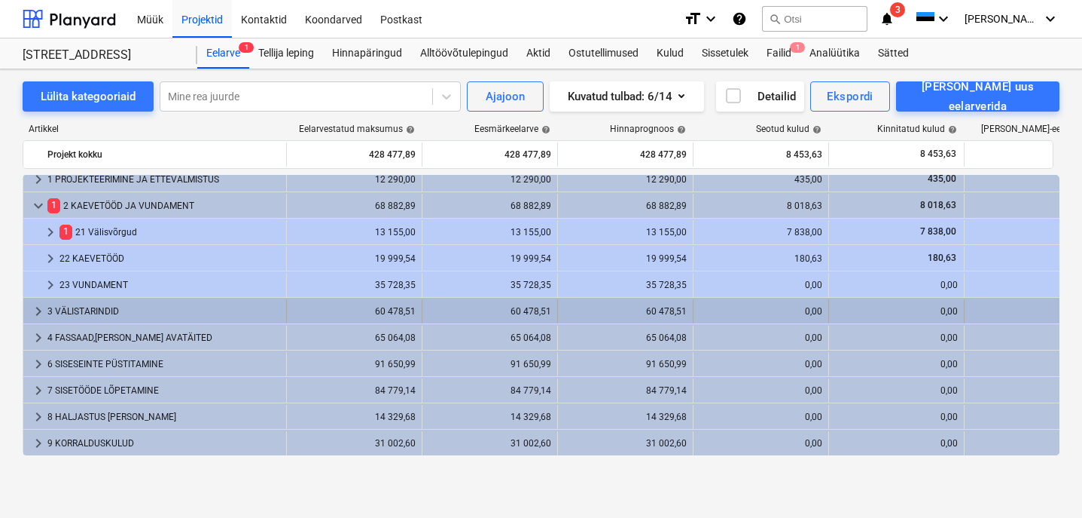
click at [96, 317] on div "3 VÄLISTARINDID" at bounding box center [163, 311] width 233 height 24
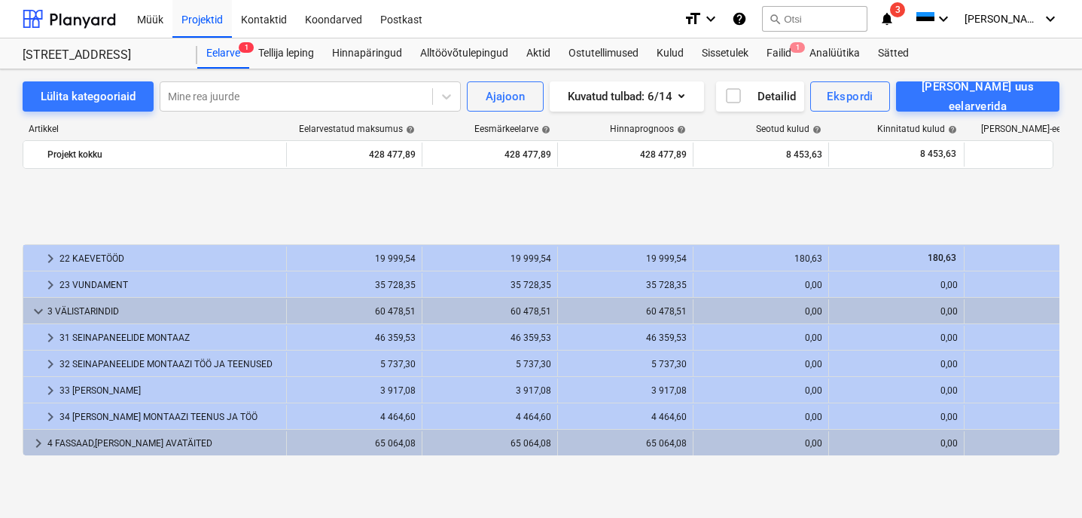
scroll to position [115, 0]
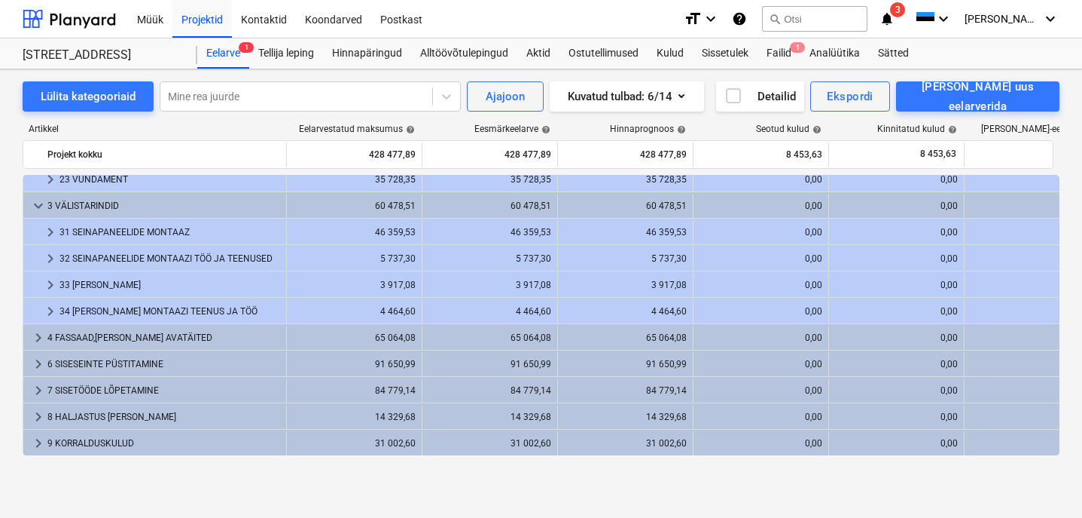
click at [107, 334] on div "4 FASSAAD,[PERSON_NAME] AVATÄITED" at bounding box center [163, 337] width 233 height 24
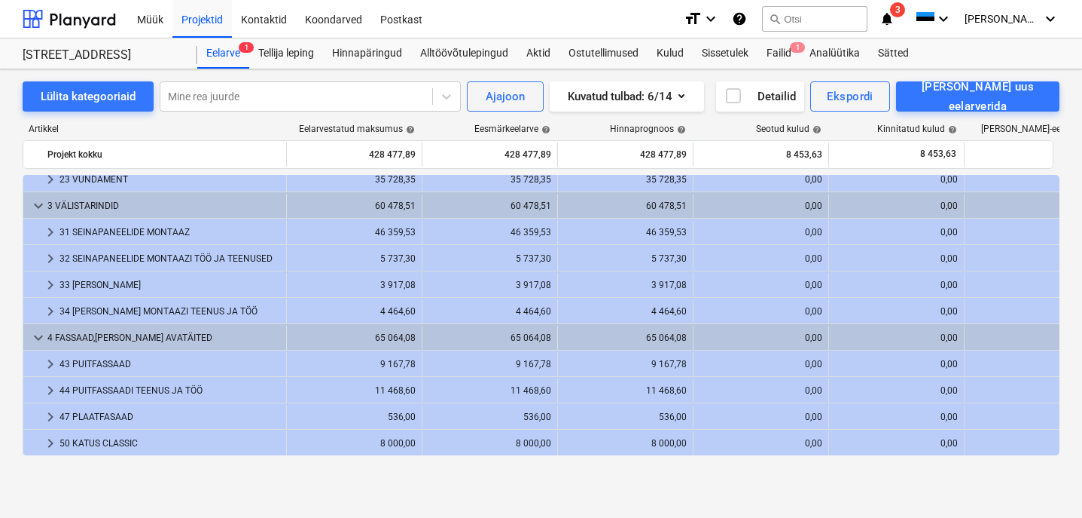
scroll to position [353, 0]
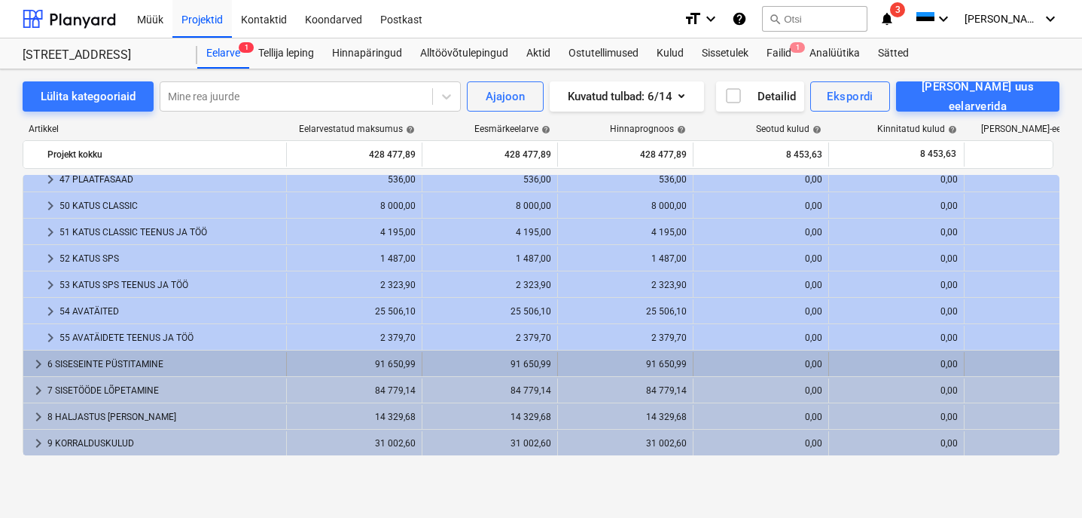
click at [111, 367] on div "6 SISESEINTE PÜSTITAMINE" at bounding box center [163, 364] width 233 height 24
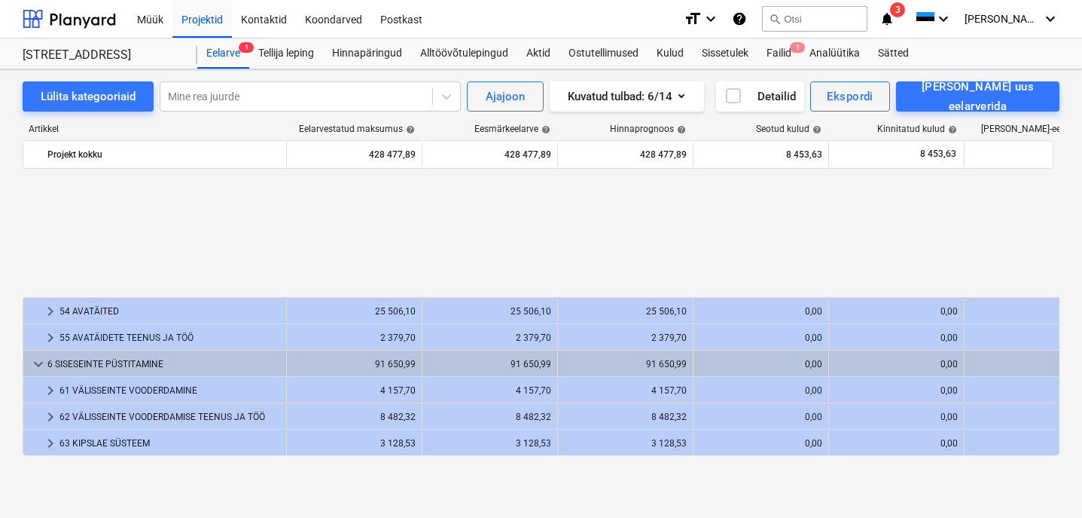
scroll to position [563, 0]
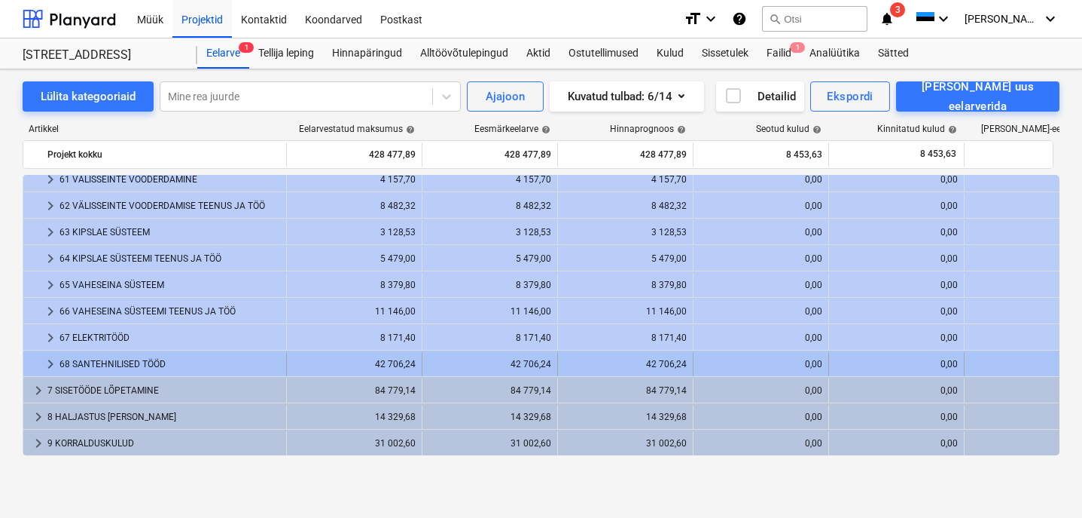
click at [114, 365] on div "68 SANTEHNILISED TÖÖD" at bounding box center [170, 364] width 221 height 24
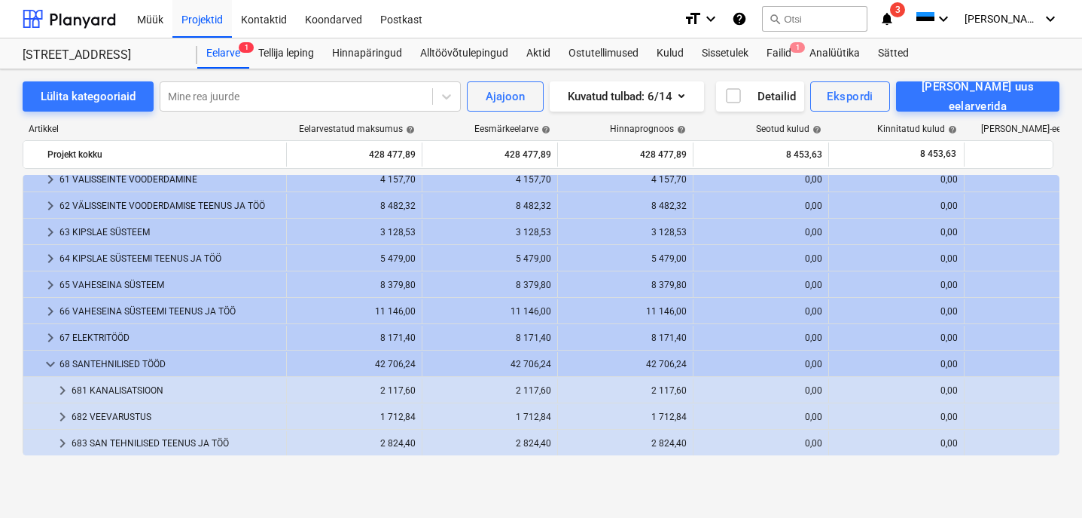
scroll to position [722, 0]
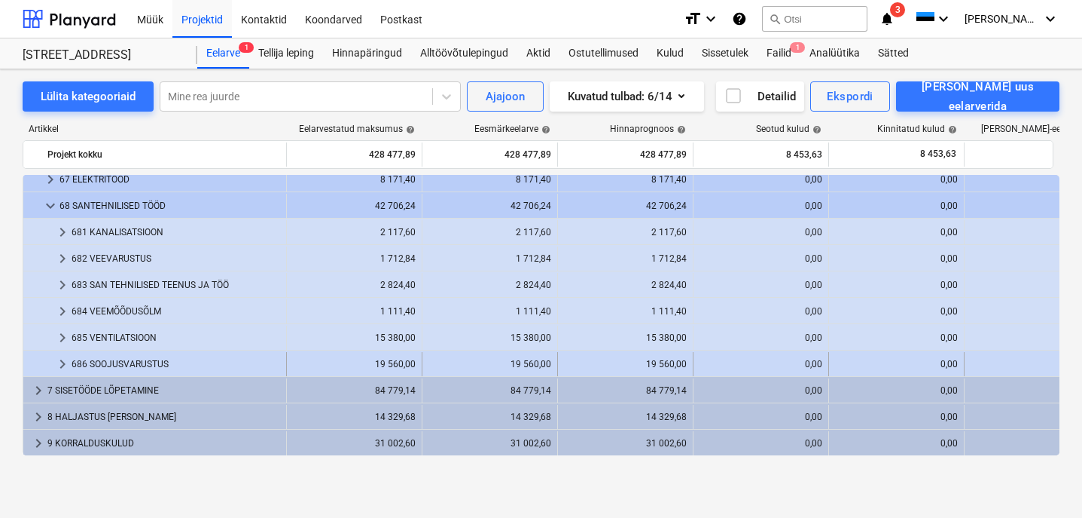
click at [133, 362] on div "686 SOOJUSVARUSTUS" at bounding box center [176, 364] width 209 height 24
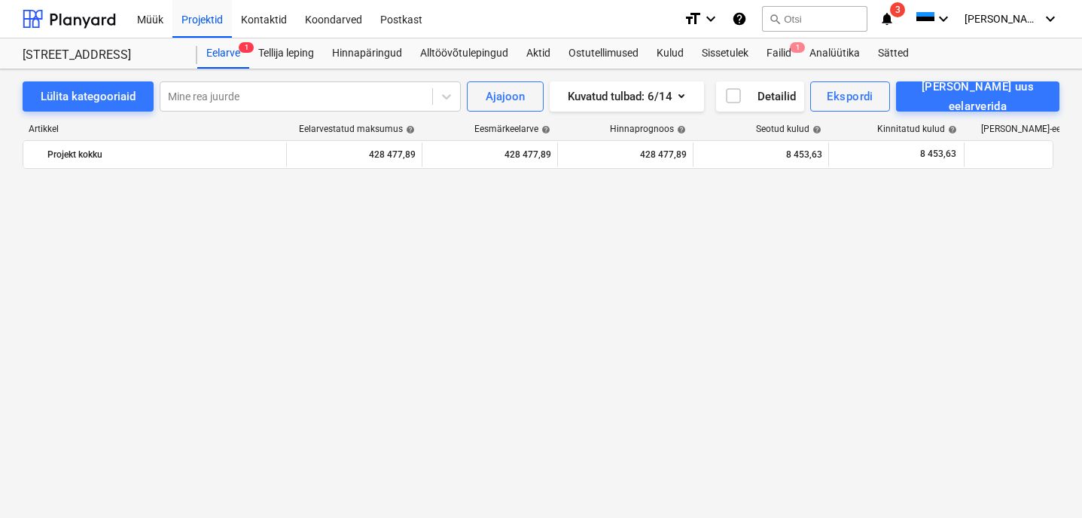
scroll to position [0, 0]
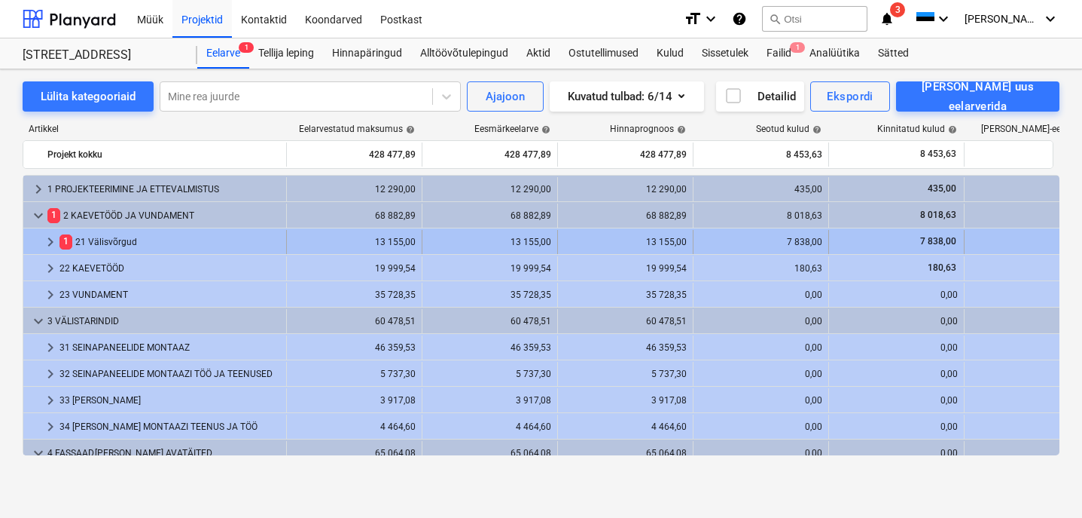
click at [111, 240] on div "1 21 Välisvõrgud" at bounding box center [170, 242] width 221 height 24
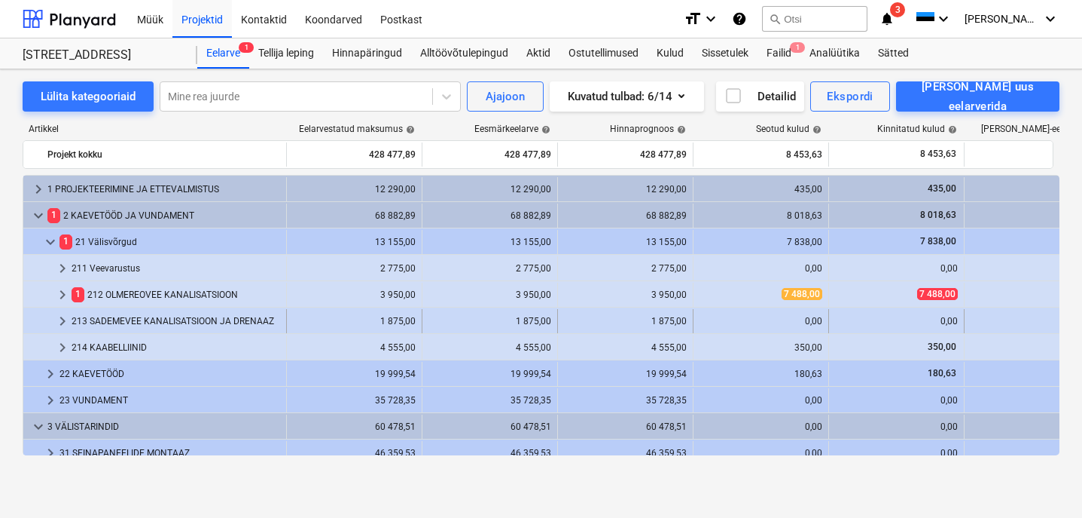
click at [137, 325] on div "213 SADEMEVEE KANALISATSIOON JA DRENAAZ" at bounding box center [176, 321] width 209 height 24
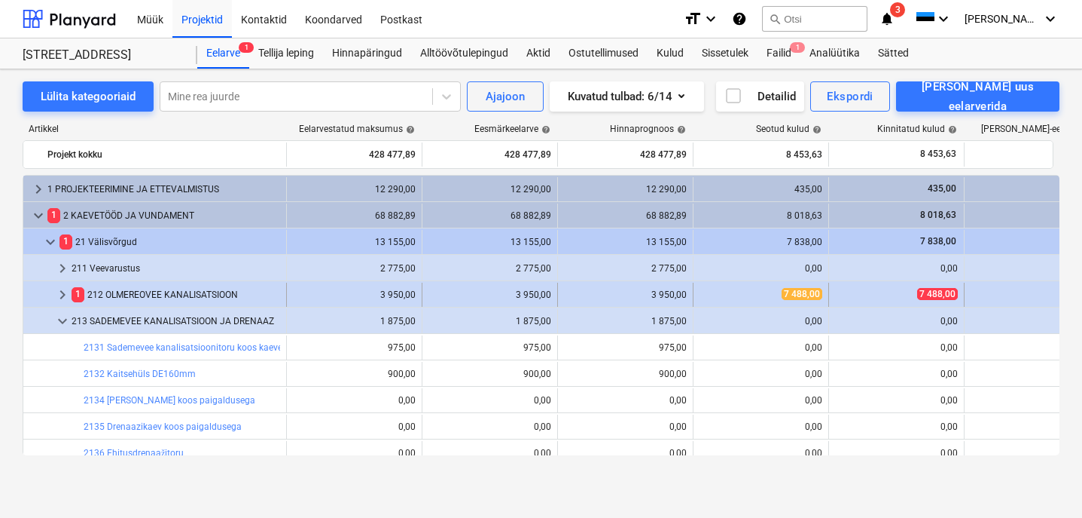
click at [136, 297] on div "1 212 OLMEREOVEE KANALISATSIOON" at bounding box center [176, 294] width 209 height 24
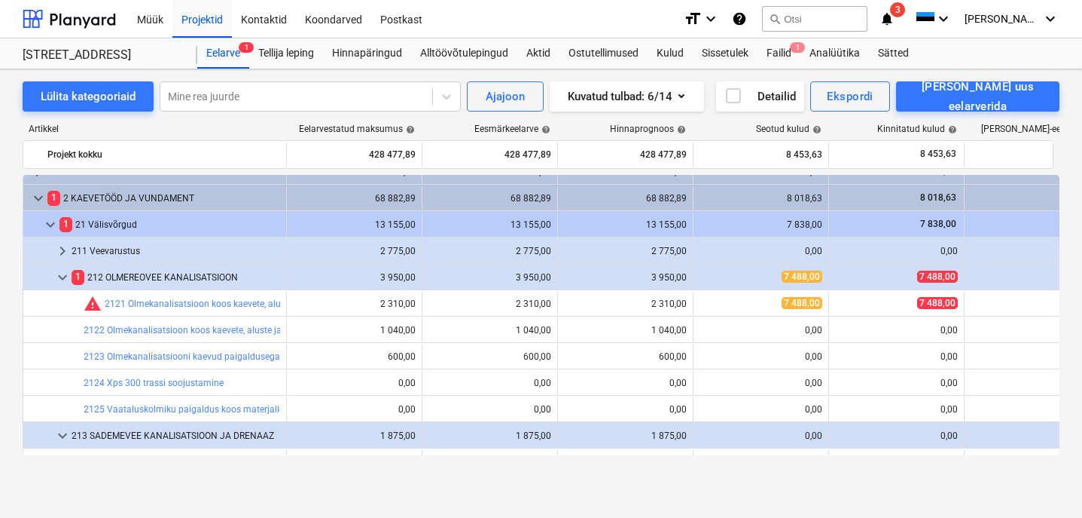
scroll to position [20, 0]
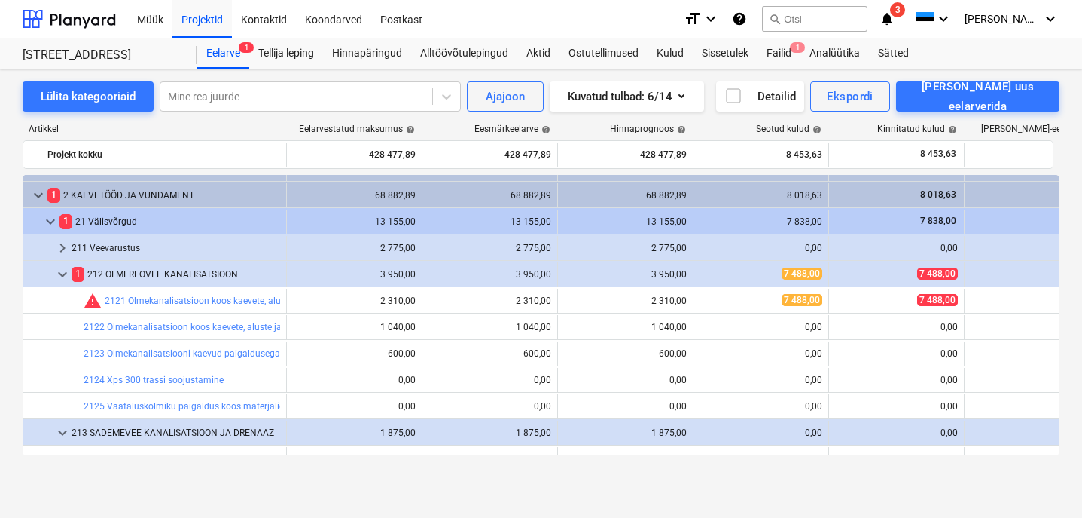
click at [62, 270] on span "keyboard_arrow_down" at bounding box center [62, 274] width 18 height 18
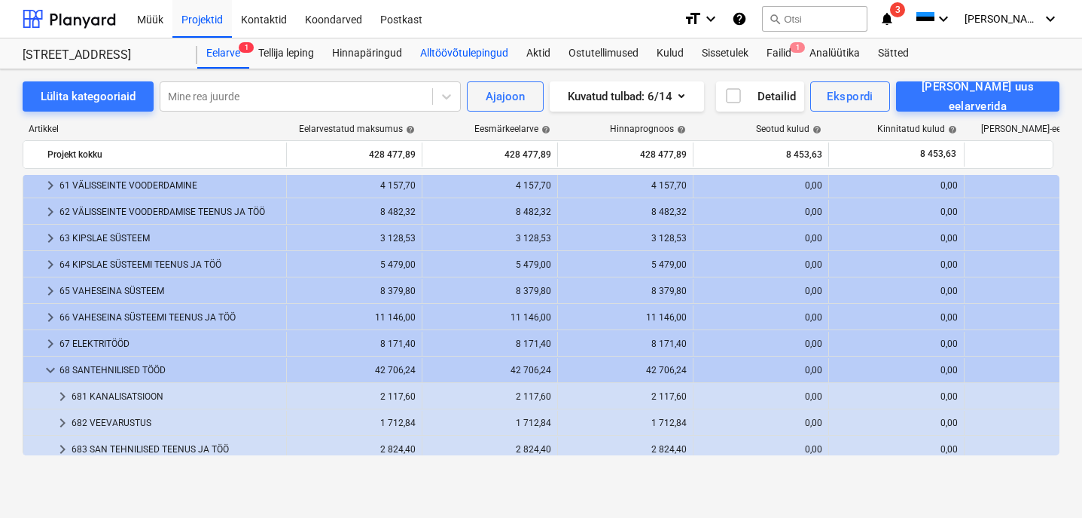
scroll to position [680, 0]
